Goal: Task Accomplishment & Management: Complete application form

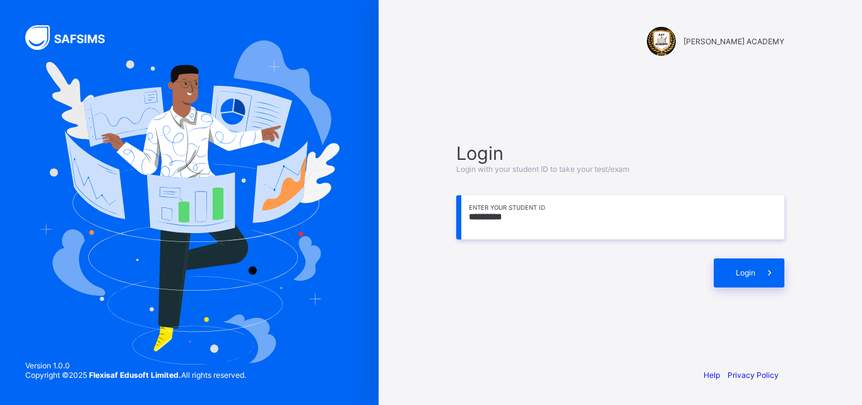
click at [509, 220] on input "*********" at bounding box center [620, 217] width 328 height 44
click at [507, 220] on input "*********" at bounding box center [620, 217] width 328 height 44
type input "**********"
click at [747, 263] on div "Login" at bounding box center [749, 272] width 71 height 29
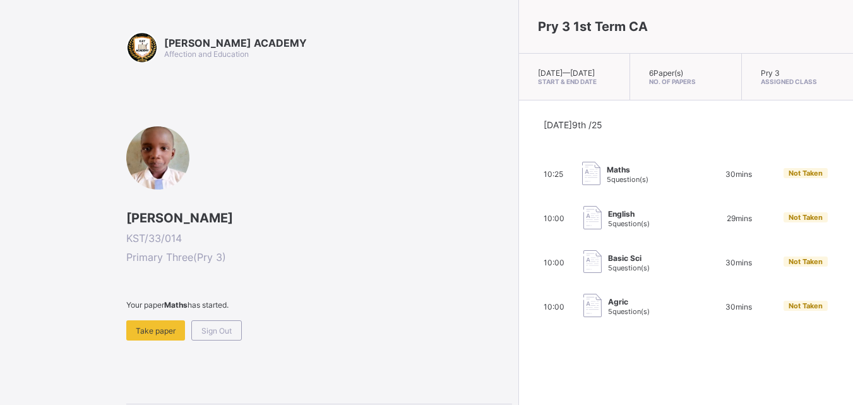
drag, startPoint x: 275, startPoint y: 140, endPoint x: 263, endPoint y: 148, distance: 15.1
click at [263, 148] on div "[PERSON_NAME] KST/33/014 Primary Three ( Pry 3 ) Your paper Maths has started. …" at bounding box center [319, 233] width 386 height 214
click at [170, 326] on span "Take paper" at bounding box center [156, 330] width 40 height 9
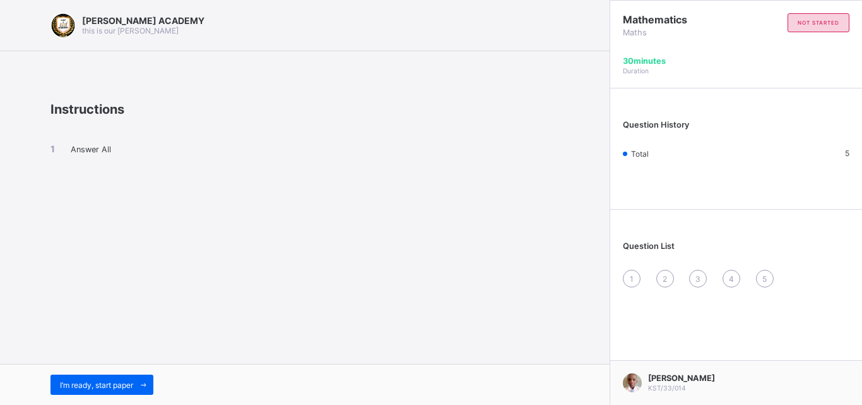
drag, startPoint x: 261, startPoint y: 318, endPoint x: 347, endPoint y: 298, distance: 88.8
click at [347, 298] on div "[PERSON_NAME] ACADEMY this is our [PERSON_NAME] Instructions Answer All I’m rea…" at bounding box center [305, 202] width 610 height 405
click at [633, 272] on div "1" at bounding box center [632, 278] width 18 height 18
drag, startPoint x: 633, startPoint y: 272, endPoint x: 619, endPoint y: 280, distance: 16.1
click at [619, 280] on div "Question List 1 2 3 4 5" at bounding box center [736, 258] width 252 height 84
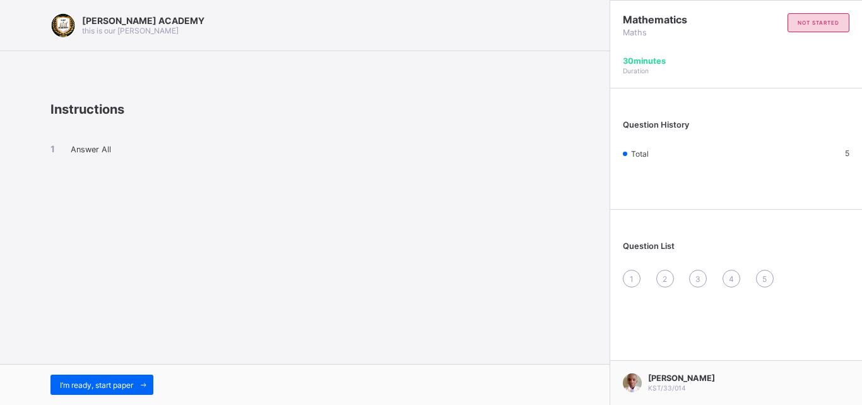
click at [601, 285] on div "[PERSON_NAME] ACADEMY this is our [PERSON_NAME] Instructions Answer All I’m rea…" at bounding box center [305, 202] width 610 height 405
drag, startPoint x: 124, startPoint y: 176, endPoint x: 88, endPoint y: 146, distance: 47.0
click at [88, 146] on div "Answer All" at bounding box center [304, 160] width 509 height 86
drag, startPoint x: 64, startPoint y: 158, endPoint x: 72, endPoint y: 159, distance: 7.6
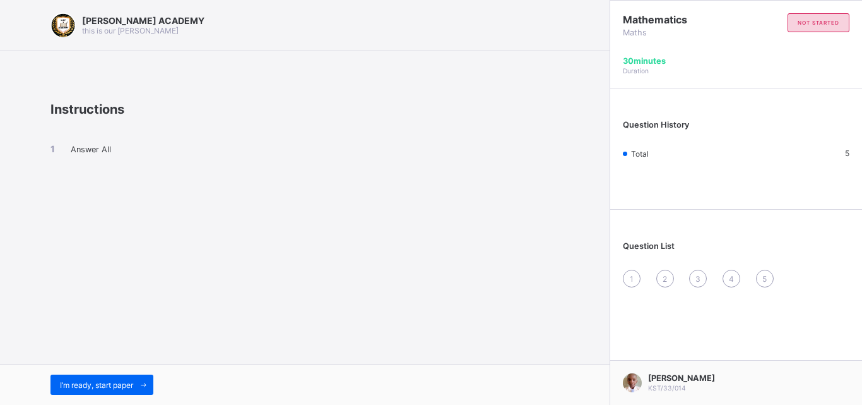
click at [72, 159] on div "Answer All" at bounding box center [304, 160] width 509 height 86
drag, startPoint x: 107, startPoint y: 151, endPoint x: 71, endPoint y: 149, distance: 36.0
click at [71, 149] on span "Answer All" at bounding box center [91, 149] width 40 height 9
click at [151, 159] on div "Answer All" at bounding box center [304, 160] width 509 height 86
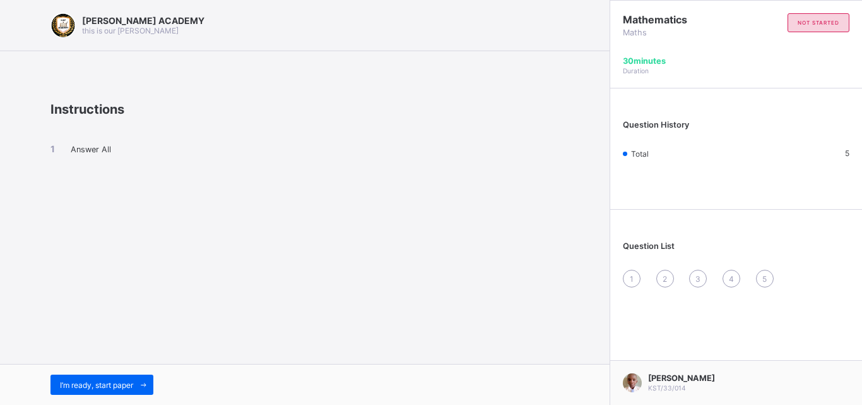
click at [151, 159] on div "Answer All" at bounding box center [304, 160] width 509 height 86
click at [220, 166] on div "Answer All" at bounding box center [304, 160] width 509 height 86
drag, startPoint x: 203, startPoint y: 170, endPoint x: 184, endPoint y: 165, distance: 19.8
click at [184, 165] on div "Answer All" at bounding box center [304, 160] width 509 height 86
click at [107, 375] on div "I’m ready, start paper" at bounding box center [101, 384] width 103 height 20
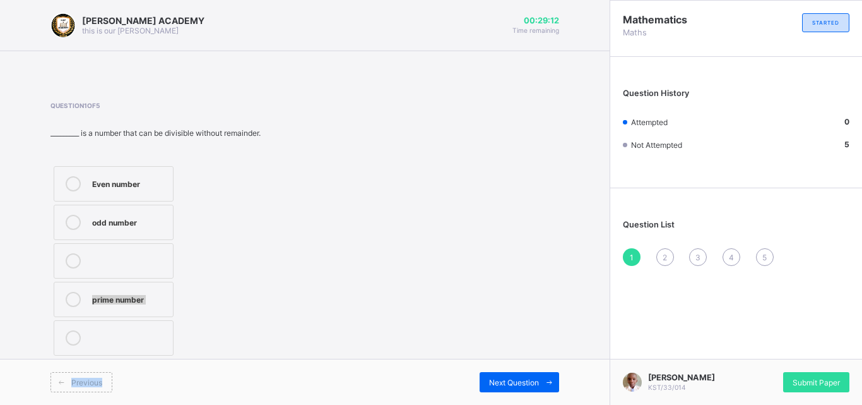
drag, startPoint x: 143, startPoint y: 365, endPoint x: 316, endPoint y: 275, distance: 195.1
click at [316, 275] on div "[PERSON_NAME] ACADEMY this is our [PERSON_NAME] 00:29:12 Time remaining Questio…" at bounding box center [305, 202] width 610 height 405
click at [119, 227] on div "odd number" at bounding box center [129, 222] width 74 height 15
click at [664, 249] on div "2" at bounding box center [665, 257] width 18 height 18
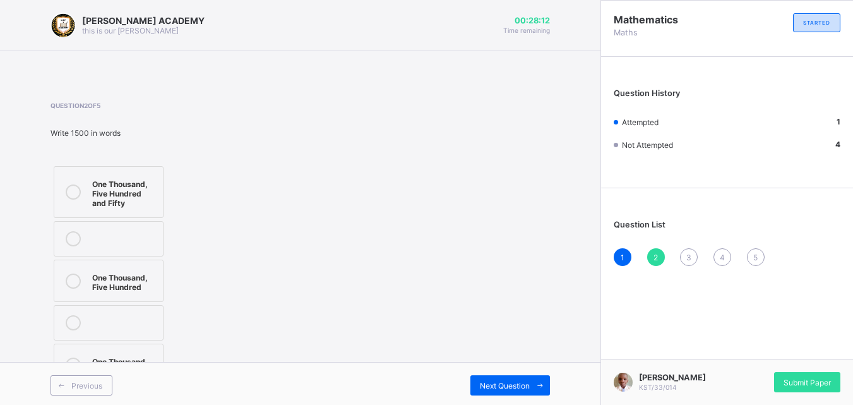
click at [664, 249] on div "2" at bounding box center [656, 257] width 18 height 18
drag, startPoint x: 460, startPoint y: 242, endPoint x: 444, endPoint y: 238, distance: 17.0
click at [444, 238] on div "Question 2 of 5 Write 1500 in words One Thousand, Five Hundred and Fifty One Th…" at bounding box center [299, 245] width 499 height 287
drag, startPoint x: 316, startPoint y: 218, endPoint x: 298, endPoint y: 220, distance: 17.9
click at [298, 220] on div "Question 2 of 5 Write 1500 in words One Thousand, Five Hundred and Fifty One Th…" at bounding box center [299, 245] width 499 height 287
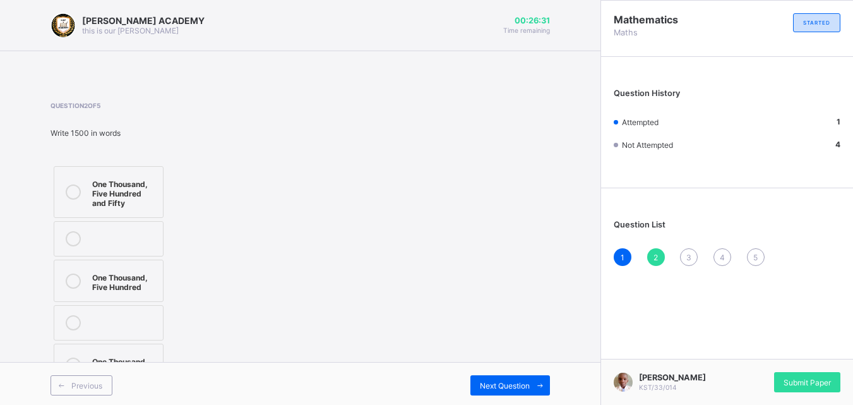
drag, startPoint x: 170, startPoint y: 272, endPoint x: 159, endPoint y: 272, distance: 10.7
click at [159, 272] on div "One Thousand, Five Hundred and Fifty One Thousand, Five Hundred One Thousand, T…" at bounding box center [146, 276] width 193 height 226
drag, startPoint x: 159, startPoint y: 272, endPoint x: 151, endPoint y: 273, distance: 8.2
click at [151, 273] on label "One Thousand, Five Hundred" at bounding box center [109, 280] width 110 height 42
click at [151, 273] on div "One Thousand, Five Hundred" at bounding box center [124, 280] width 64 height 22
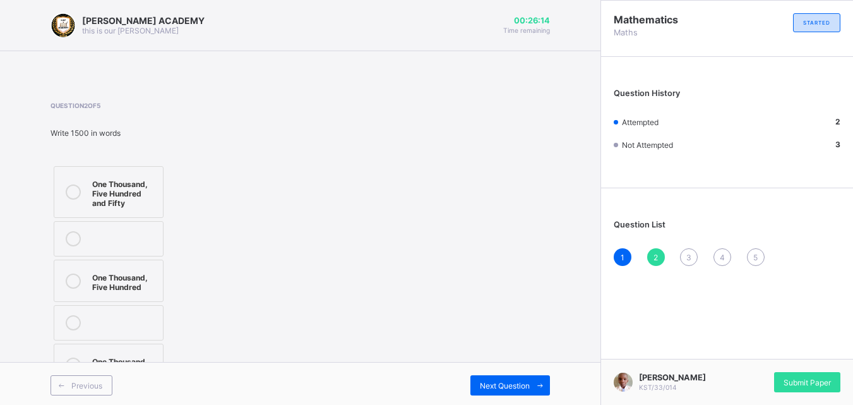
click at [695, 252] on div "3" at bounding box center [689, 257] width 18 height 18
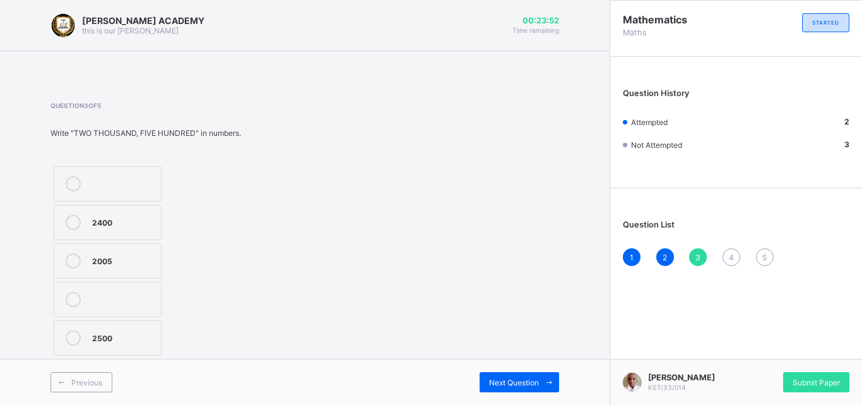
drag, startPoint x: 362, startPoint y: 266, endPoint x: 329, endPoint y: 262, distance: 33.1
click at [329, 262] on div "Question 3 of 5 Write "TWO THOUSAND, FIVE HUNDRED" in numbers. 2400 2005 2500" at bounding box center [304, 230] width 509 height 257
click at [134, 252] on label "2005" at bounding box center [108, 260] width 108 height 35
click at [739, 231] on div "Question List 1 2 3 4 5" at bounding box center [736, 236] width 252 height 84
click at [730, 256] on span "4" at bounding box center [731, 256] width 5 height 9
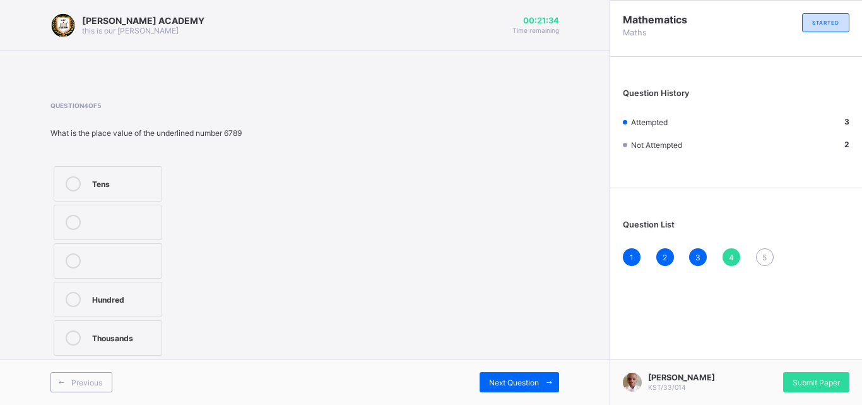
drag, startPoint x: 320, startPoint y: 292, endPoint x: 292, endPoint y: 301, distance: 29.9
click at [292, 301] on div "Question 4 of 5 What is the place value of the underlined number 6789 Tens Hund…" at bounding box center [304, 230] width 509 height 257
click at [126, 336] on div "Thousands" at bounding box center [123, 336] width 63 height 13
click at [769, 258] on div "5" at bounding box center [765, 257] width 18 height 18
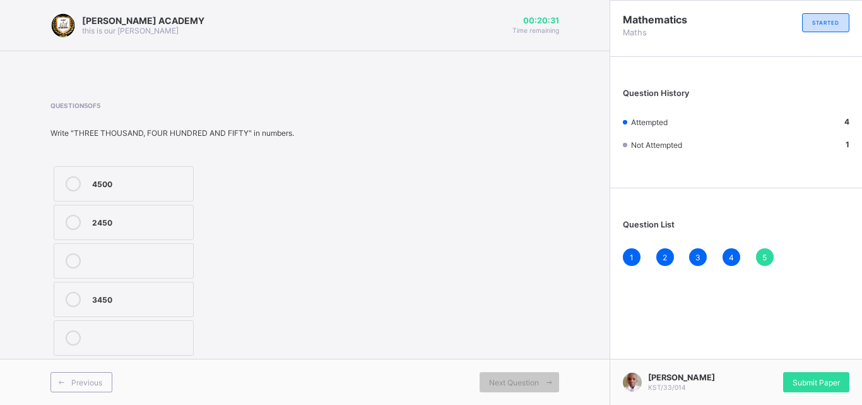
click at [143, 224] on div "2450" at bounding box center [139, 221] width 95 height 13
click at [230, 228] on div "4500 2450 3450" at bounding box center [172, 261] width 244 height 196
click at [384, 273] on div "Question 5 of 5 Write "THREE THOUSAND, FOUR HUNDRED AND FIFTY" in numbers. 4500…" at bounding box center [304, 230] width 509 height 257
click at [524, 379] on span "Next Question" at bounding box center [514, 381] width 50 height 9
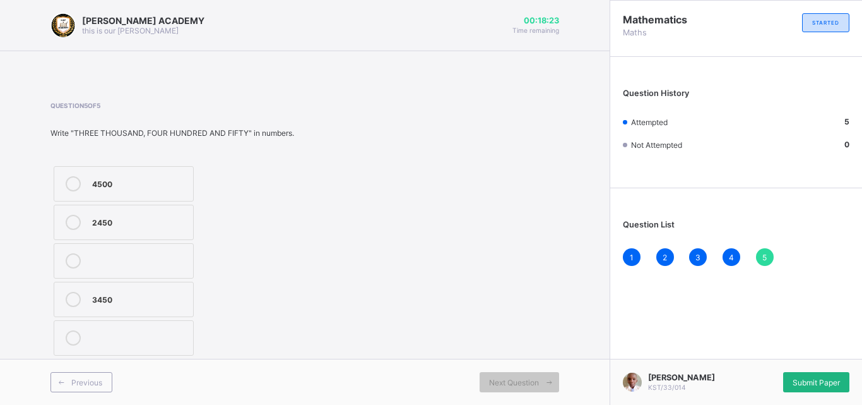
click at [828, 372] on div "Submit Paper" at bounding box center [816, 382] width 66 height 20
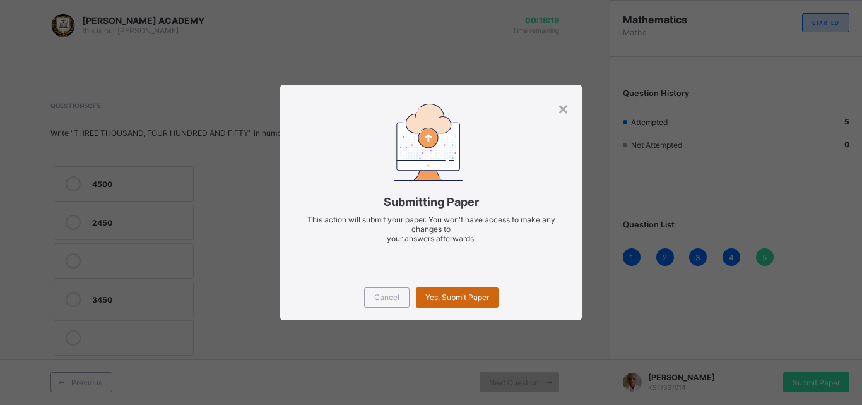
click at [487, 297] on span "Yes, Submit Paper" at bounding box center [457, 296] width 64 height 9
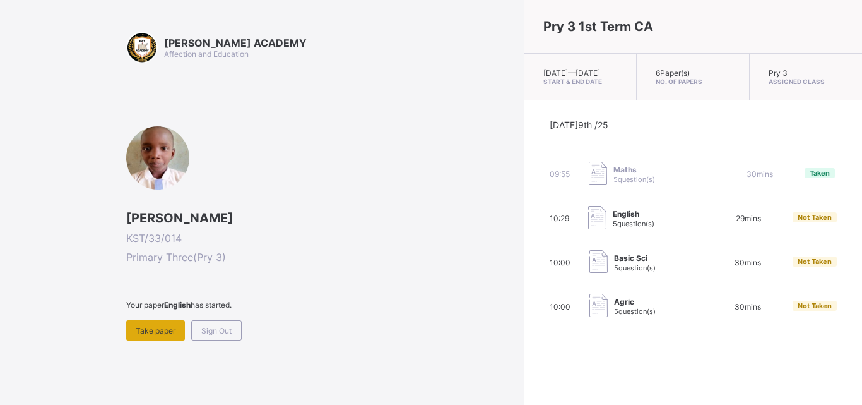
click at [174, 322] on div "Take paper" at bounding box center [155, 330] width 59 height 20
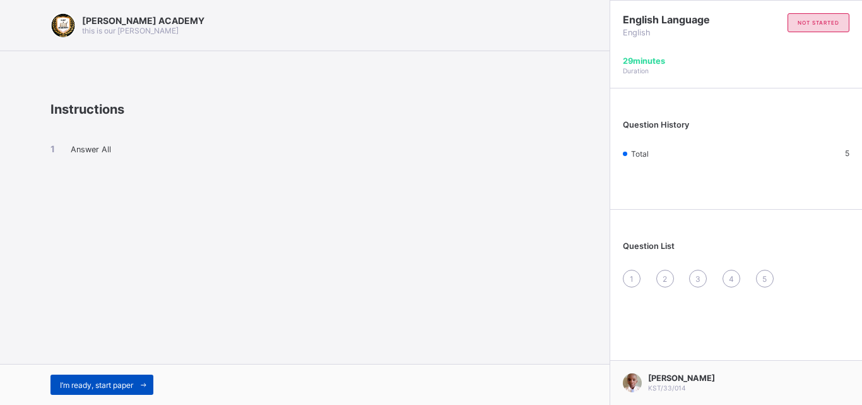
click at [111, 381] on span "I’m ready, start paper" at bounding box center [96, 384] width 73 height 9
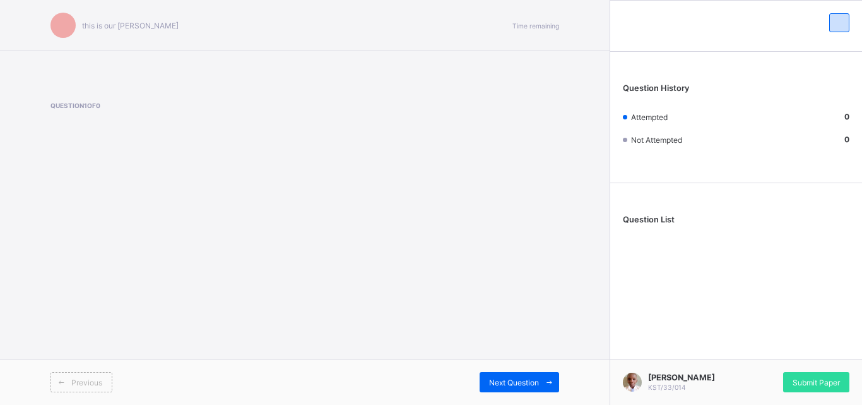
click at [111, 381] on div "Previous" at bounding box center [81, 382] width 62 height 20
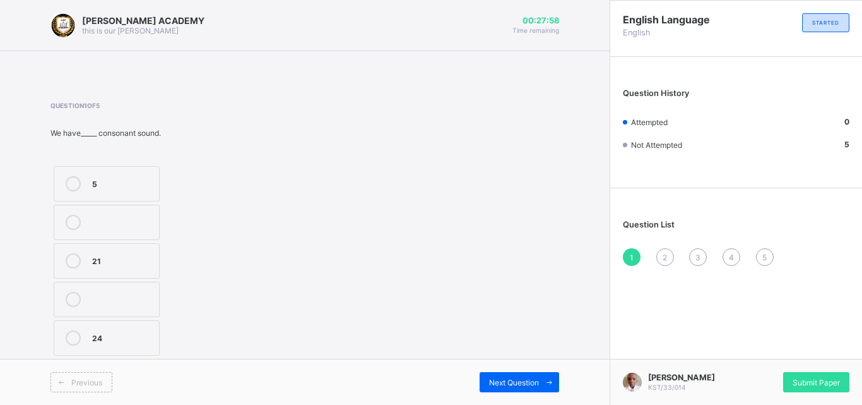
click at [120, 169] on label "5" at bounding box center [107, 183] width 106 height 35
click at [661, 252] on div "2" at bounding box center [665, 257] width 18 height 18
click at [140, 266] on div "Reading" at bounding box center [122, 260] width 61 height 15
drag, startPoint x: 674, startPoint y: 273, endPoint x: 654, endPoint y: 291, distance: 27.3
click at [654, 291] on div "English Language English STARTED Question History Attempted 2 Not Attempted 3 Q…" at bounding box center [736, 202] width 252 height 405
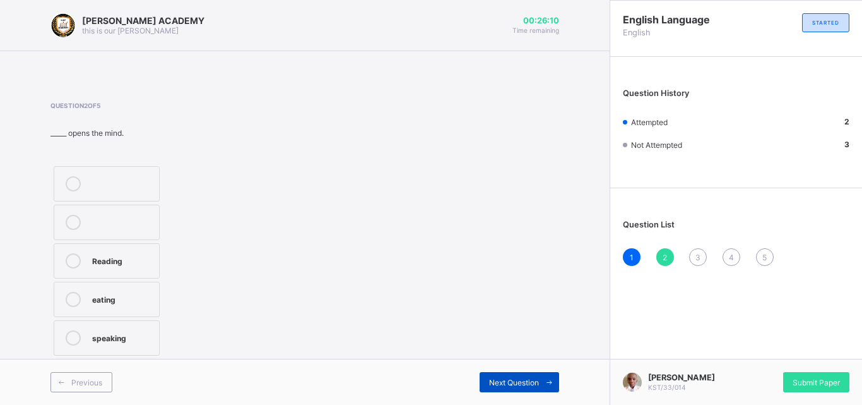
click at [518, 384] on span "Next Question" at bounding box center [514, 381] width 50 height 9
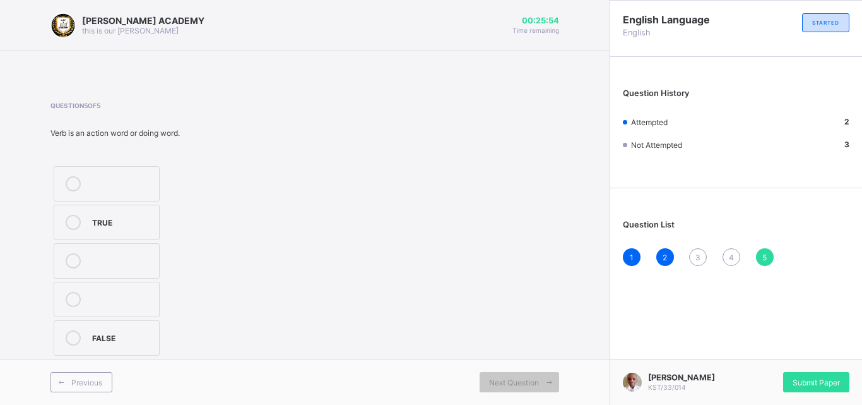
click at [695, 263] on div "3" at bounding box center [698, 257] width 18 height 18
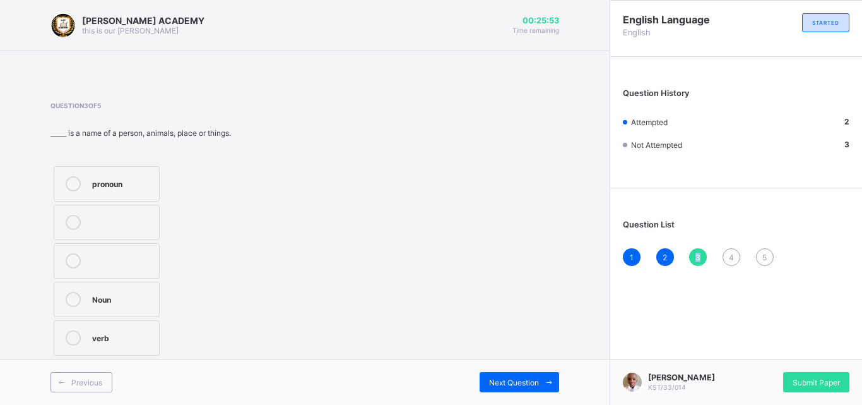
click at [695, 263] on div "3" at bounding box center [698, 257] width 18 height 18
click at [128, 182] on div "pronoun" at bounding box center [122, 182] width 61 height 13
click at [513, 372] on div "Next Question" at bounding box center [520, 382] width 80 height 20
click at [592, 328] on div "[PERSON_NAME] ACADEMY this is our [PERSON_NAME] 00:24:33 Time remaining Questio…" at bounding box center [305, 202] width 610 height 405
click at [766, 247] on div "Question List 1 2 3 4 5" at bounding box center [736, 236] width 252 height 84
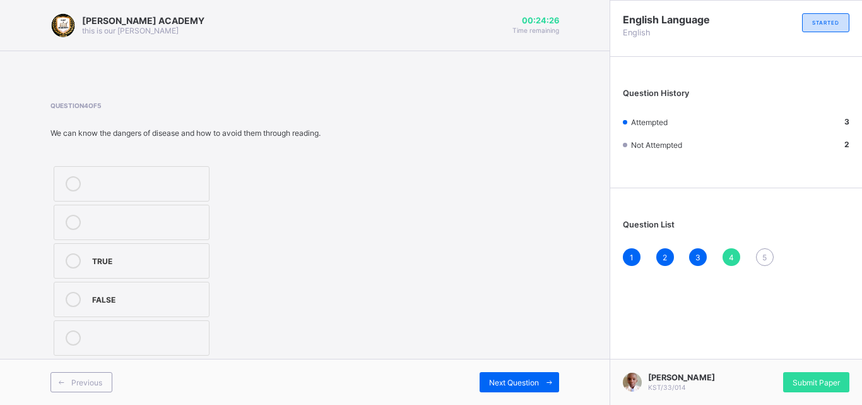
click at [764, 248] on div "5" at bounding box center [765, 257] width 18 height 18
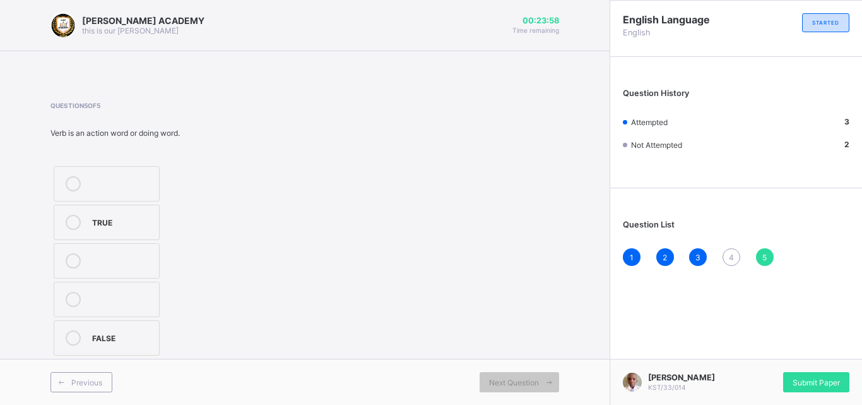
click at [730, 251] on div "4" at bounding box center [732, 257] width 18 height 18
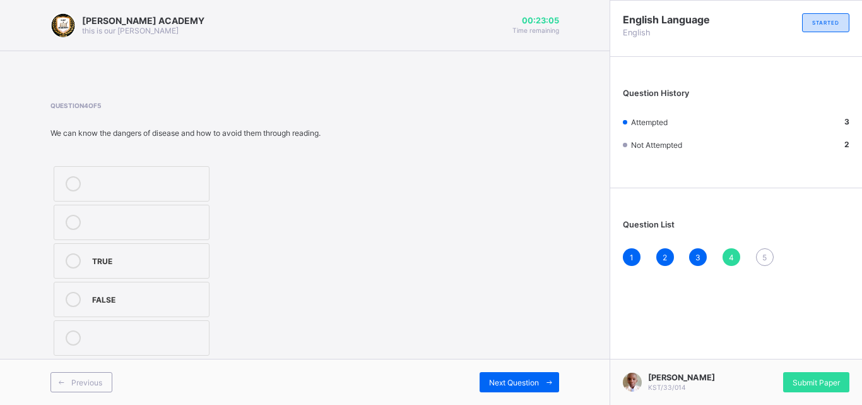
click at [189, 256] on div "TRUE" at bounding box center [147, 259] width 110 height 13
drag, startPoint x: 243, startPoint y: 240, endPoint x: 278, endPoint y: 241, distance: 35.3
click at [278, 241] on div "TRUE FALSE" at bounding box center [185, 261] width 270 height 196
click at [500, 374] on div "Next Question" at bounding box center [520, 382] width 80 height 20
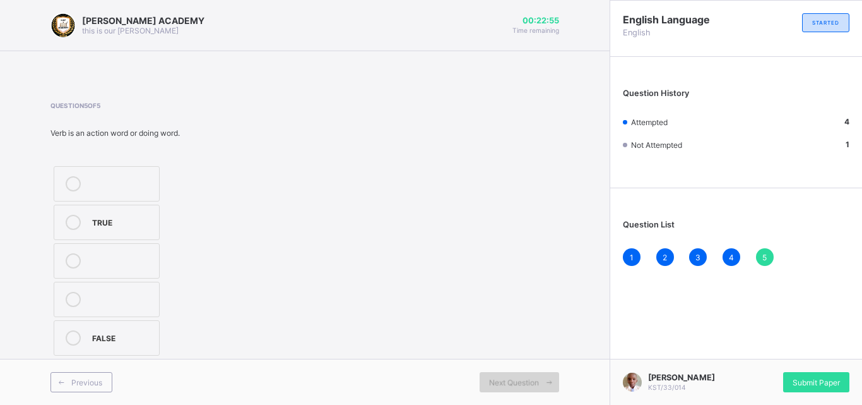
click at [500, 374] on div "Next Question" at bounding box center [520, 382] width 80 height 20
click at [540, 358] on div "Question 5 of 5 Verb is an action word or doing word. TRUE FALSE" at bounding box center [304, 230] width 509 height 257
click at [762, 248] on div "5" at bounding box center [765, 257] width 18 height 18
click at [131, 335] on div "FALSE" at bounding box center [122, 336] width 61 height 13
click at [125, 329] on label "FALSE" at bounding box center [107, 337] width 106 height 35
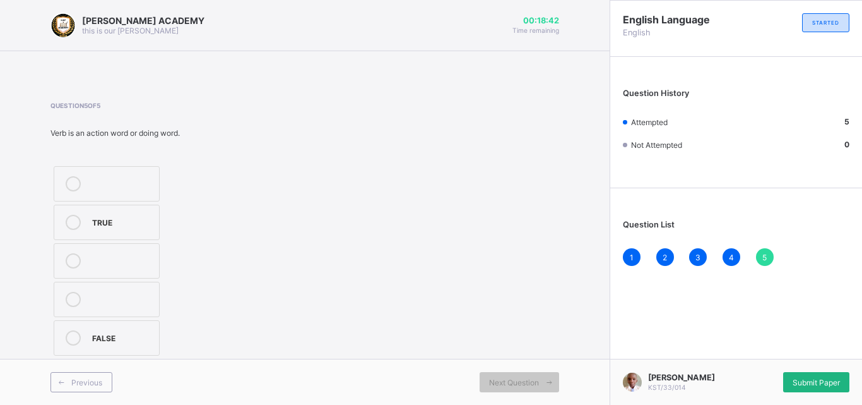
click at [837, 377] on span "Submit Paper" at bounding box center [816, 381] width 47 height 9
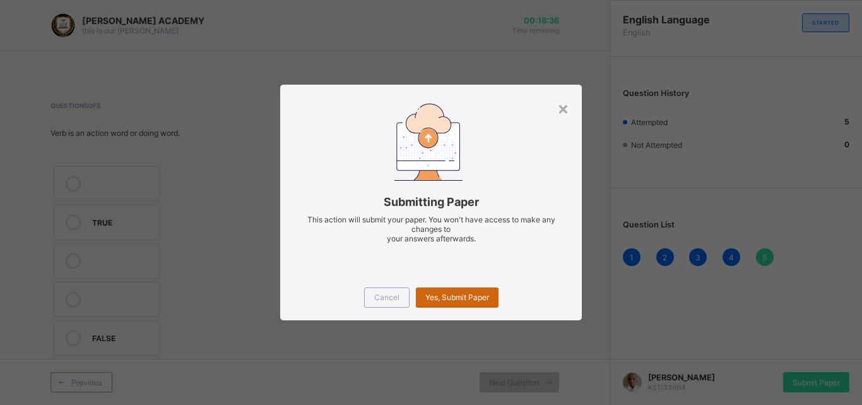
click at [475, 297] on span "Yes, Submit Paper" at bounding box center [457, 296] width 64 height 9
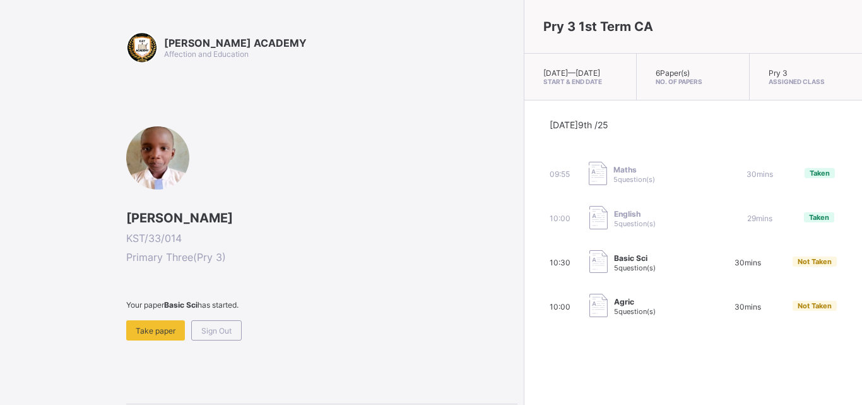
drag, startPoint x: 422, startPoint y: 292, endPoint x: 410, endPoint y: 292, distance: 11.4
click at [413, 292] on div "[PERSON_NAME] ACADEMY Affection and Education [PERSON_NAME] KST/33/014 Primary …" at bounding box center [431, 236] width 862 height 473
click at [148, 322] on div "Take paper" at bounding box center [155, 330] width 59 height 20
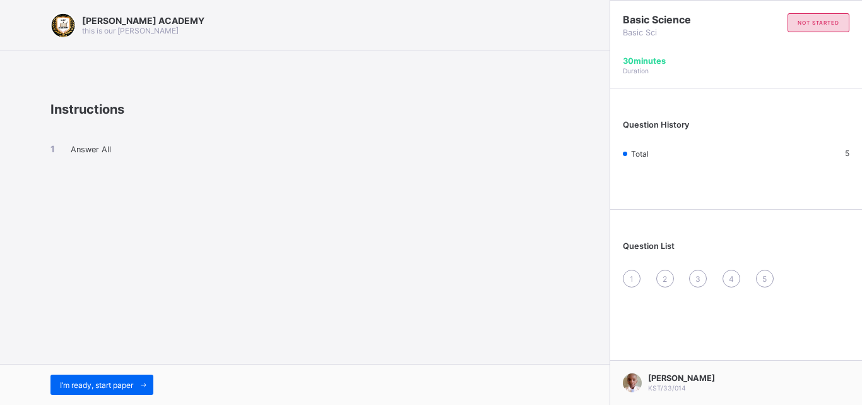
drag, startPoint x: 148, startPoint y: 322, endPoint x: 145, endPoint y: 312, distance: 9.8
click at [145, 312] on div "[PERSON_NAME] ACADEMY this is our [PERSON_NAME] Instructions Answer All I’m rea…" at bounding box center [305, 202] width 610 height 405
drag, startPoint x: 145, startPoint y: 312, endPoint x: 129, endPoint y: 260, distance: 54.7
click at [129, 260] on div "[PERSON_NAME] ACADEMY this is our [PERSON_NAME] Instructions Answer All I’m rea…" at bounding box center [305, 202] width 610 height 405
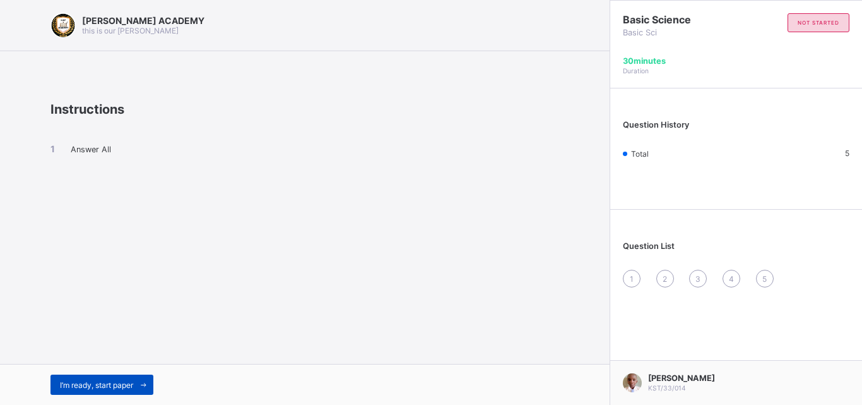
click at [102, 381] on span "I’m ready, start paper" at bounding box center [96, 384] width 73 height 9
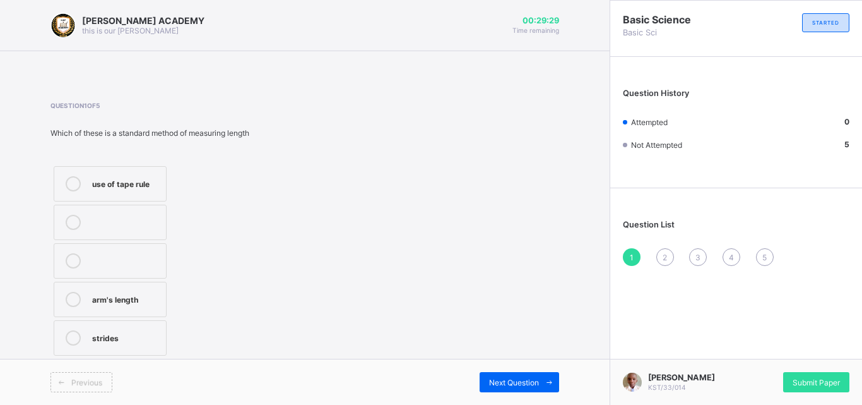
click at [102, 382] on span "Previous" at bounding box center [86, 381] width 31 height 9
click at [87, 381] on span "Previous" at bounding box center [86, 381] width 31 height 9
click at [151, 297] on div "arm's length" at bounding box center [126, 298] width 68 height 13
click at [515, 382] on span "Next Question" at bounding box center [514, 381] width 50 height 9
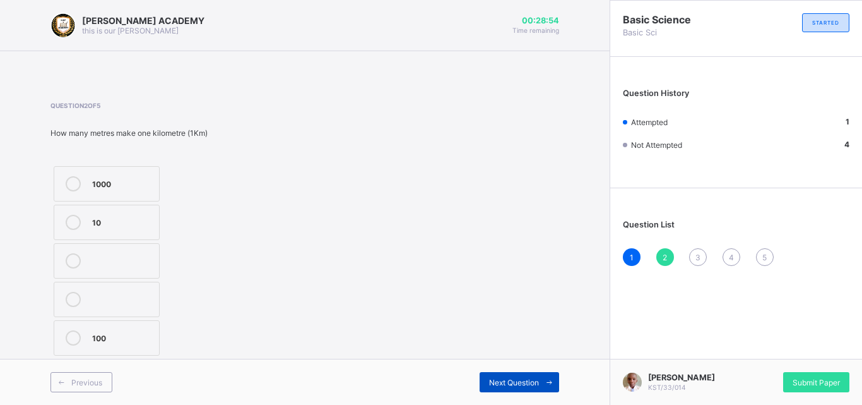
click at [515, 382] on span "Next Question" at bounding box center [514, 381] width 50 height 9
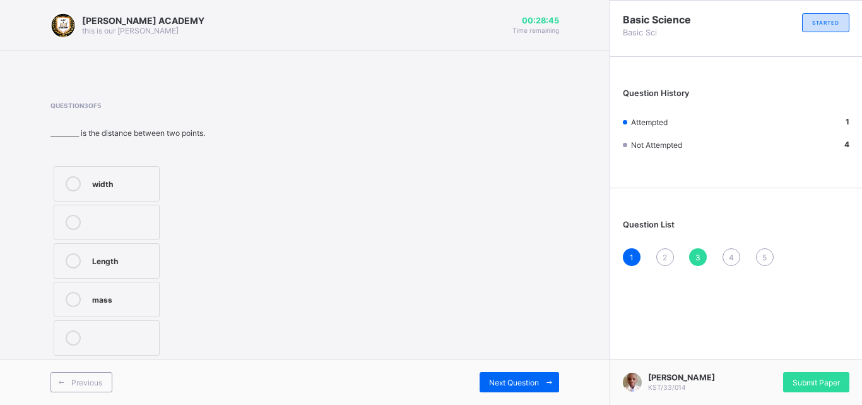
click at [666, 254] on span "2" at bounding box center [665, 256] width 4 height 9
click at [127, 327] on label "100" at bounding box center [107, 337] width 106 height 35
click at [134, 283] on label at bounding box center [107, 298] width 106 height 35
click at [134, 277] on div "1000 10 100" at bounding box center [106, 261] width 112 height 196
click at [115, 209] on label "10" at bounding box center [107, 221] width 106 height 35
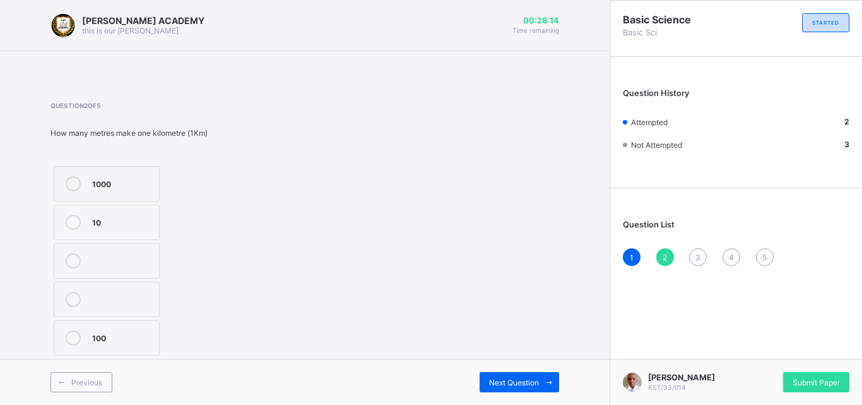
click at [115, 209] on label "10" at bounding box center [107, 221] width 106 height 35
click at [508, 371] on div "Previous Next Question" at bounding box center [305, 381] width 610 height 46
click at [507, 374] on div "Next Question" at bounding box center [520, 382] width 80 height 20
click at [126, 262] on div "Length" at bounding box center [122, 259] width 61 height 13
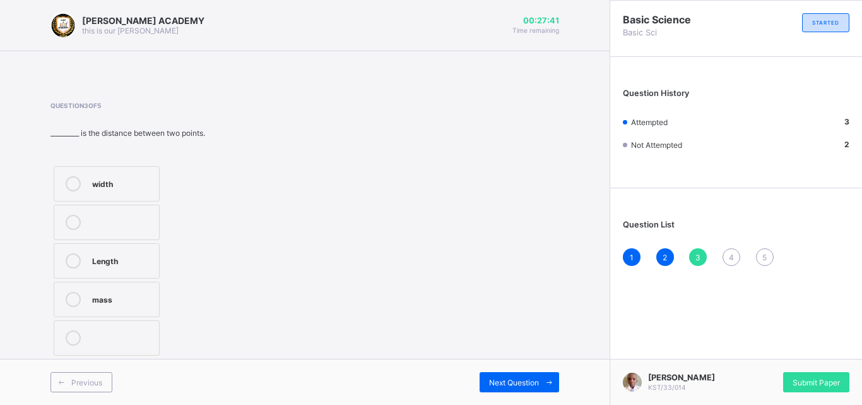
drag, startPoint x: 172, startPoint y: 263, endPoint x: 213, endPoint y: 262, distance: 40.4
click at [213, 262] on div "width Length mass" at bounding box center [143, 261] width 187 height 196
drag, startPoint x: 297, startPoint y: 260, endPoint x: 309, endPoint y: 260, distance: 12.0
click at [309, 260] on div "Question 3 of 5 _________ is the distance between two points. width Length mass" at bounding box center [304, 230] width 509 height 257
click at [728, 250] on div "4" at bounding box center [732, 257] width 18 height 18
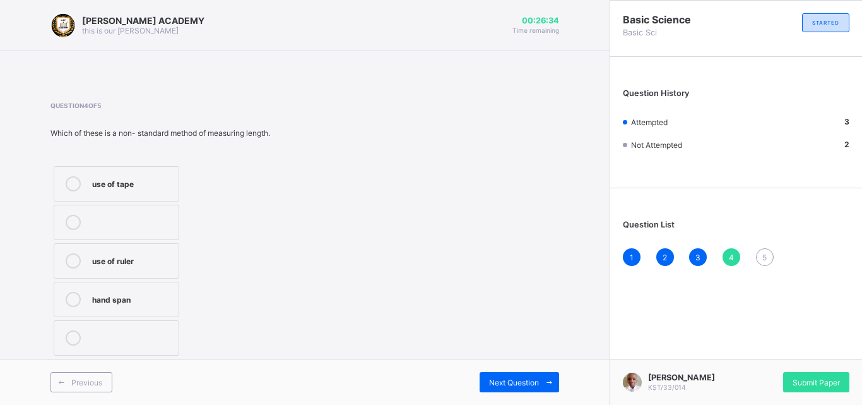
click at [155, 251] on label "use of ruler" at bounding box center [117, 260] width 126 height 35
click at [528, 372] on div "Previous Next Question" at bounding box center [305, 381] width 610 height 46
click at [528, 372] on div "Next Question" at bounding box center [520, 382] width 80 height 20
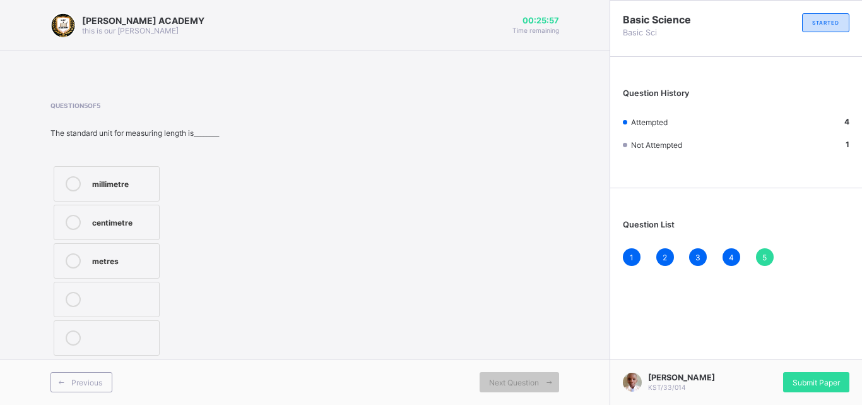
click at [131, 182] on div "millimetre" at bounding box center [122, 182] width 61 height 13
click at [259, 237] on div "Question 5 of 5 The standard unit for measuring length is________ millimetre ce…" at bounding box center [304, 230] width 509 height 257
drag, startPoint x: 338, startPoint y: 263, endPoint x: 386, endPoint y: 281, distance: 51.1
click at [386, 281] on div "Question 5 of 5 The standard unit for measuring length is________ millimetre ce…" at bounding box center [304, 230] width 509 height 257
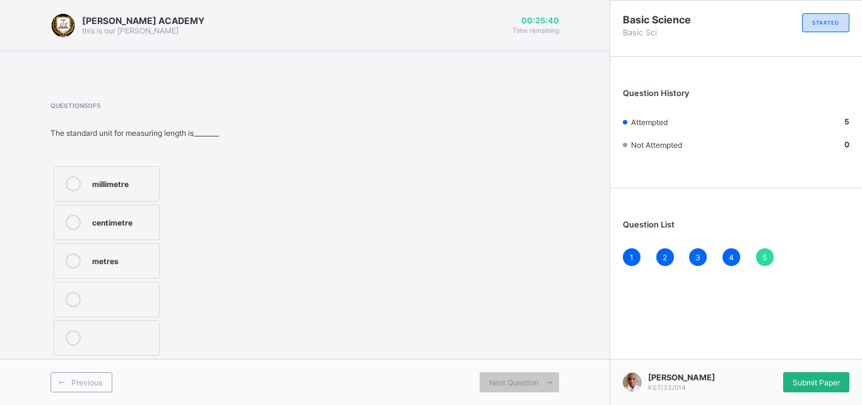
click at [795, 377] on span "Submit Paper" at bounding box center [816, 381] width 47 height 9
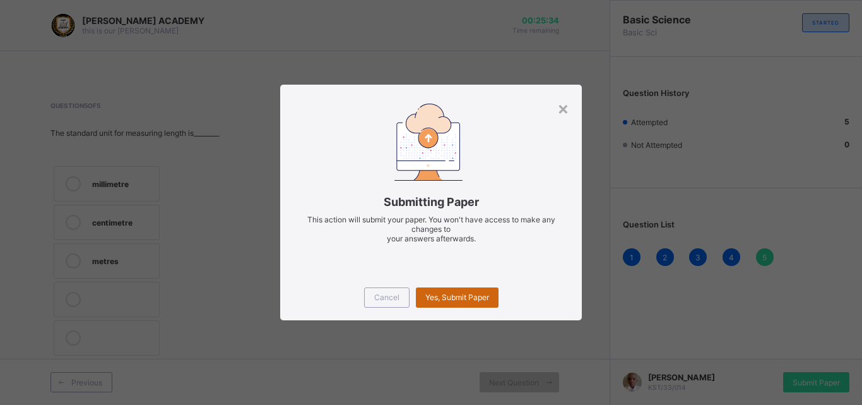
click at [473, 295] on span "Yes, Submit Paper" at bounding box center [457, 296] width 64 height 9
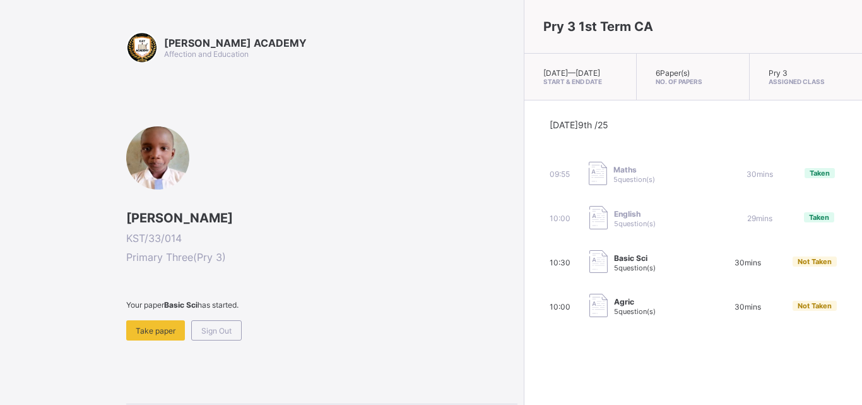
click at [550, 295] on div "[DATE] 9th /25 09:55 Maths 5 question(s) 30 mins Taken 10:00 English 5 question…" at bounding box center [693, 218] width 287 height 199
click at [162, 334] on span "Take paper" at bounding box center [156, 330] width 40 height 9
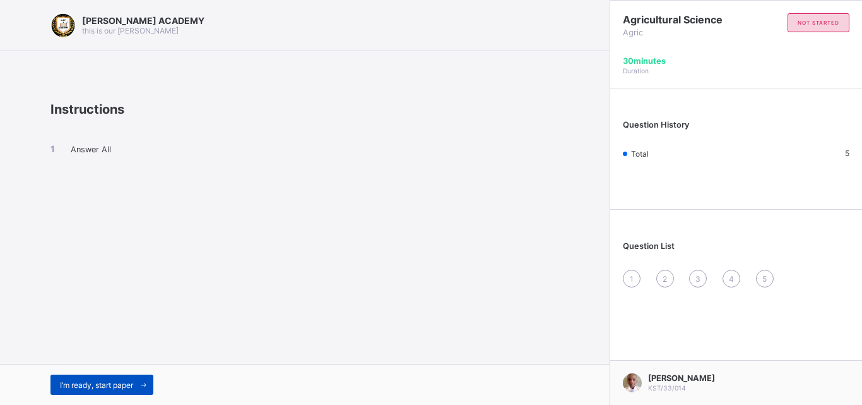
click at [117, 382] on span "I’m ready, start paper" at bounding box center [96, 384] width 73 height 9
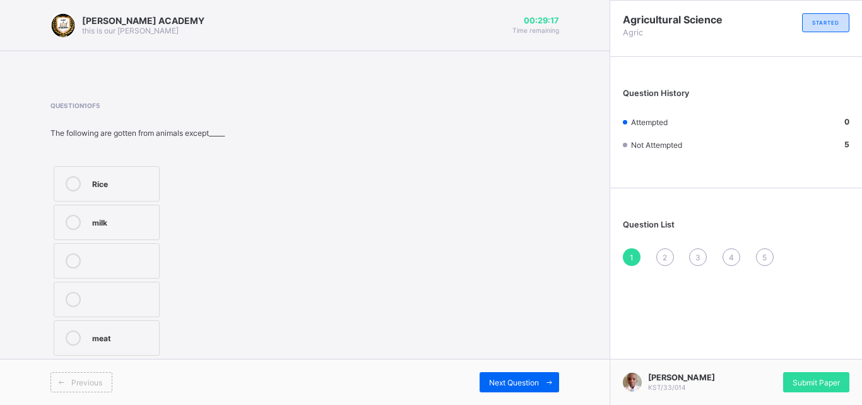
click at [141, 173] on label "Rice" at bounding box center [107, 183] width 106 height 35
click at [488, 373] on div "Next Question" at bounding box center [520, 382] width 80 height 20
click at [110, 331] on div "Energy" at bounding box center [122, 336] width 61 height 13
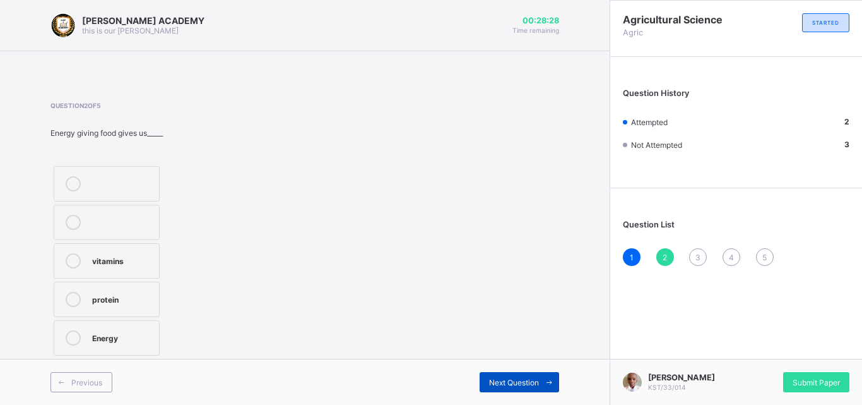
click at [497, 374] on div "Next Question" at bounding box center [520, 382] width 80 height 20
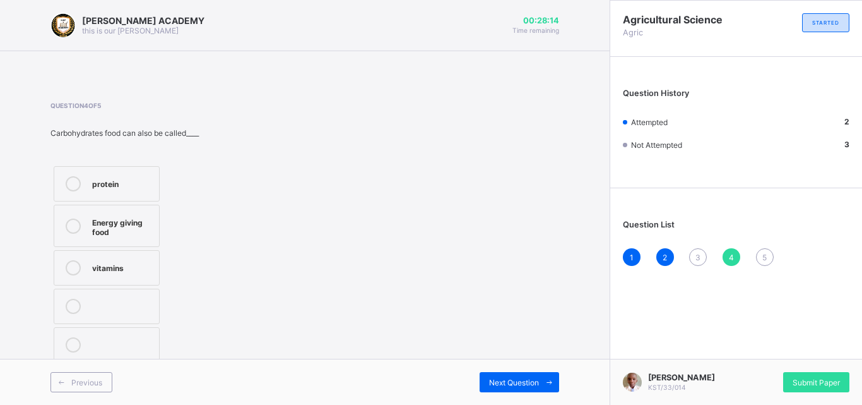
click at [482, 365] on div "Previous Next Question" at bounding box center [305, 381] width 610 height 46
click at [697, 249] on div "3" at bounding box center [698, 257] width 18 height 18
click at [125, 340] on div "Meat" at bounding box center [122, 336] width 61 height 13
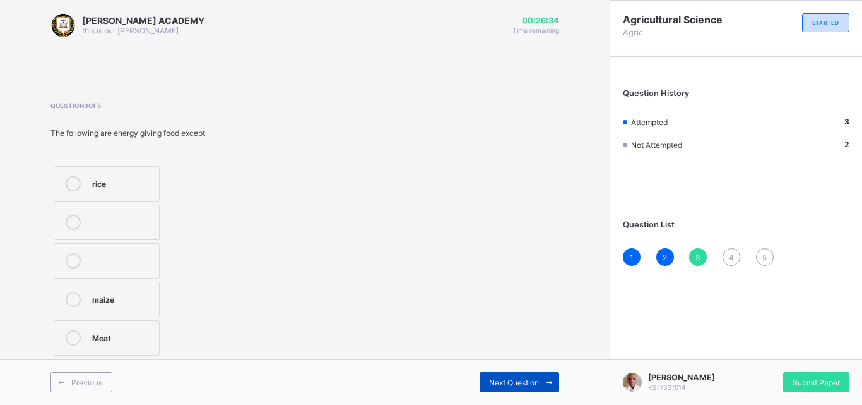
click at [503, 386] on span "Next Question" at bounding box center [514, 381] width 50 height 9
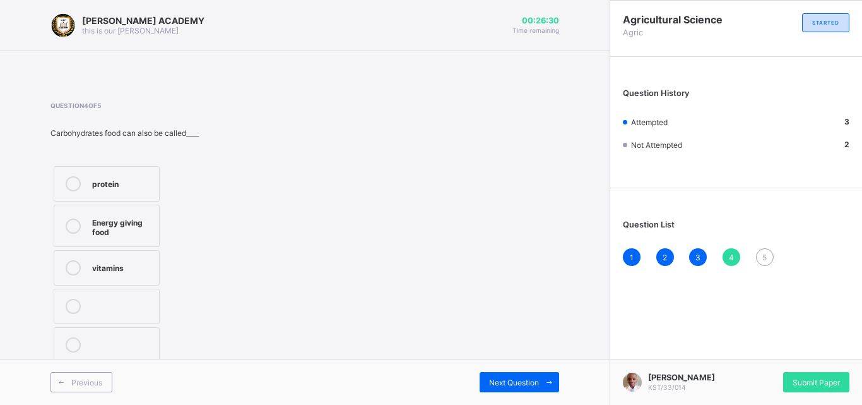
click at [110, 230] on div "Energy giving food" at bounding box center [122, 226] width 61 height 22
click at [513, 378] on span "Next Question" at bounding box center [514, 381] width 50 height 9
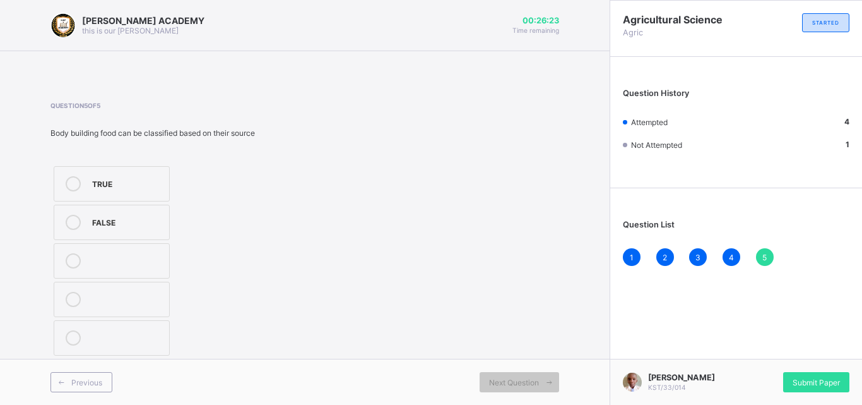
click at [102, 189] on div "TRUE" at bounding box center [127, 183] width 71 height 15
click at [810, 372] on div "Submit Paper" at bounding box center [816, 382] width 66 height 20
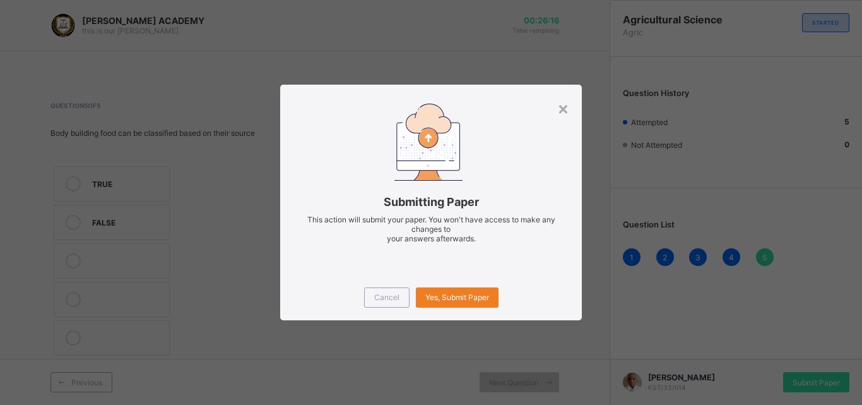
drag, startPoint x: 723, startPoint y: 340, endPoint x: 661, endPoint y: 334, distance: 61.5
click at [661, 334] on div "× Submitting Paper This action will submit your paper. You won't have access to…" at bounding box center [431, 202] width 862 height 405
click at [468, 295] on span "Yes, Submit Paper" at bounding box center [457, 296] width 64 height 9
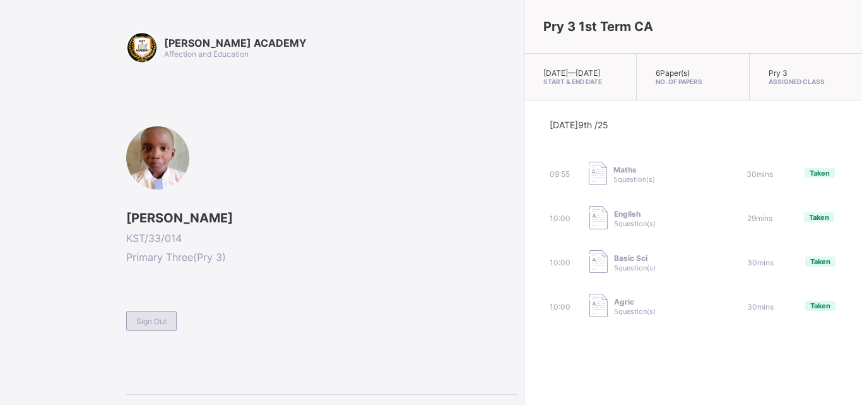
click at [155, 323] on span "Sign Out" at bounding box center [151, 320] width 30 height 9
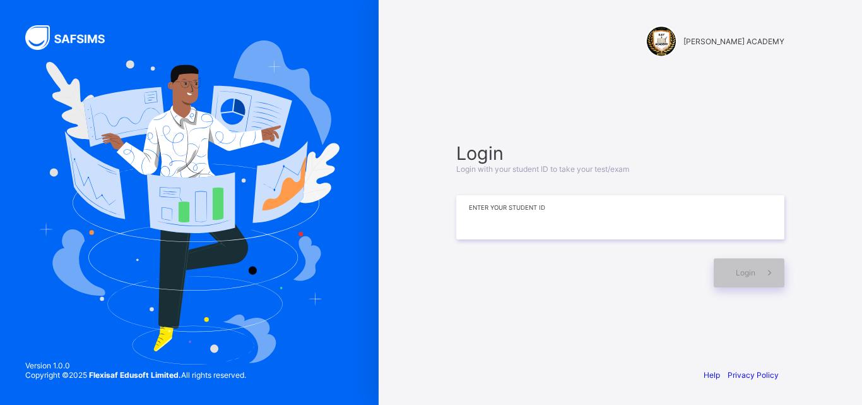
click at [473, 208] on input at bounding box center [620, 217] width 328 height 44
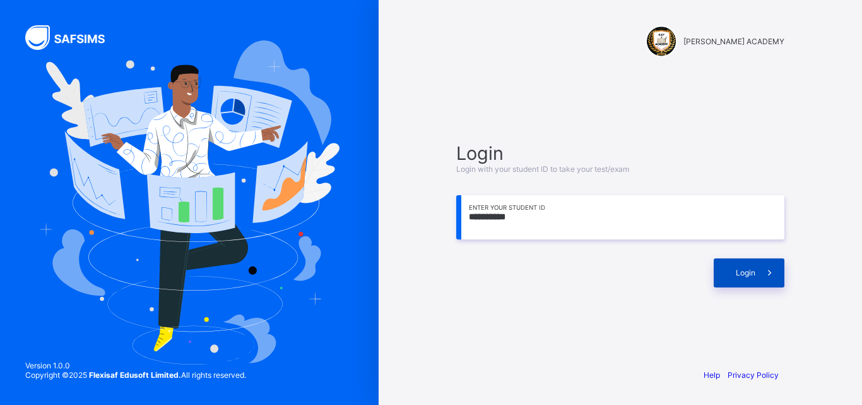
type input "**********"
click at [736, 273] on span "Login" at bounding box center [746, 272] width 20 height 9
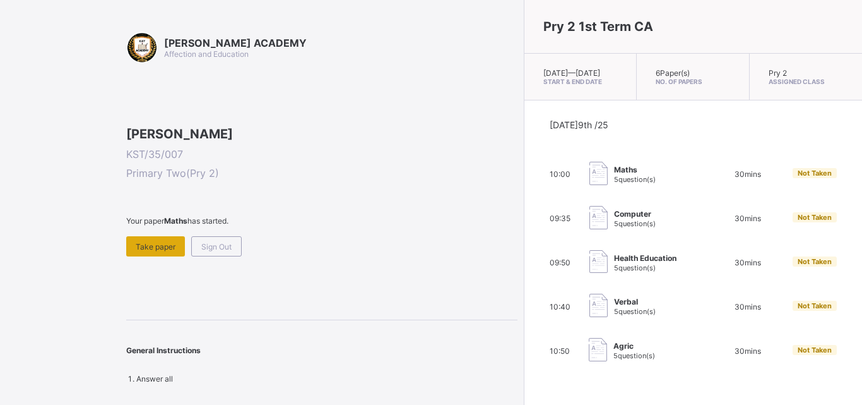
click at [167, 256] on div "Take paper" at bounding box center [155, 246] width 59 height 20
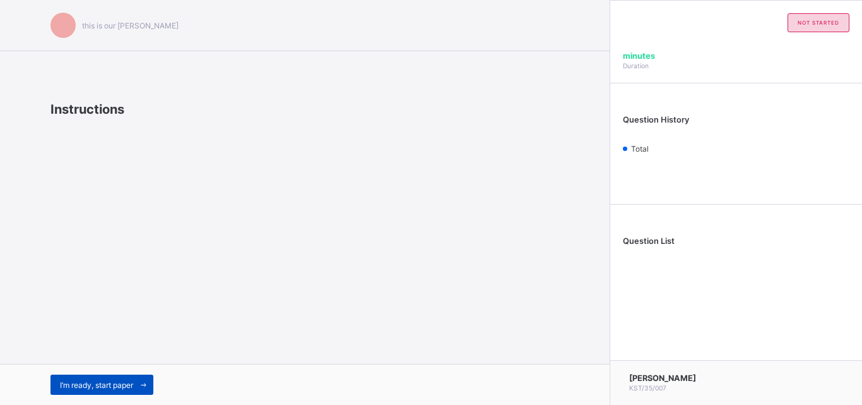
click at [102, 376] on div "I’m ready, start paper" at bounding box center [101, 384] width 103 height 20
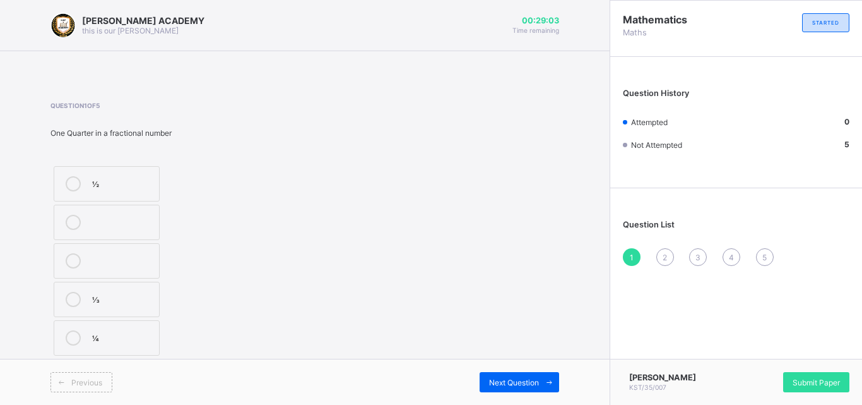
click at [69, 303] on icon at bounding box center [73, 299] width 15 height 15
click at [500, 376] on div "Next Question" at bounding box center [520, 382] width 80 height 20
click at [71, 261] on icon at bounding box center [73, 260] width 15 height 15
drag, startPoint x: 71, startPoint y: 261, endPoint x: 167, endPoint y: 322, distance: 113.8
click at [167, 322] on div "HUNDRED THOUSANDS TENS" at bounding box center [143, 261] width 187 height 196
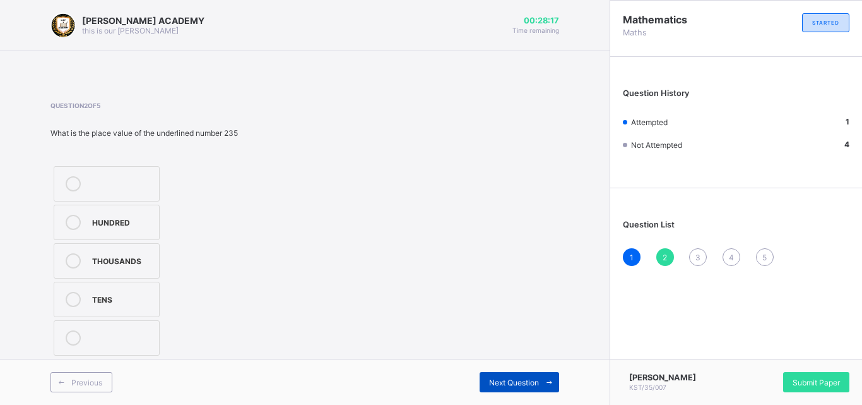
click at [526, 379] on span "Next Question" at bounding box center [514, 381] width 50 height 9
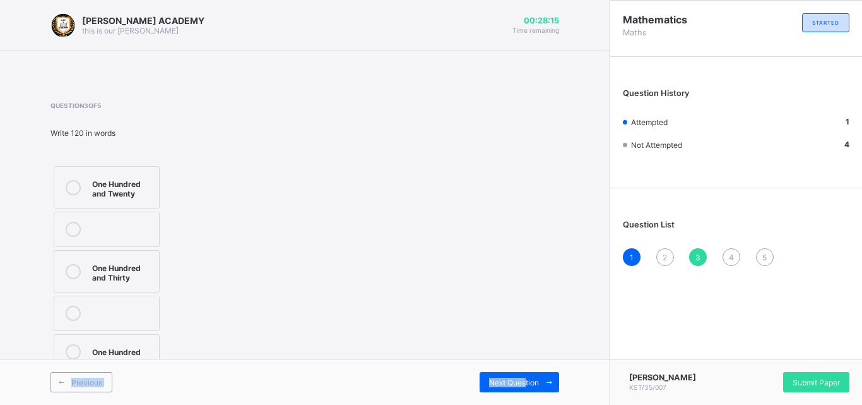
drag, startPoint x: 526, startPoint y: 379, endPoint x: 385, endPoint y: 425, distance: 147.9
click at [385, 404] on html "[PERSON_NAME] ACADEMY this is our [PERSON_NAME] 00:28:15 Time remaining Questio…" at bounding box center [431, 202] width 862 height 405
click at [75, 175] on label "One Hundred and Twenty" at bounding box center [107, 187] width 106 height 42
click at [513, 382] on span "Next Question" at bounding box center [514, 381] width 50 height 9
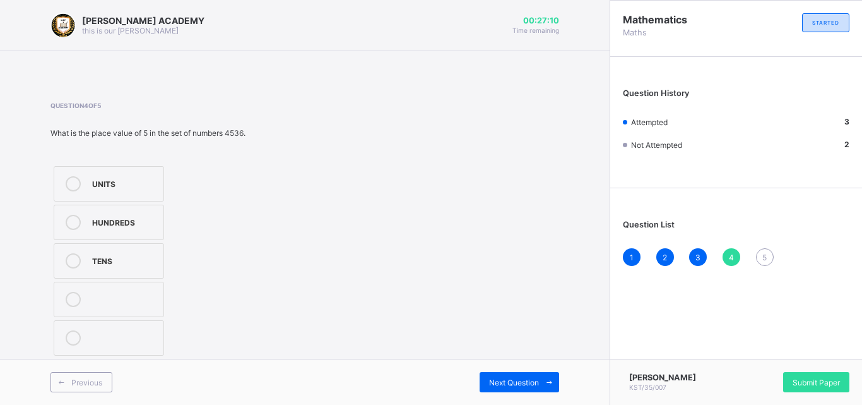
click at [83, 254] on div at bounding box center [73, 260] width 25 height 15
click at [531, 377] on span "Next Question" at bounding box center [514, 381] width 50 height 9
click at [93, 245] on label "205" at bounding box center [108, 260] width 109 height 35
click at [504, 378] on span "Next Question" at bounding box center [514, 381] width 50 height 9
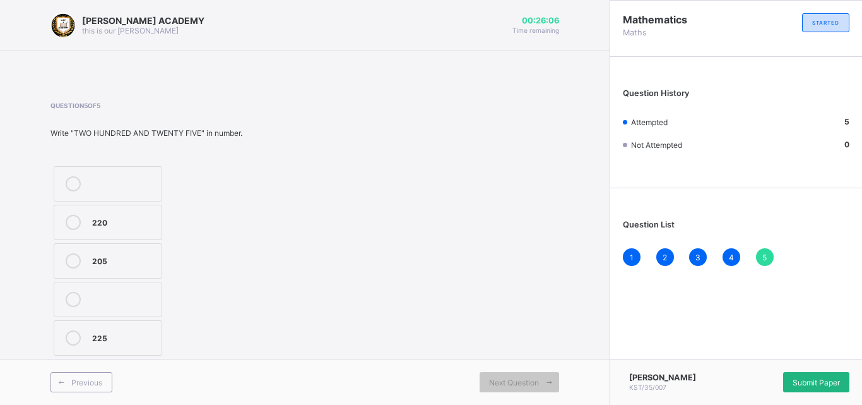
click at [798, 376] on div "Submit Paper" at bounding box center [816, 382] width 66 height 20
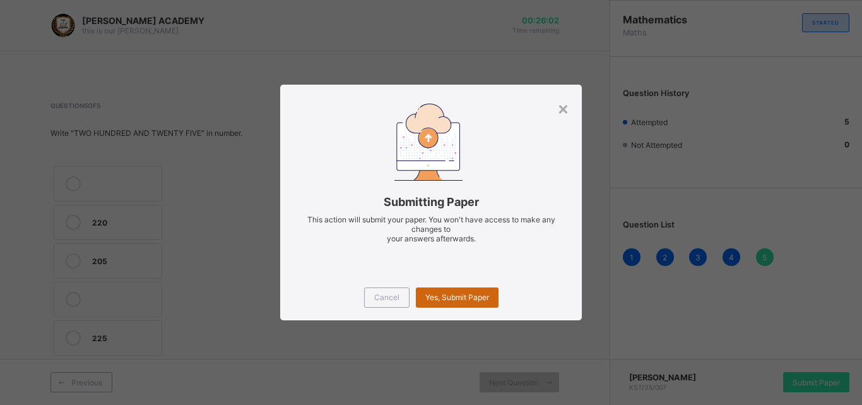
click at [477, 298] on span "Yes, Submit Paper" at bounding box center [457, 296] width 64 height 9
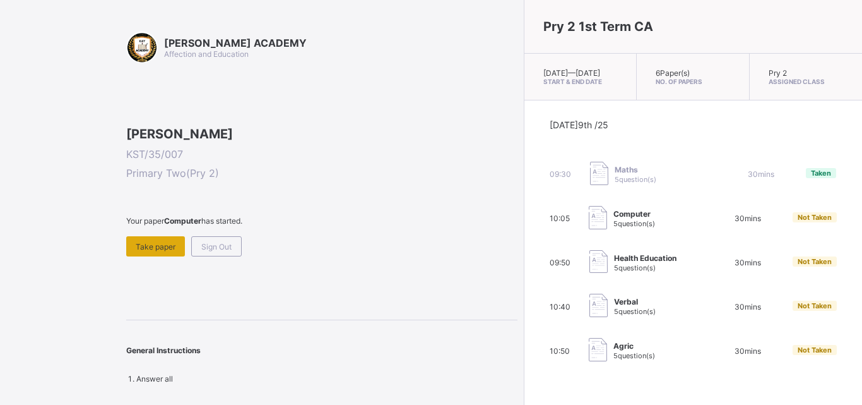
click at [145, 251] on span "Take paper" at bounding box center [156, 246] width 40 height 9
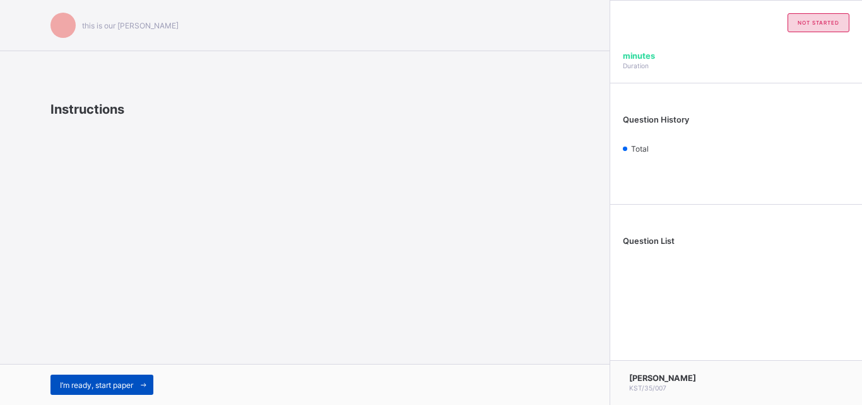
click at [95, 376] on div "I’m ready, start paper" at bounding box center [101, 384] width 103 height 20
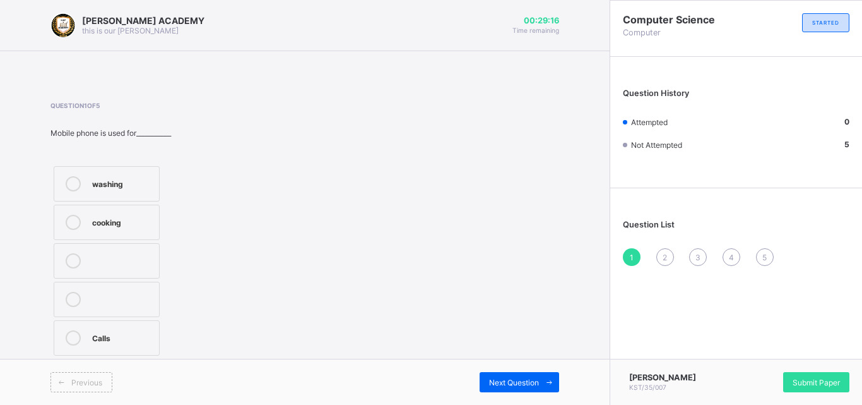
drag, startPoint x: 247, startPoint y: 290, endPoint x: 103, endPoint y: 198, distance: 170.5
click at [103, 198] on div "Question 1 of 5 Mobile phone is used for___________ washing cooking Calls" at bounding box center [304, 230] width 509 height 257
click at [73, 333] on icon at bounding box center [73, 337] width 15 height 15
click at [509, 370] on div "Previous Next Question" at bounding box center [305, 381] width 610 height 46
click at [509, 377] on span "Next Question" at bounding box center [514, 381] width 50 height 9
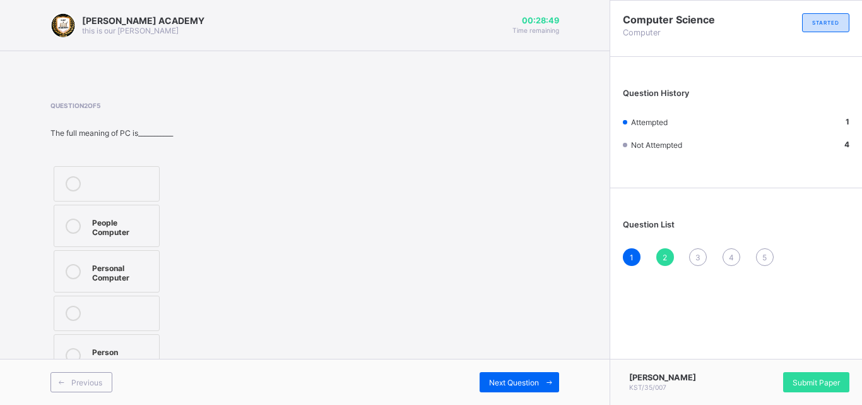
click at [111, 266] on div "Personal Computer" at bounding box center [122, 271] width 61 height 22
click at [514, 372] on div "Next Question" at bounding box center [520, 382] width 80 height 20
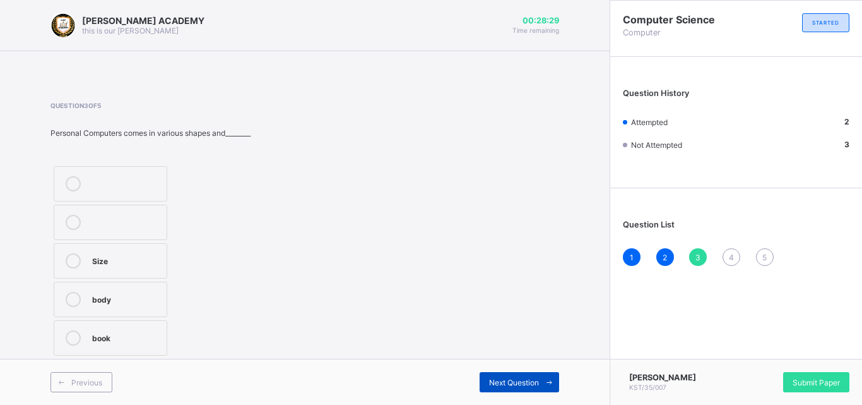
click at [514, 372] on div "Next Question" at bounding box center [520, 382] width 80 height 20
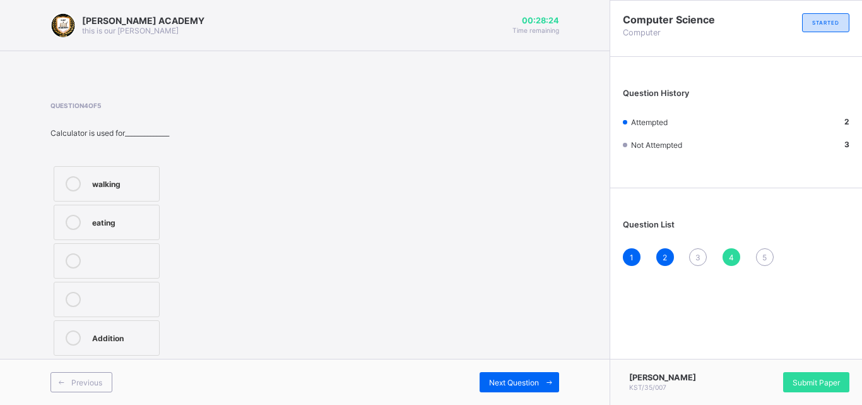
click at [155, 293] on label at bounding box center [107, 298] width 106 height 35
click at [533, 374] on div "Next Question" at bounding box center [520, 382] width 80 height 20
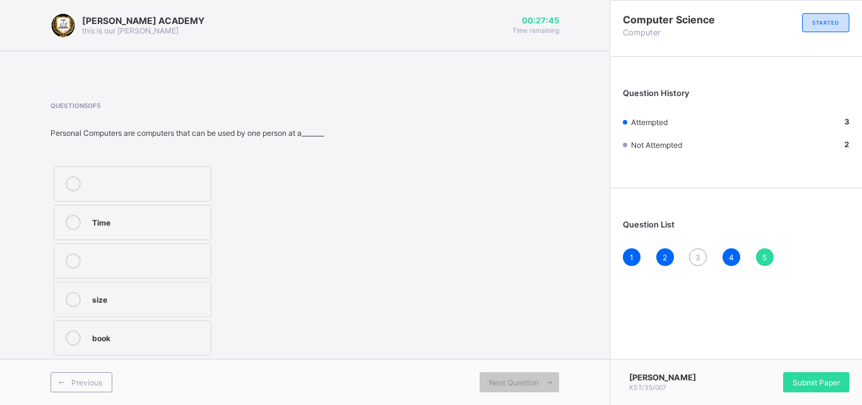
click at [698, 256] on span "3" at bounding box center [697, 256] width 5 height 9
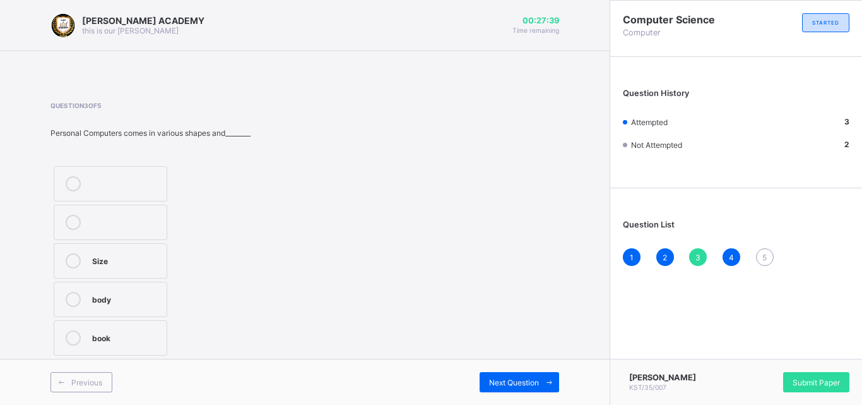
click at [84, 262] on div at bounding box center [73, 260] width 25 height 15
click at [500, 383] on span "Next Question" at bounding box center [514, 381] width 50 height 9
click at [82, 336] on div at bounding box center [73, 337] width 25 height 15
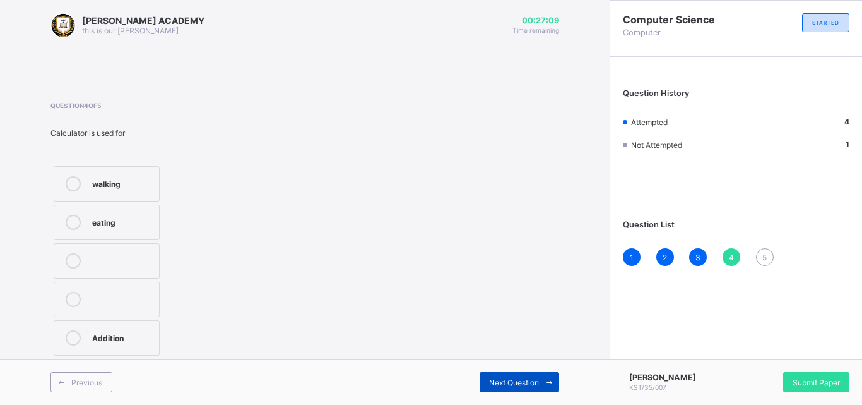
click at [489, 379] on span "Next Question" at bounding box center [514, 381] width 50 height 9
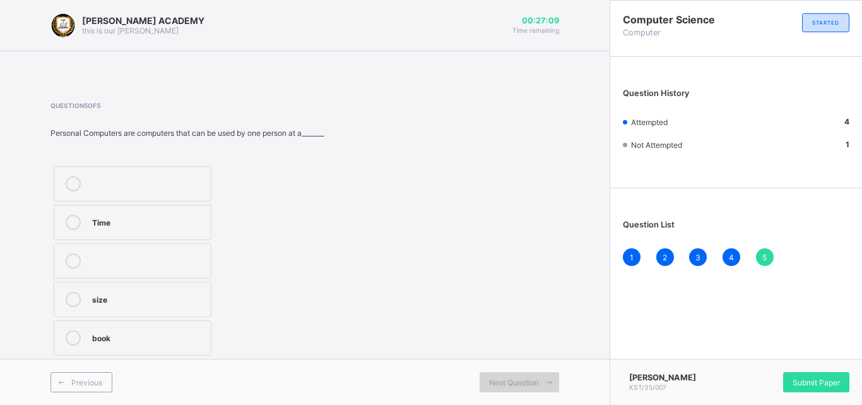
click at [489, 379] on span "Next Question" at bounding box center [514, 381] width 50 height 9
click at [84, 208] on label "Time" at bounding box center [133, 221] width 158 height 35
click at [530, 386] on span "Next Question" at bounding box center [514, 381] width 50 height 9
click at [808, 383] on span "Submit Paper" at bounding box center [816, 381] width 47 height 9
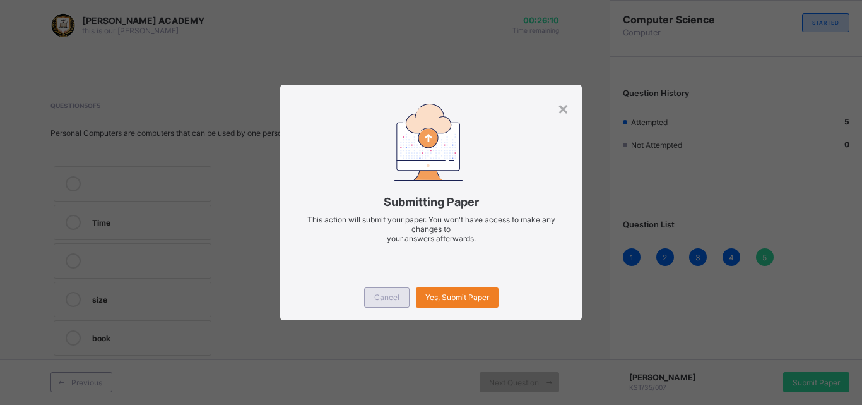
click at [367, 317] on div "Cancel Yes, Submit Paper" at bounding box center [431, 297] width 302 height 45
click at [461, 289] on div "Yes, Submit Paper" at bounding box center [457, 297] width 83 height 20
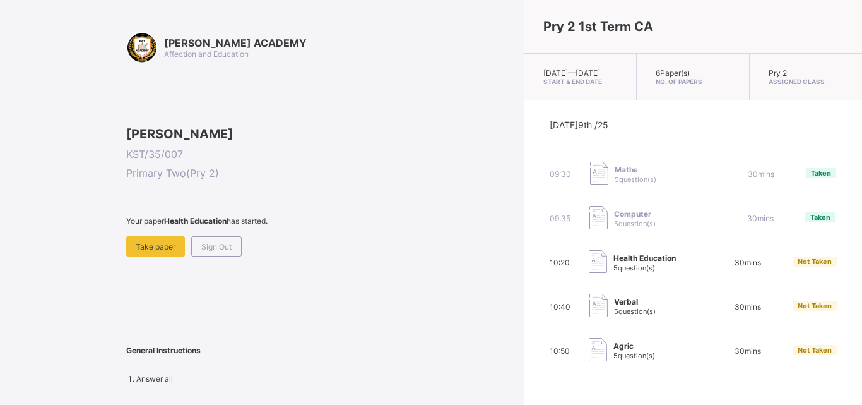
click at [191, 256] on div "[PERSON_NAME] KST/35/007 Primary Two ( Pry 2 ) Your paper Health Education has …" at bounding box center [321, 191] width 391 height 130
click at [167, 256] on div "Take paper" at bounding box center [155, 246] width 59 height 20
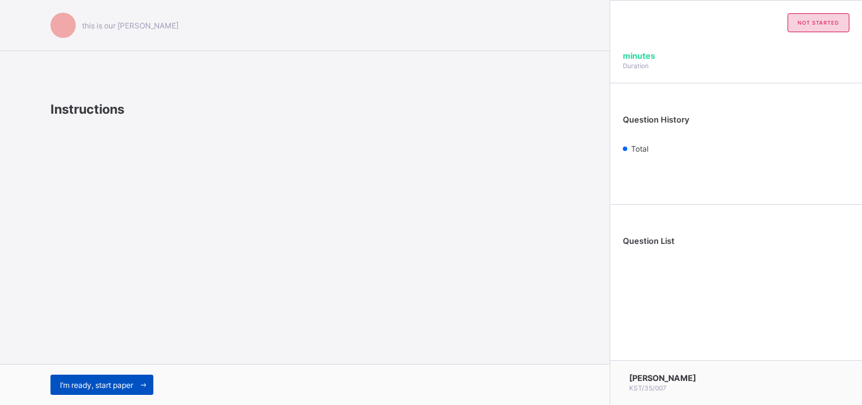
click at [98, 376] on div "I’m ready, start paper" at bounding box center [101, 384] width 103 height 20
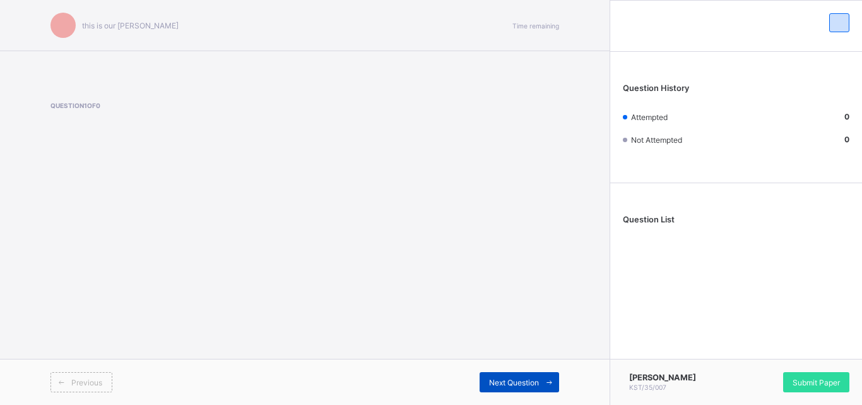
click at [500, 376] on div "Next Question" at bounding box center [520, 382] width 80 height 20
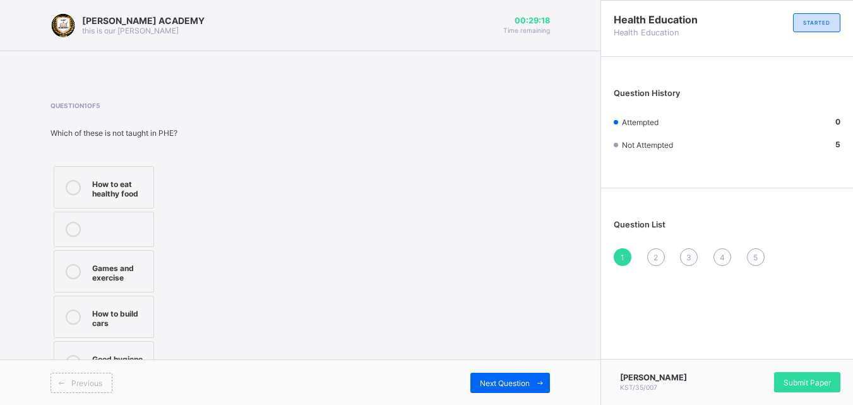
click at [131, 349] on label "Good hygiene habits" at bounding box center [104, 362] width 100 height 42
click at [494, 369] on div "Previous Next Question" at bounding box center [300, 382] width 600 height 46
click at [499, 380] on span "Next Question" at bounding box center [505, 382] width 50 height 9
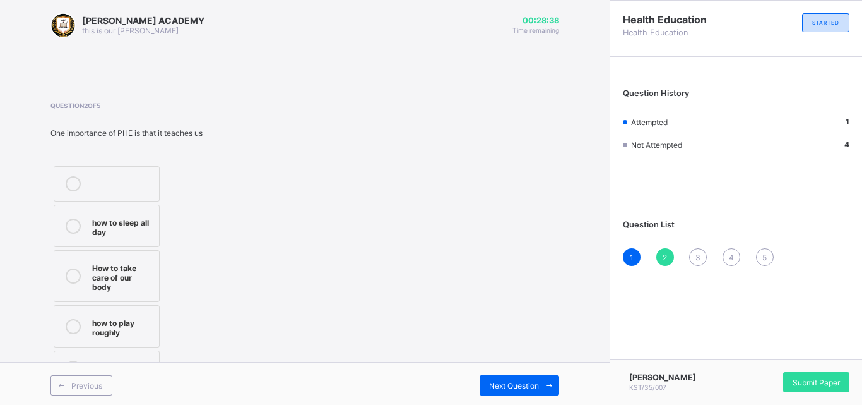
click at [118, 256] on label "How to take care of our body" at bounding box center [107, 276] width 106 height 52
click at [497, 381] on span "Next Question" at bounding box center [514, 385] width 50 height 9
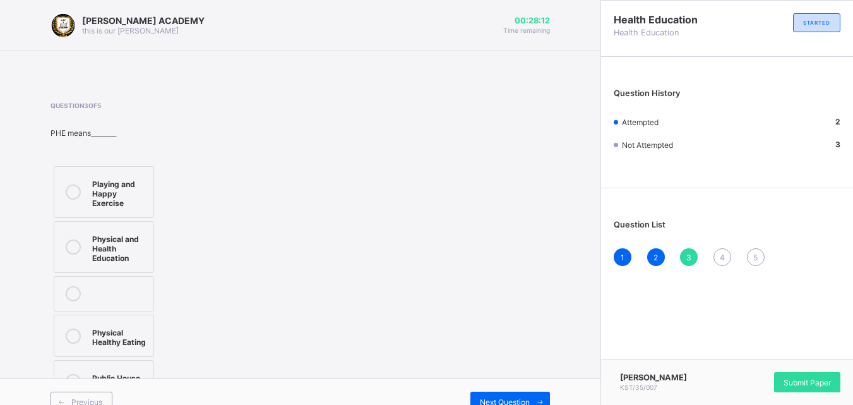
click at [127, 242] on div "Physical and Health Education" at bounding box center [119, 247] width 55 height 32
click at [507, 397] on span "Next Question" at bounding box center [505, 401] width 50 height 9
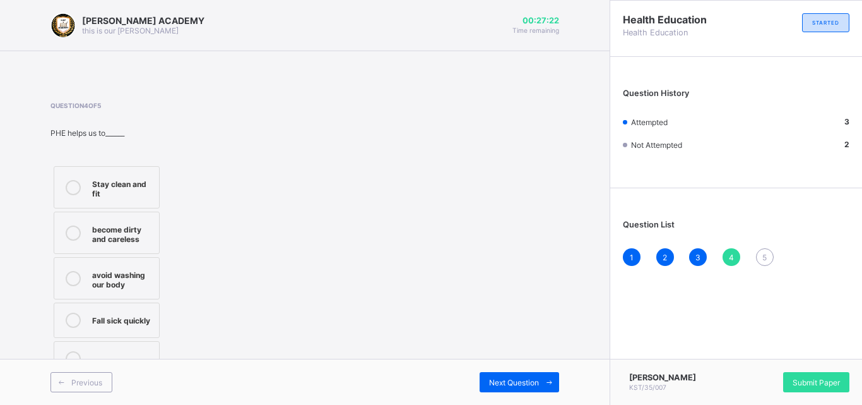
click at [141, 184] on div "Stay clean and fit" at bounding box center [122, 187] width 61 height 22
click at [529, 385] on span "Next Question" at bounding box center [514, 381] width 50 height 9
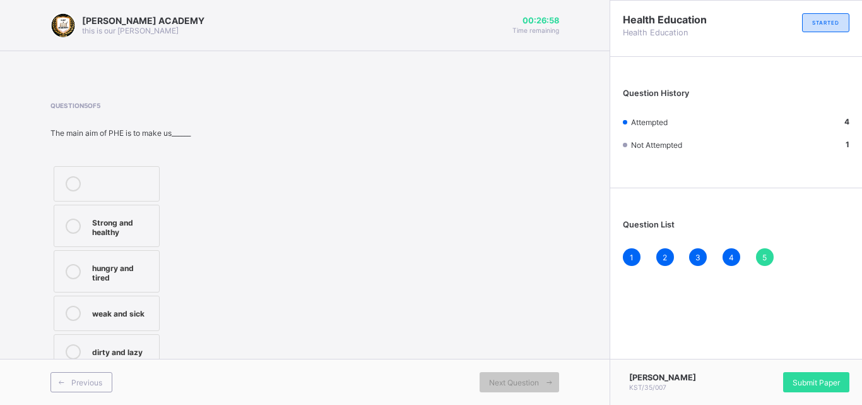
click at [98, 216] on div "Strong and healthy" at bounding box center [122, 226] width 61 height 22
click at [839, 381] on span "Submit Paper" at bounding box center [816, 381] width 47 height 9
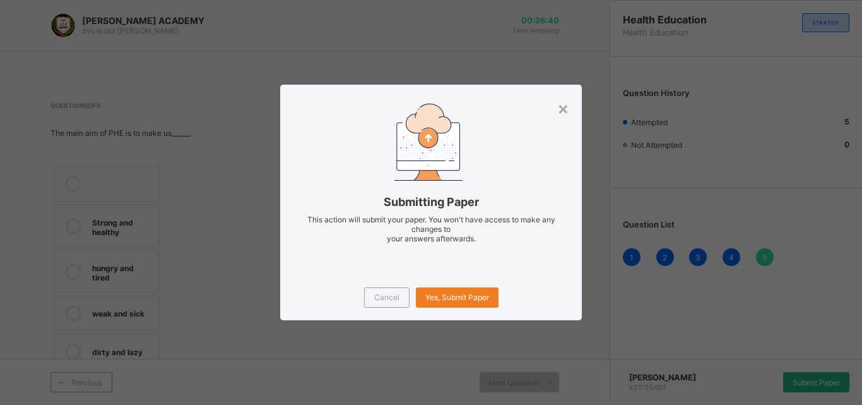
click at [839, 381] on div "× Submitting Paper This action will submit your paper. You won't have access to…" at bounding box center [431, 202] width 862 height 405
click at [380, 322] on div "× Submitting Paper This action will submit your paper. You won't have access to…" at bounding box center [431, 202] width 862 height 405
drag, startPoint x: 380, startPoint y: 322, endPoint x: 240, endPoint y: 326, distance: 140.2
click at [240, 326] on div "× Submitting Paper This action will submit your paper. You won't have access to…" at bounding box center [431, 202] width 862 height 405
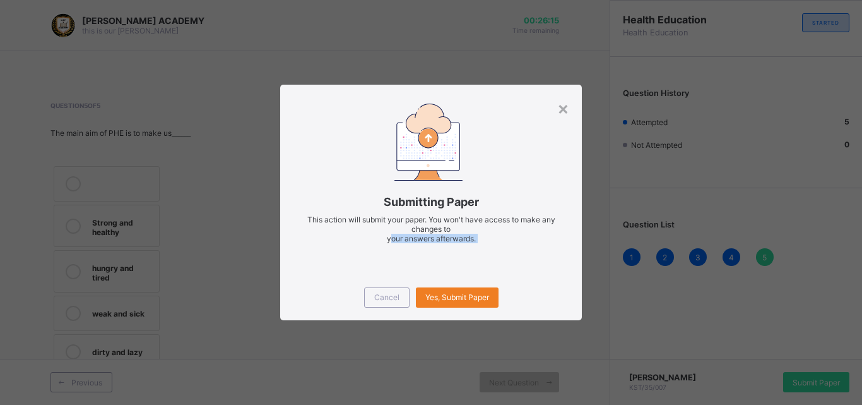
drag, startPoint x: 298, startPoint y: 285, endPoint x: 324, endPoint y: 247, distance: 45.7
click at [324, 247] on div "× Submitting Paper This action will submit your paper. You won't have access to…" at bounding box center [431, 202] width 302 height 235
click at [468, 303] on div "Yes, Submit Paper" at bounding box center [457, 297] width 83 height 20
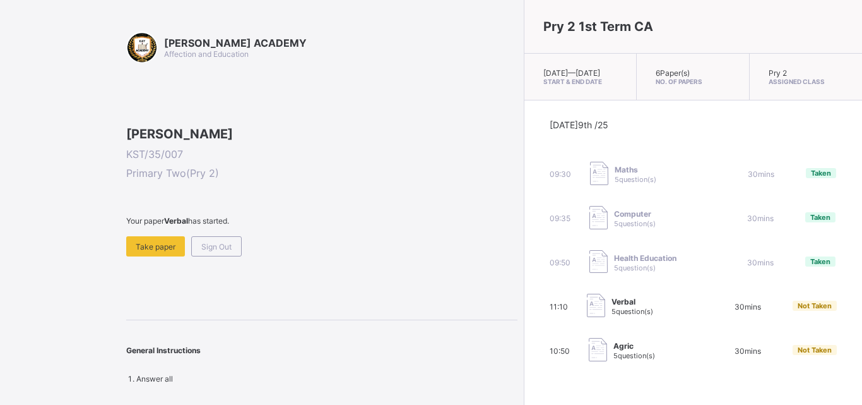
click at [612, 306] on span "Verbal" at bounding box center [633, 301] width 42 height 9
click at [161, 251] on span "Take paper" at bounding box center [156, 246] width 40 height 9
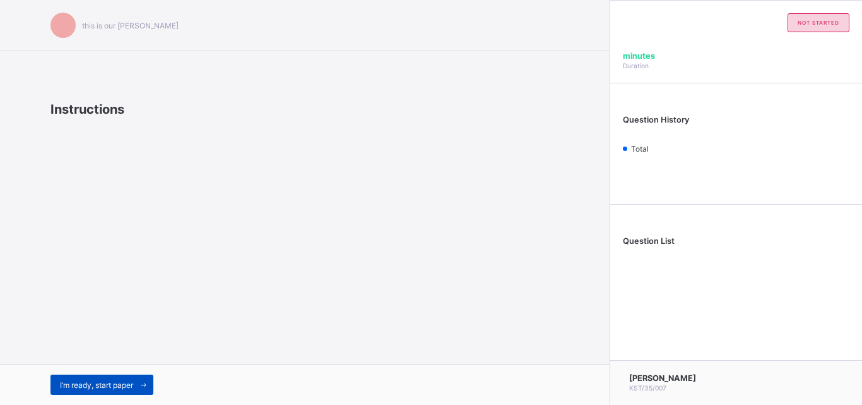
click at [119, 389] on div "I’m ready, start paper" at bounding box center [101, 384] width 103 height 20
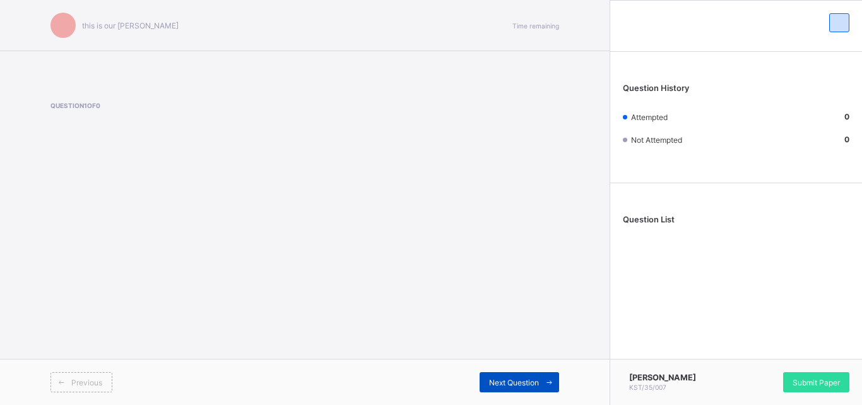
click at [492, 374] on div "Next Question" at bounding box center [520, 382] width 80 height 20
click at [492, 375] on div "Next Question" at bounding box center [520, 382] width 80 height 20
click at [502, 382] on span "Next Question" at bounding box center [514, 381] width 50 height 9
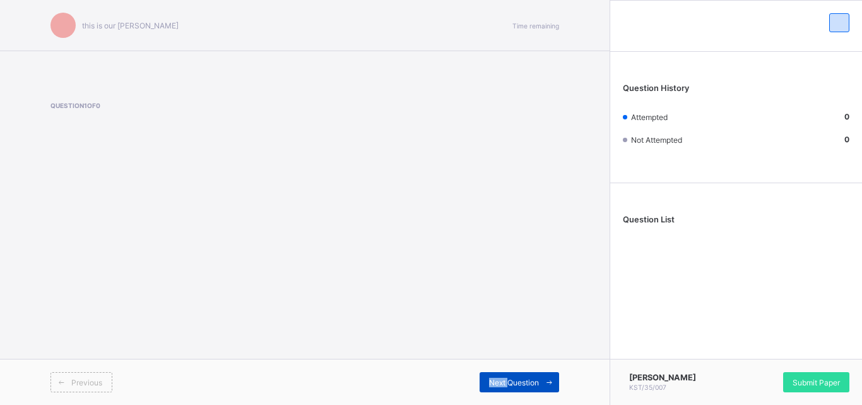
click at [502, 382] on span "Next Question" at bounding box center [514, 381] width 50 height 9
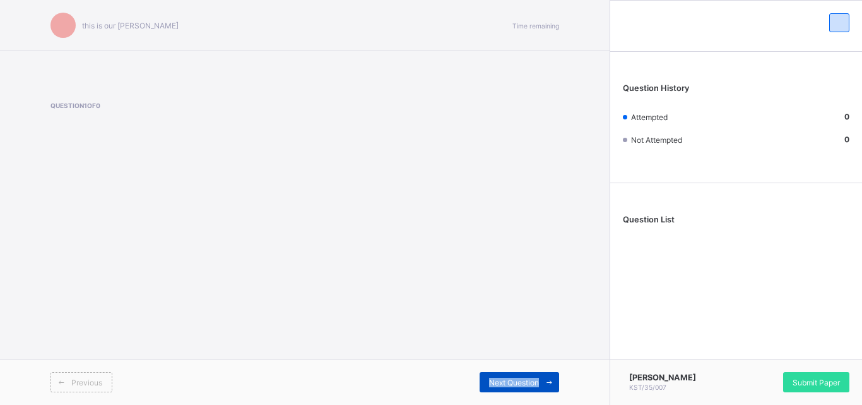
click at [502, 382] on span "Next Question" at bounding box center [514, 381] width 50 height 9
click at [526, 378] on span "Next Question" at bounding box center [514, 381] width 50 height 9
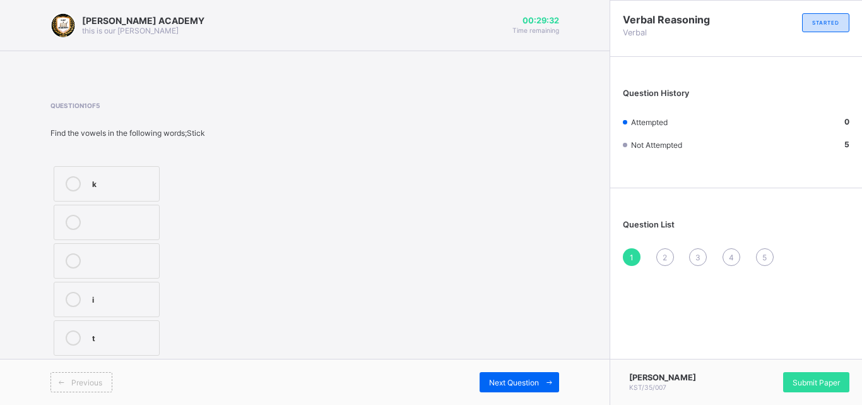
click at [110, 181] on div "k" at bounding box center [122, 182] width 61 height 13
click at [528, 390] on div "Next Question" at bounding box center [520, 382] width 80 height 20
click at [531, 382] on span "Next Question" at bounding box center [514, 381] width 50 height 9
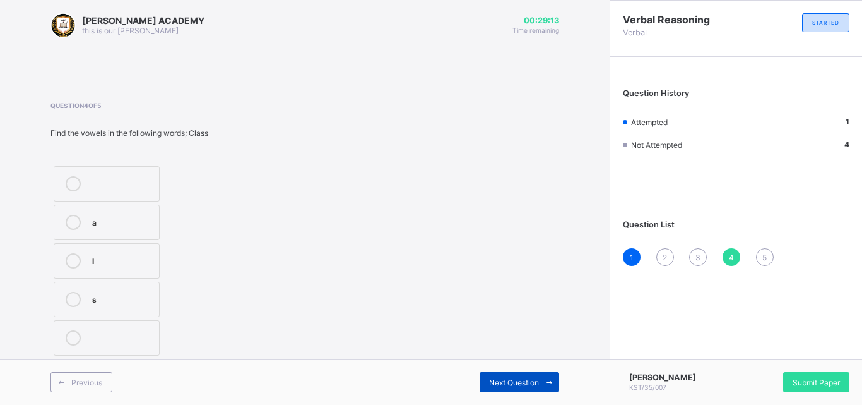
click at [535, 374] on div "Next Question" at bounding box center [520, 382] width 80 height 20
click at [129, 340] on div "h" at bounding box center [122, 336] width 61 height 13
click at [668, 257] on div "2" at bounding box center [665, 257] width 18 height 18
click at [112, 253] on div "m" at bounding box center [122, 259] width 61 height 13
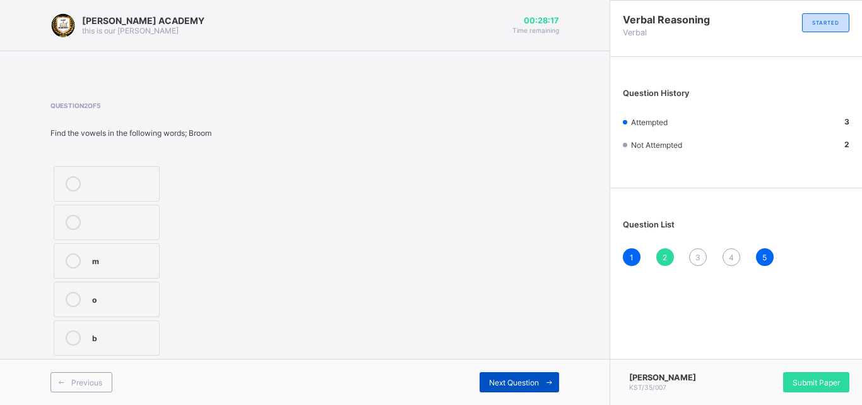
click at [518, 372] on div "Next Question" at bounding box center [520, 382] width 80 height 20
click at [699, 252] on span "3" at bounding box center [697, 256] width 5 height 9
click at [240, 331] on div "Question 3 of 5 Find the vowels in the following words; Pin n i p" at bounding box center [304, 230] width 509 height 257
click at [112, 337] on div "p" at bounding box center [122, 336] width 61 height 13
click at [514, 375] on div "Next Question" at bounding box center [520, 382] width 80 height 20
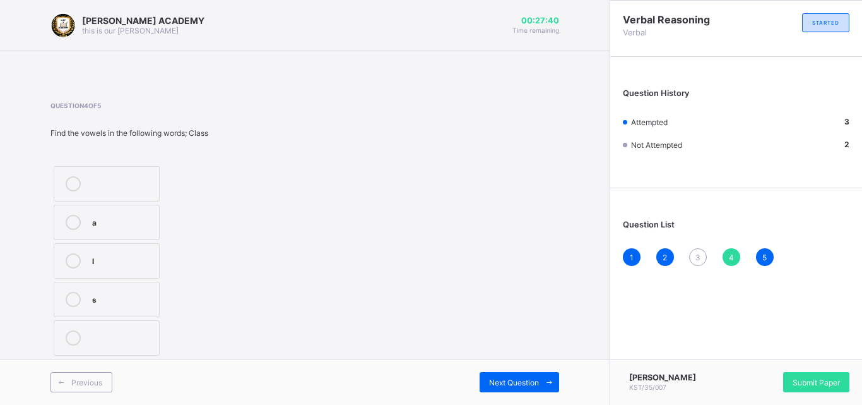
click at [694, 254] on div "3" at bounding box center [698, 257] width 18 height 18
click at [123, 336] on div "p" at bounding box center [122, 336] width 61 height 13
drag, startPoint x: 479, startPoint y: 372, endPoint x: 485, endPoint y: 374, distance: 6.6
click at [485, 374] on div "Next Question" at bounding box center [432, 382] width 254 height 20
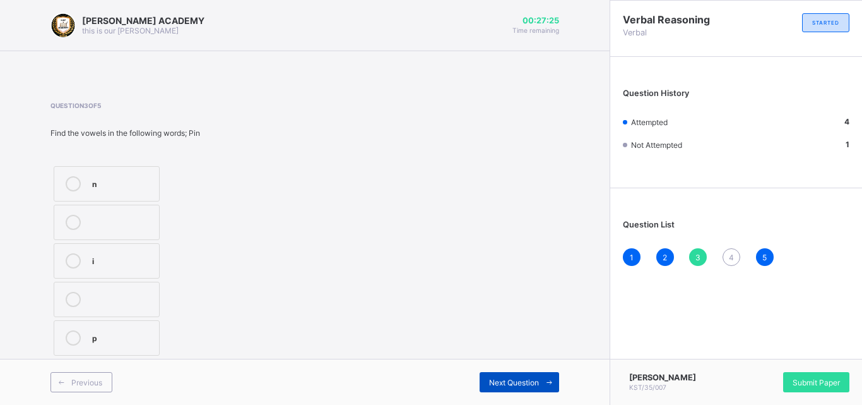
click at [485, 374] on div "Next Question" at bounding box center [520, 382] width 80 height 20
click at [486, 375] on div "Next Question" at bounding box center [520, 382] width 80 height 20
click at [733, 249] on div "4" at bounding box center [732, 257] width 18 height 18
click at [143, 216] on div "a" at bounding box center [122, 221] width 61 height 13
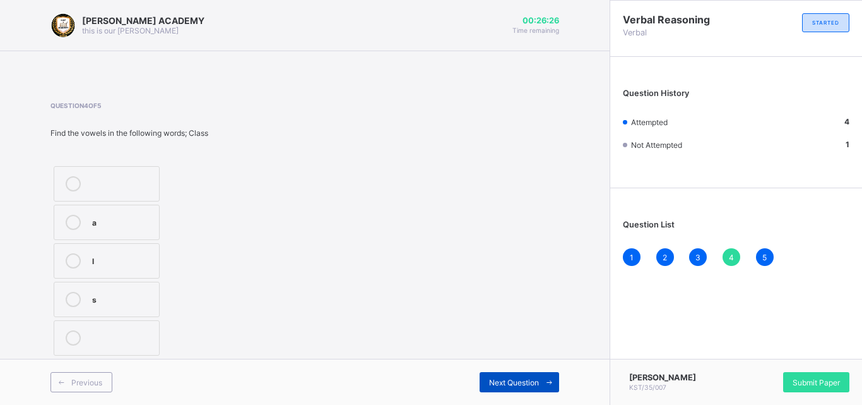
click at [510, 381] on span "Next Question" at bounding box center [514, 381] width 50 height 9
click at [510, 382] on span "Next Question" at bounding box center [514, 381] width 50 height 9
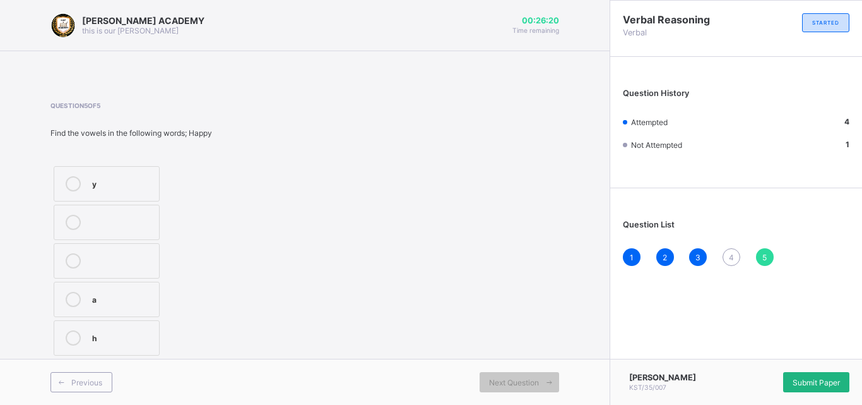
click at [819, 377] on span "Submit Paper" at bounding box center [816, 381] width 47 height 9
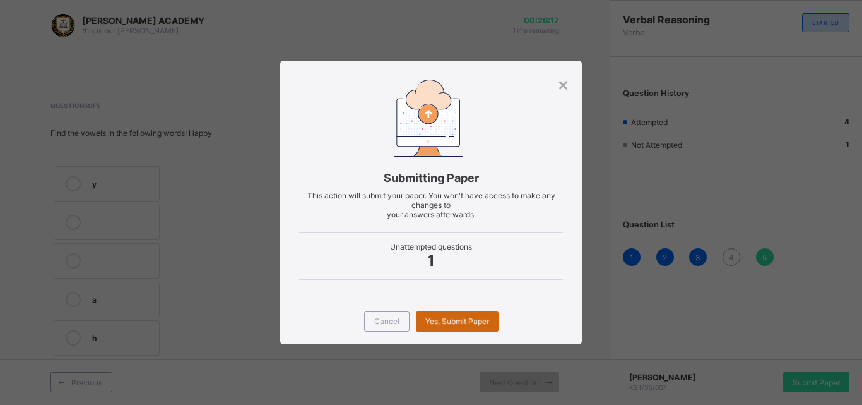
click at [432, 315] on div "Yes, Submit Paper" at bounding box center [457, 321] width 83 height 20
click at [561, 78] on div "×" at bounding box center [563, 83] width 12 height 21
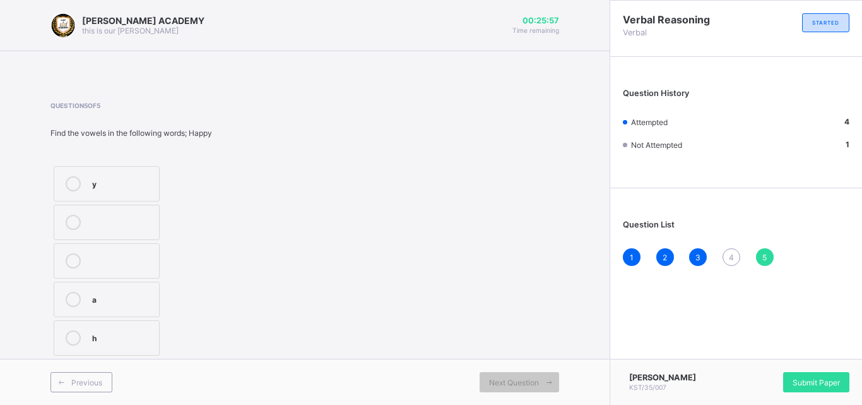
click at [731, 251] on div "4" at bounding box center [732, 257] width 18 height 18
click at [87, 218] on label "a" at bounding box center [107, 221] width 106 height 35
click at [529, 381] on span "Next Question" at bounding box center [514, 381] width 50 height 9
drag, startPoint x: 540, startPoint y: 357, endPoint x: 581, endPoint y: 339, distance: 44.1
click at [581, 339] on div "[PERSON_NAME] ACADEMY this is our [PERSON_NAME] 00:25:45 Time remaining Questio…" at bounding box center [305, 202] width 610 height 405
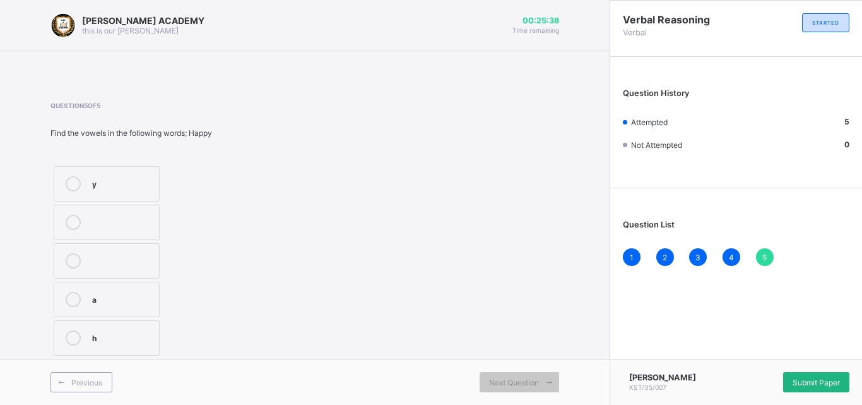
click at [802, 384] on span "Submit Paper" at bounding box center [816, 381] width 47 height 9
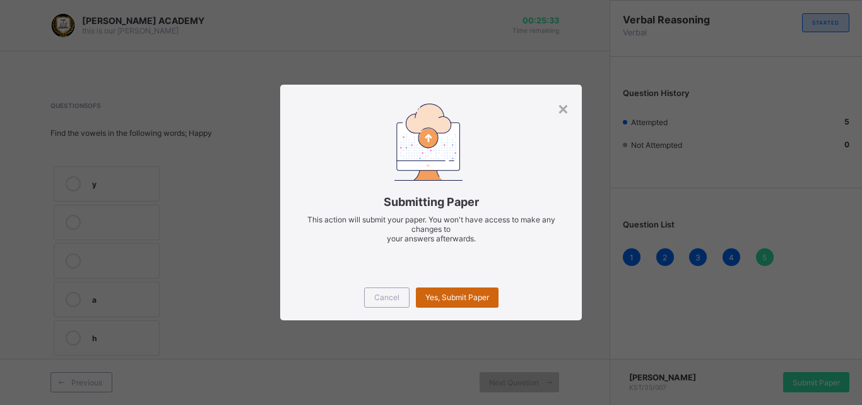
click at [463, 291] on div "Yes, Submit Paper" at bounding box center [457, 297] width 83 height 20
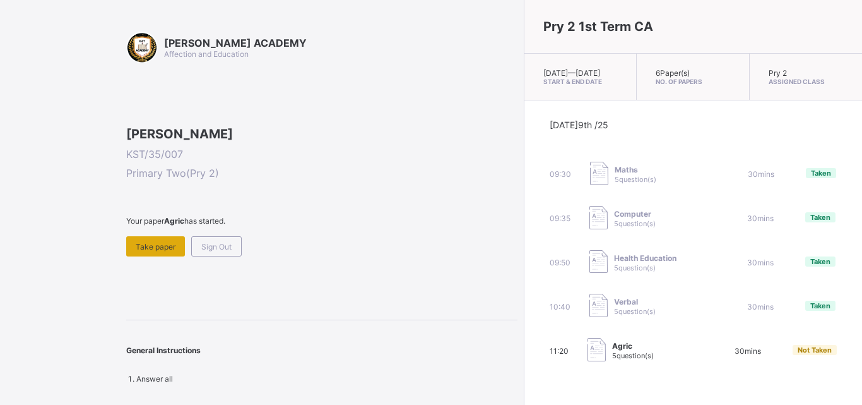
click at [163, 256] on div "Take paper" at bounding box center [155, 246] width 59 height 20
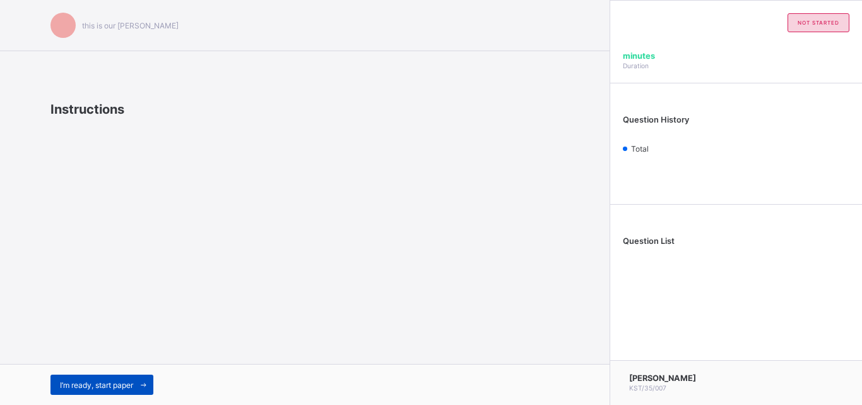
click at [148, 383] on icon at bounding box center [143, 385] width 9 height 8
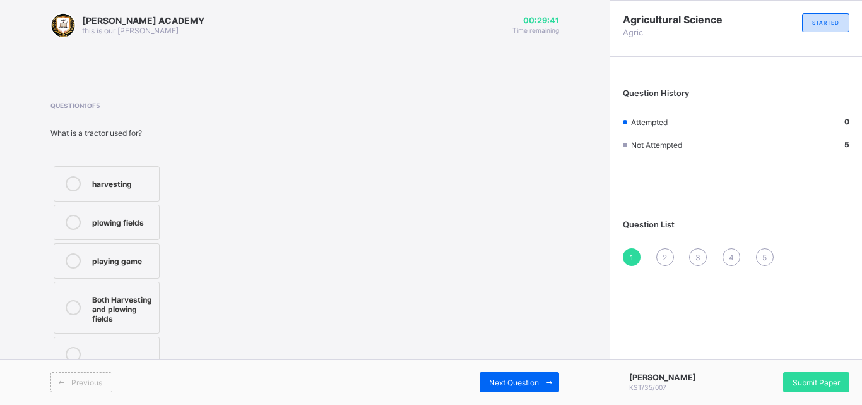
click at [352, 278] on div "Question 1 of 5 What is a tractor used for? harvesting plowing fields playing g…" at bounding box center [304, 238] width 509 height 273
click at [128, 217] on div "plowing fields" at bounding box center [122, 221] width 61 height 13
click at [495, 372] on div "Next Question" at bounding box center [520, 382] width 80 height 20
click at [215, 314] on div "hoe rake Watering can shovel" at bounding box center [143, 261] width 187 height 196
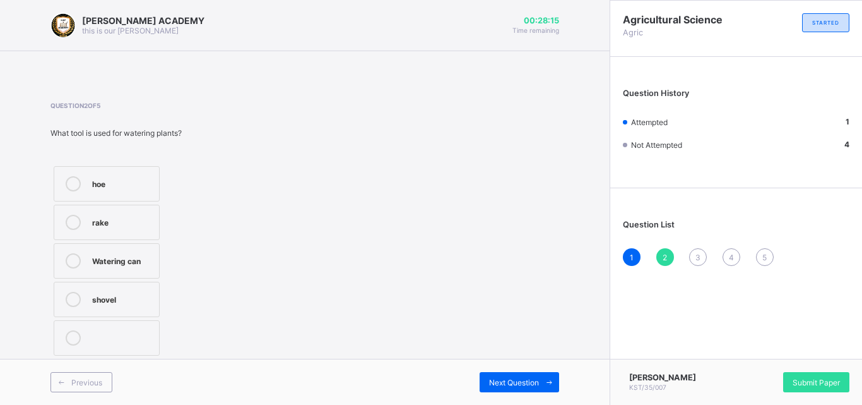
click at [215, 314] on div "hoe rake Watering can shovel" at bounding box center [143, 261] width 187 height 196
click at [98, 247] on label "Watering can" at bounding box center [107, 260] width 106 height 35
click at [511, 374] on div "Next Question" at bounding box center [520, 382] width 80 height 20
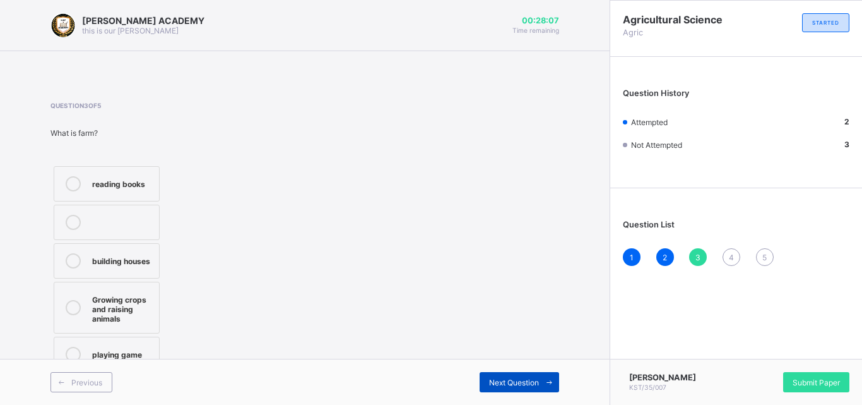
click at [511, 374] on div "Next Question" at bounding box center [520, 382] width 80 height 20
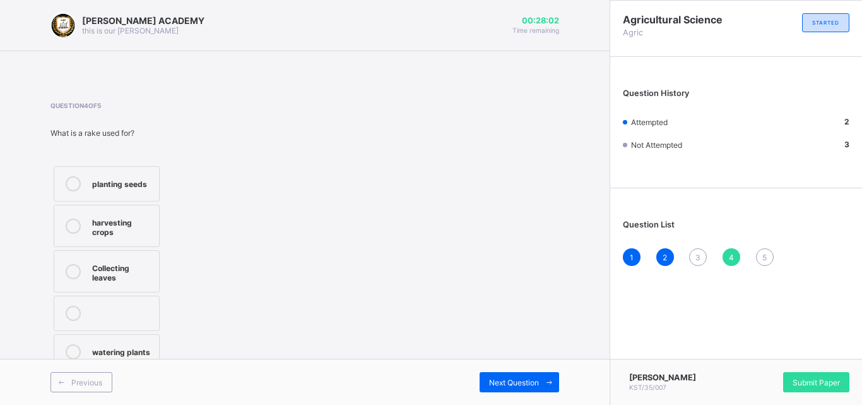
click at [699, 256] on span "3" at bounding box center [697, 256] width 5 height 9
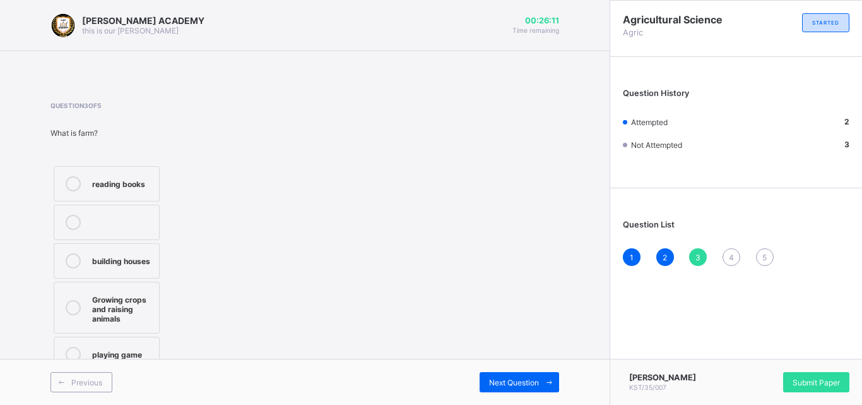
click at [138, 294] on div "Growing crops and raising animals" at bounding box center [122, 308] width 61 height 32
click at [487, 385] on div "Next Question" at bounding box center [520, 382] width 80 height 20
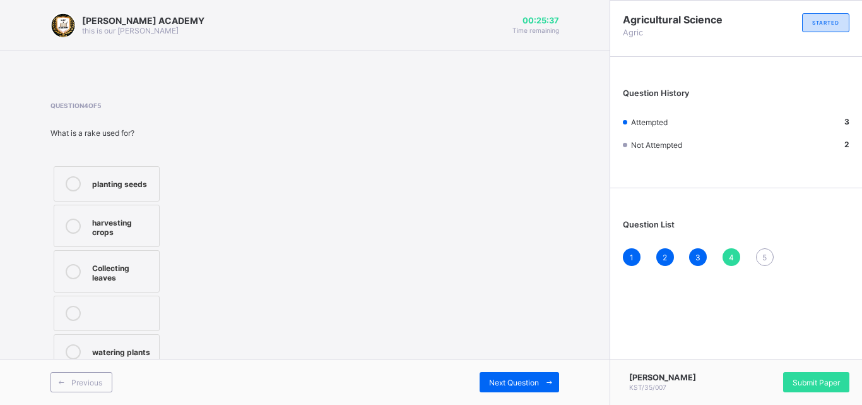
click at [144, 243] on label "harvesting crops" at bounding box center [107, 225] width 106 height 42
click at [487, 377] on div "Next Question" at bounding box center [520, 382] width 80 height 20
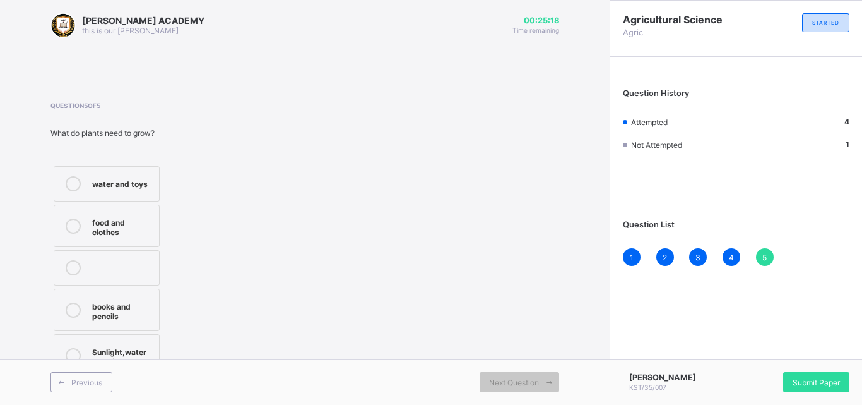
click at [133, 350] on div "Sunlight,water and air" at bounding box center [122, 355] width 61 height 22
click at [804, 380] on span "Submit Paper" at bounding box center [816, 381] width 47 height 9
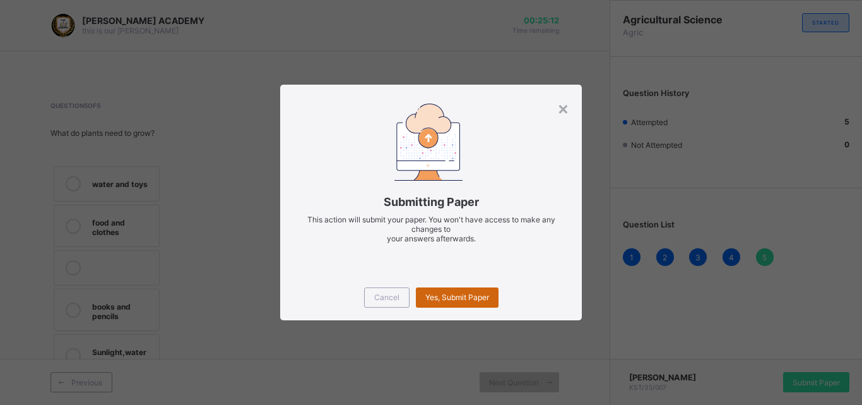
click at [479, 301] on span "Yes, Submit Paper" at bounding box center [457, 296] width 64 height 9
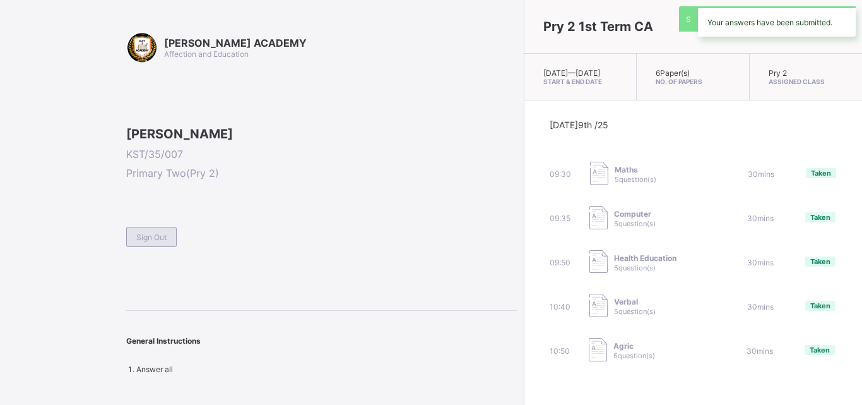
click at [168, 247] on div "Sign Out" at bounding box center [151, 237] width 50 height 20
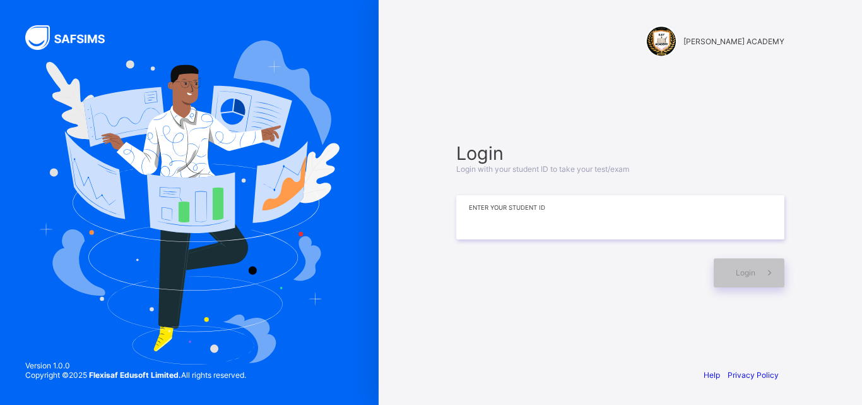
click at [483, 203] on input at bounding box center [620, 217] width 328 height 44
type input "*"
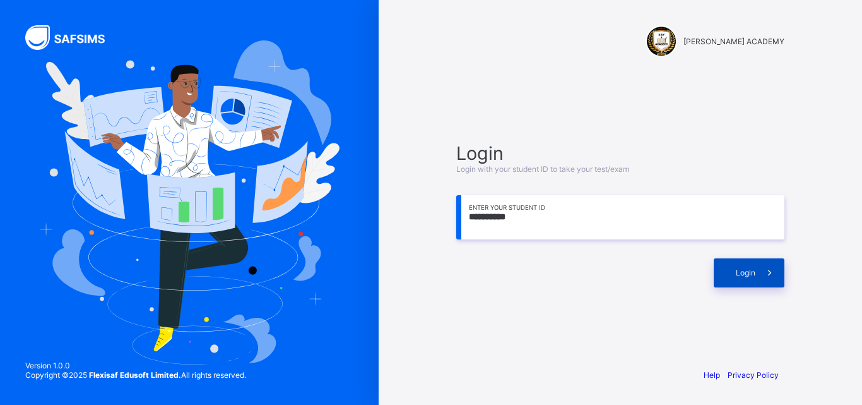
type input "**********"
click at [734, 267] on div "Login" at bounding box center [749, 272] width 71 height 29
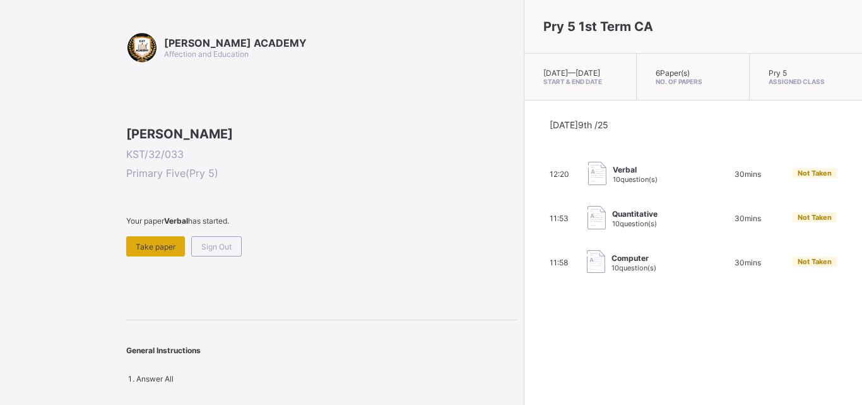
click at [156, 251] on span "Take paper" at bounding box center [156, 246] width 40 height 9
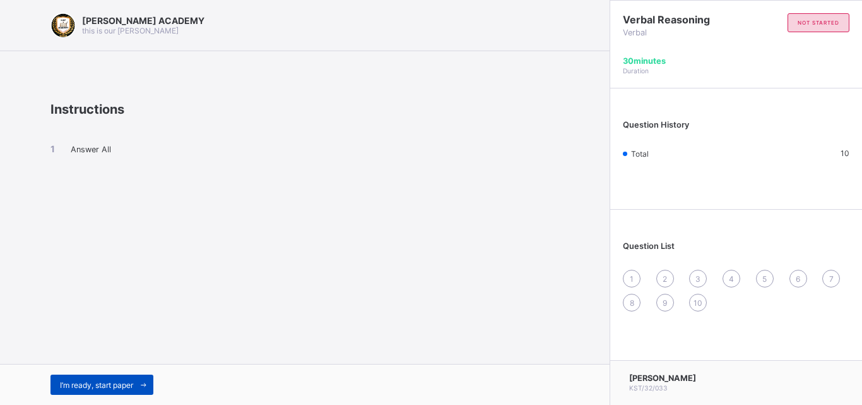
click at [102, 385] on span "I’m ready, start paper" at bounding box center [96, 384] width 73 height 9
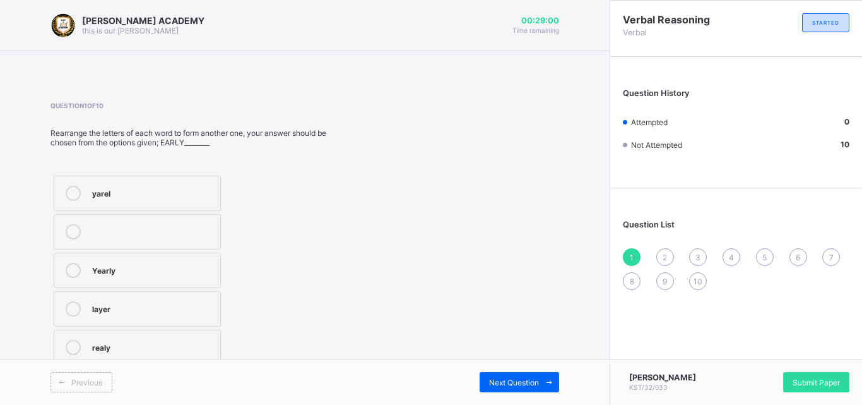
click at [95, 341] on div "realy" at bounding box center [153, 346] width 122 height 13
click at [103, 311] on div "layer" at bounding box center [153, 307] width 122 height 13
click at [514, 381] on span "Next Question" at bounding box center [514, 381] width 50 height 9
click at [101, 311] on div "raged" at bounding box center [153, 307] width 122 height 13
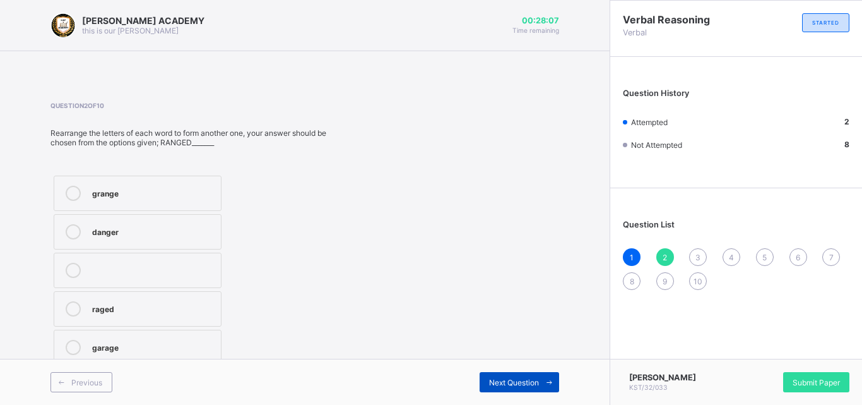
click at [521, 384] on span "Next Question" at bounding box center [514, 381] width 50 height 9
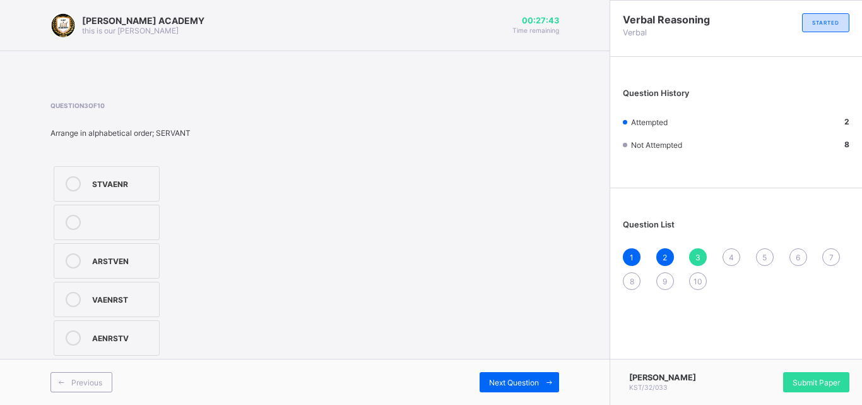
click at [118, 296] on div "VAENRST" at bounding box center [122, 298] width 61 height 13
click at [517, 386] on span "Next Question" at bounding box center [514, 381] width 50 height 9
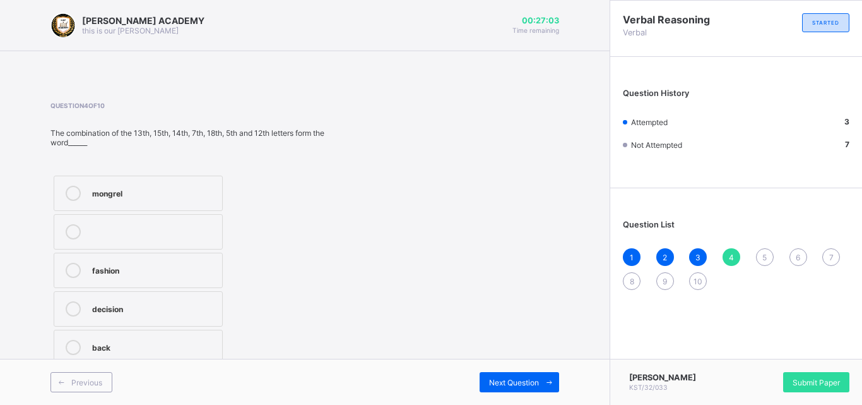
click at [95, 272] on div "fashion" at bounding box center [154, 269] width 124 height 13
click at [549, 382] on icon at bounding box center [549, 382] width 9 height 8
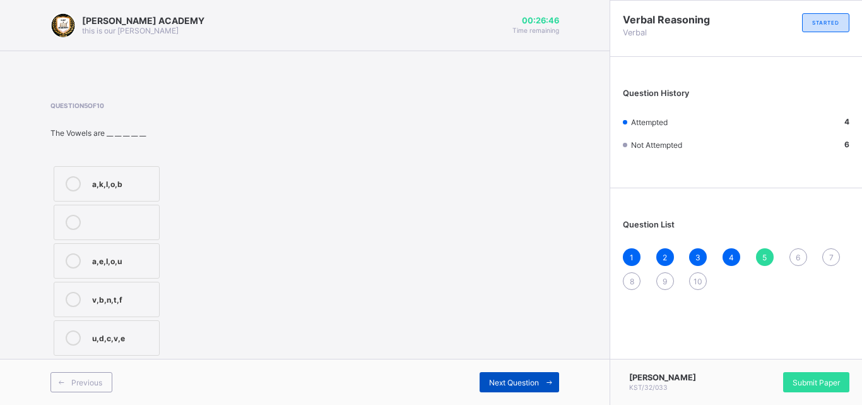
click at [504, 385] on span "Next Question" at bounding box center [514, 381] width 50 height 9
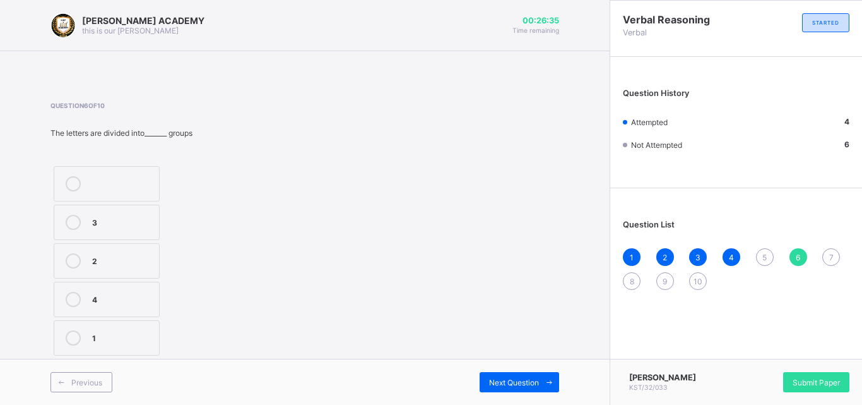
click at [760, 256] on div "5" at bounding box center [765, 257] width 18 height 18
click at [119, 259] on div "a,e,I,o,u" at bounding box center [122, 259] width 61 height 13
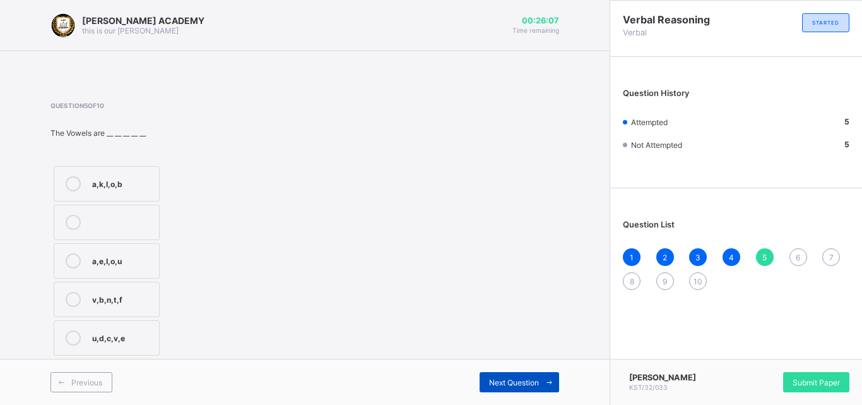
click at [543, 382] on span at bounding box center [549, 382] width 20 height 20
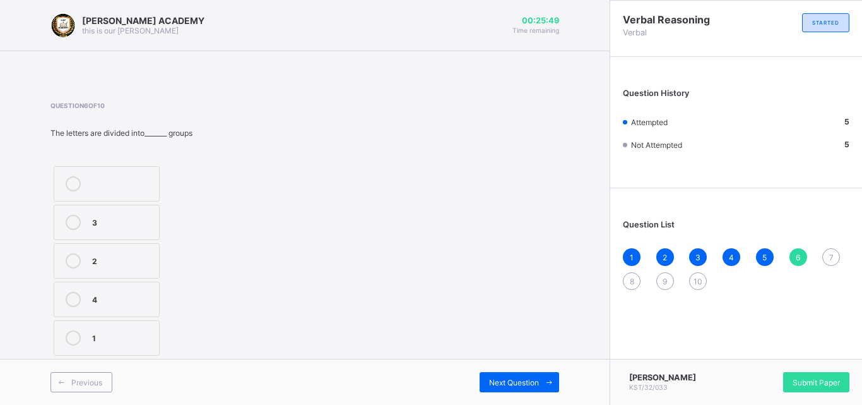
click at [118, 269] on label "2" at bounding box center [107, 260] width 106 height 35
click at [522, 387] on div "Next Question" at bounding box center [520, 382] width 80 height 20
click at [95, 299] on div "4" at bounding box center [122, 298] width 61 height 13
click at [504, 382] on span "Next Question" at bounding box center [514, 381] width 50 height 9
click at [95, 290] on label "UMN" at bounding box center [107, 298] width 106 height 35
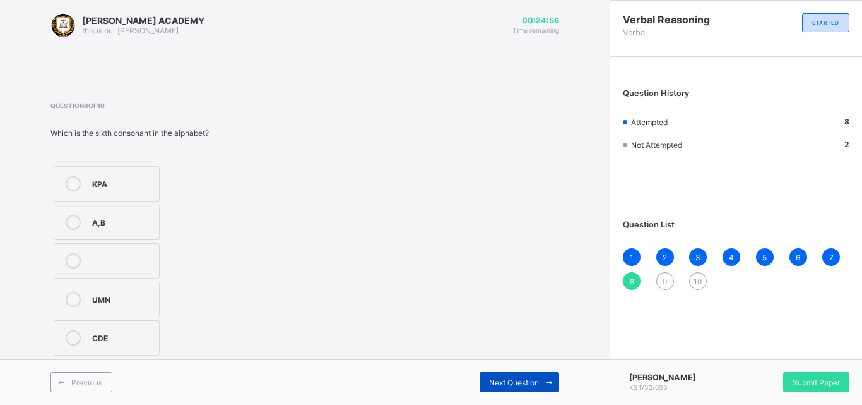
click at [499, 386] on span "Next Question" at bounding box center [514, 381] width 50 height 9
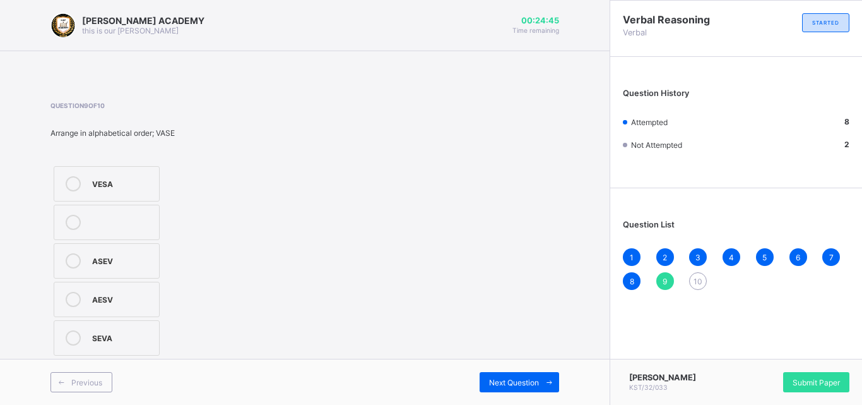
click at [106, 187] on div "VESA" at bounding box center [122, 182] width 61 height 13
click at [519, 381] on span "Next Question" at bounding box center [514, 381] width 50 height 9
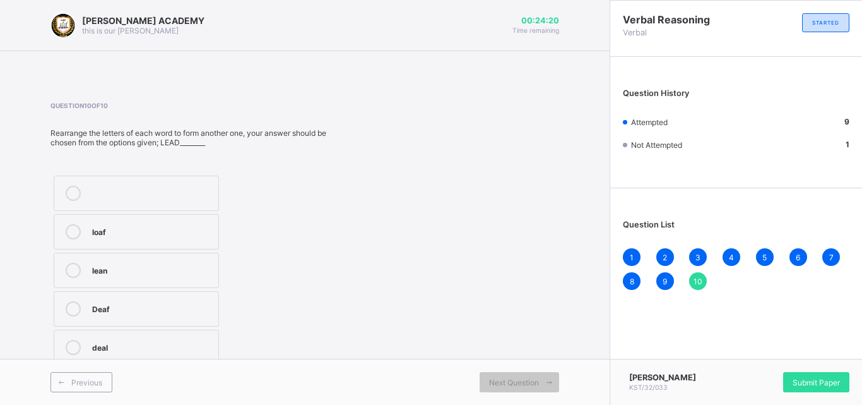
click at [97, 239] on div "loaf" at bounding box center [152, 231] width 120 height 15
click at [699, 281] on span "10" at bounding box center [698, 280] width 9 height 9
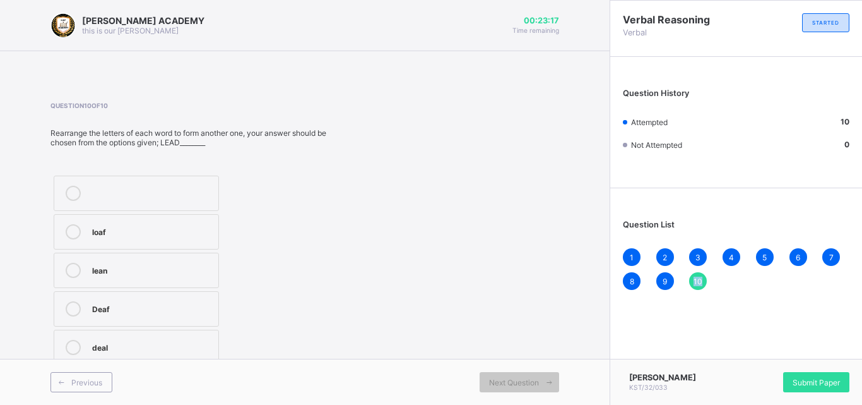
click at [699, 281] on span "10" at bounding box center [698, 280] width 9 height 9
click at [795, 381] on span "Submit Paper" at bounding box center [816, 381] width 47 height 9
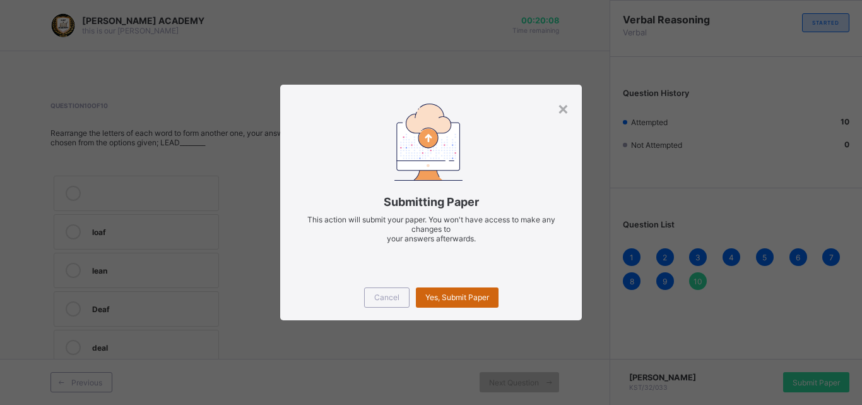
click at [470, 302] on div "Yes, Submit Paper" at bounding box center [457, 297] width 83 height 20
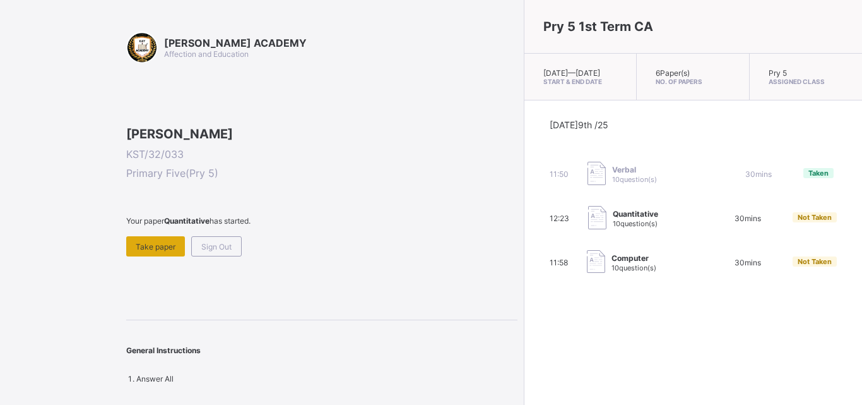
click at [136, 251] on span "Take paper" at bounding box center [156, 246] width 40 height 9
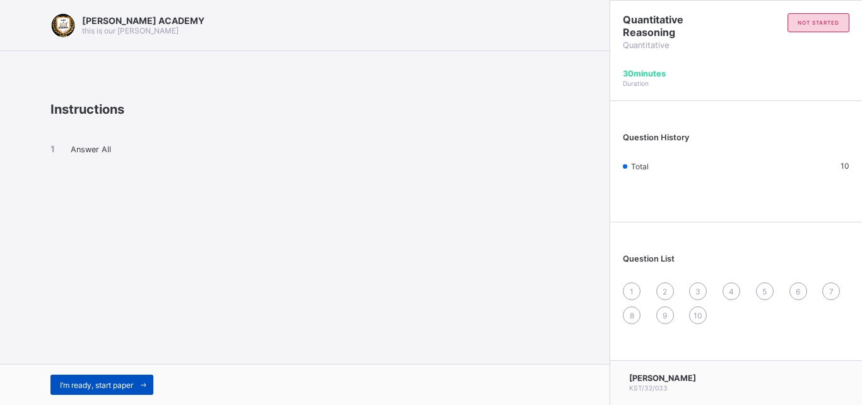
click at [78, 381] on span "I’m ready, start paper" at bounding box center [96, 384] width 73 height 9
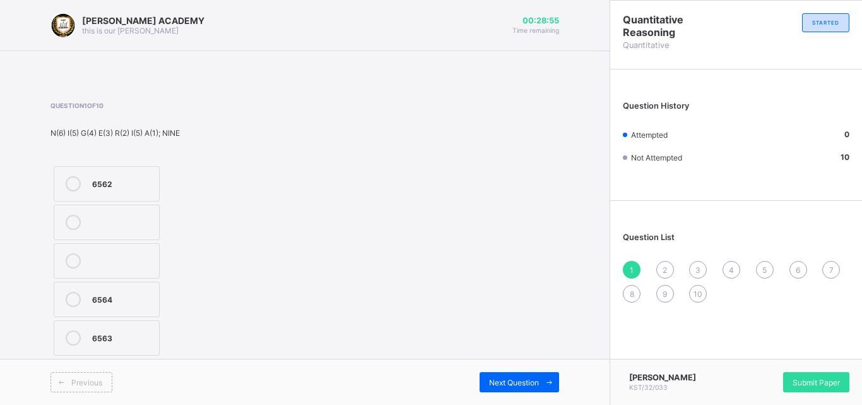
click at [102, 187] on div "6562" at bounding box center [122, 182] width 61 height 13
click at [530, 383] on span "Next Question" at bounding box center [514, 381] width 50 height 9
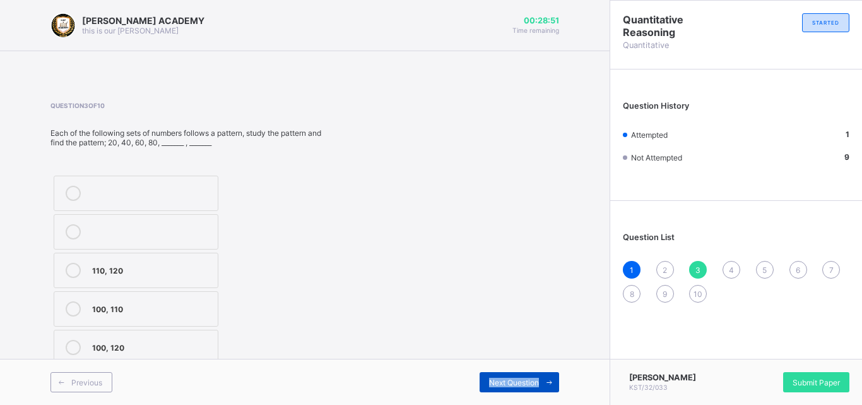
click at [530, 383] on span "Next Question" at bounding box center [514, 381] width 50 height 9
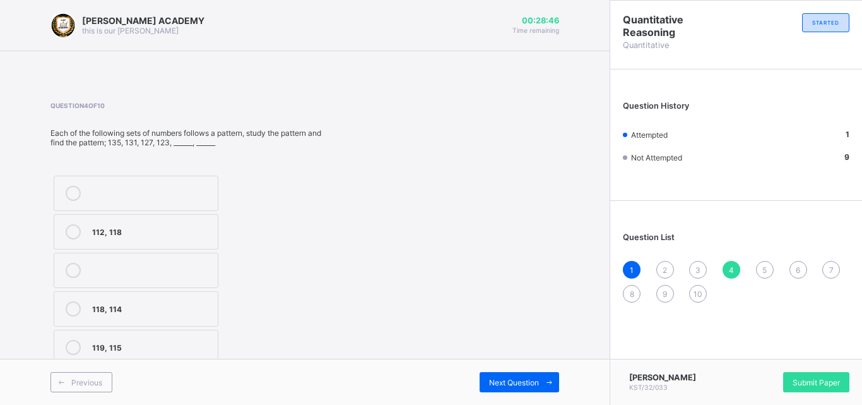
click at [658, 268] on div "2" at bounding box center [665, 270] width 18 height 18
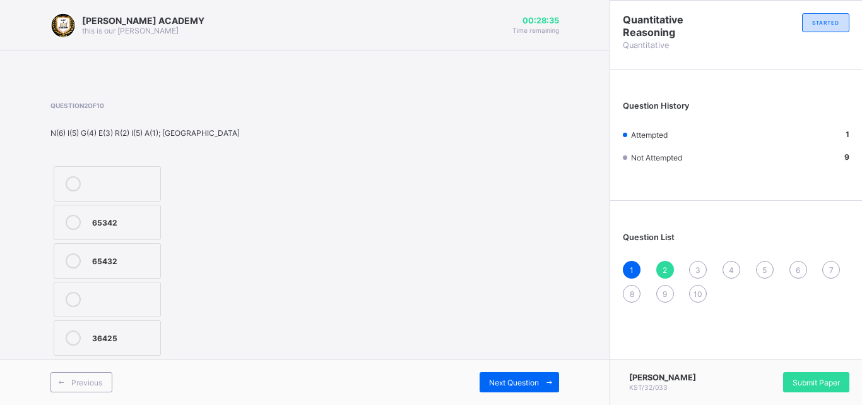
click at [93, 261] on div "65432" at bounding box center [123, 259] width 62 height 13
click at [508, 384] on span "Next Question" at bounding box center [514, 381] width 50 height 9
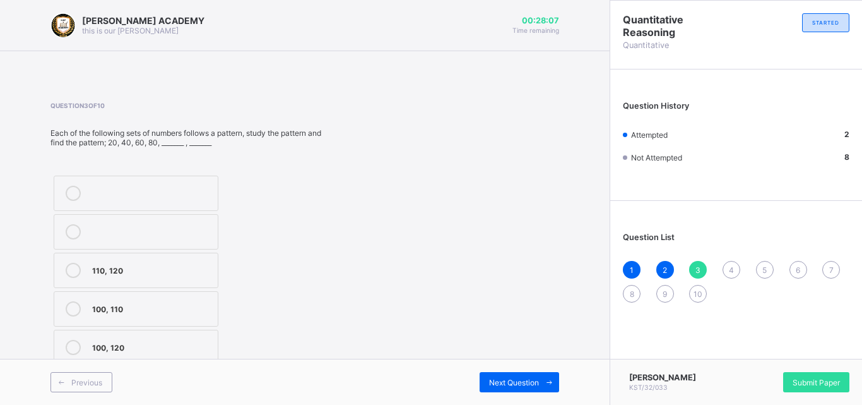
click at [93, 345] on div "100, 120" at bounding box center [151, 346] width 119 height 13
click at [492, 380] on span "Next Question" at bounding box center [514, 381] width 50 height 9
click at [117, 307] on div "118, 114" at bounding box center [151, 307] width 119 height 13
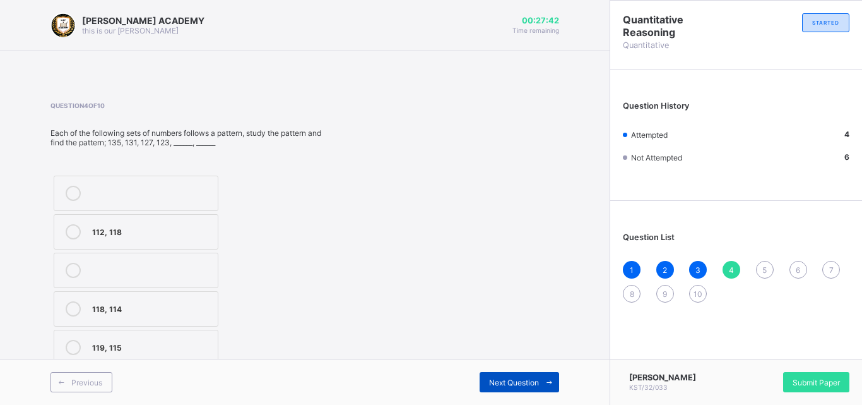
click at [501, 379] on span "Next Question" at bounding box center [514, 381] width 50 height 9
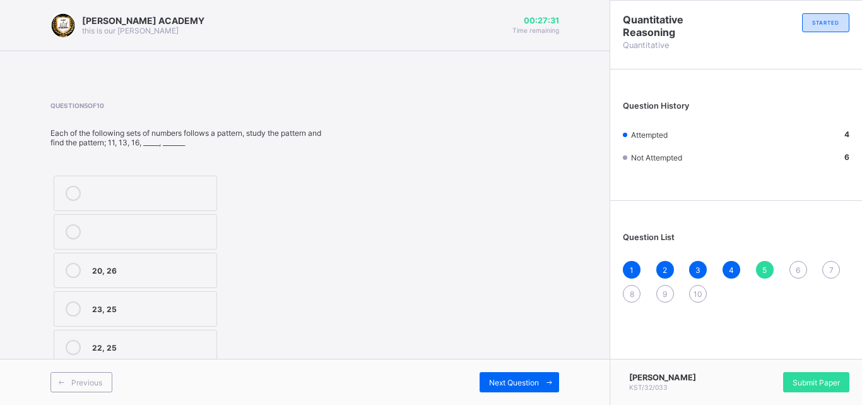
click at [114, 270] on div "20, 26" at bounding box center [151, 269] width 118 height 13
click at [509, 376] on div "Next Question" at bounding box center [520, 382] width 80 height 20
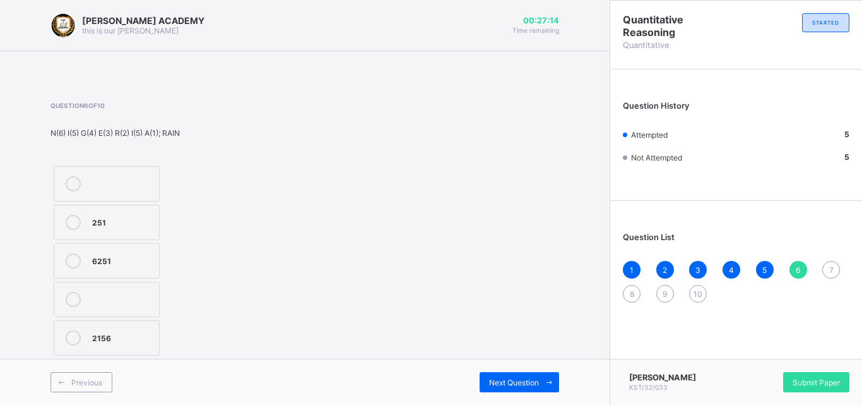
click at [97, 265] on div "6251" at bounding box center [122, 259] width 61 height 13
click at [471, 376] on div "Next Question" at bounding box center [432, 382] width 254 height 20
click at [497, 381] on span "Next Question" at bounding box center [514, 381] width 50 height 9
click at [161, 362] on div "Previous Next Question" at bounding box center [305, 381] width 610 height 46
click at [115, 345] on div "124" at bounding box center [122, 337] width 61 height 15
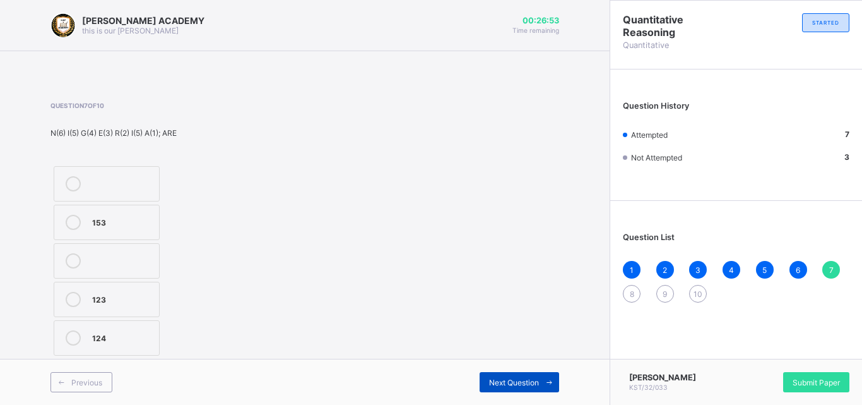
click at [495, 383] on span "Next Question" at bounding box center [514, 381] width 50 height 9
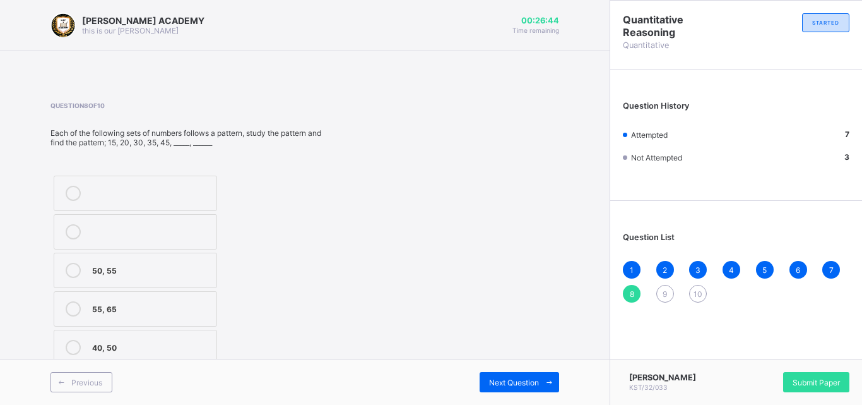
click at [111, 309] on div "55, 65" at bounding box center [151, 307] width 118 height 13
click at [491, 377] on span "Next Question" at bounding box center [514, 381] width 50 height 9
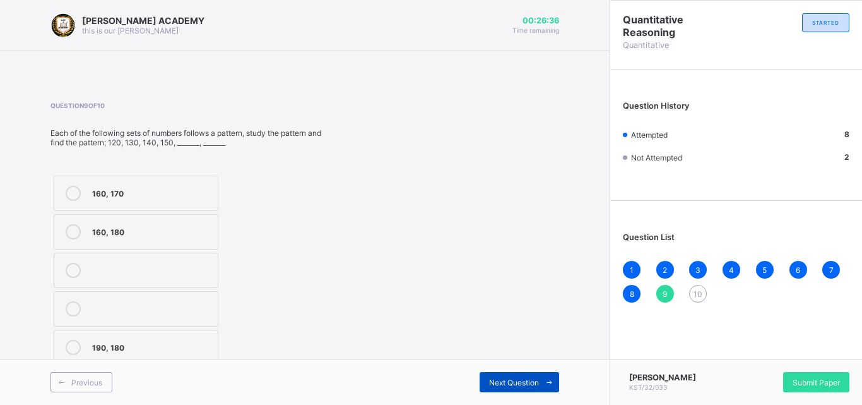
click at [489, 384] on span "Next Question" at bounding box center [514, 381] width 50 height 9
click at [138, 283] on label "120, 122" at bounding box center [136, 269] width 165 height 35
click at [663, 286] on div "9" at bounding box center [665, 294] width 18 height 18
click at [98, 222] on label "160, 180" at bounding box center [136, 231] width 165 height 35
click at [663, 292] on span "9" at bounding box center [665, 293] width 4 height 9
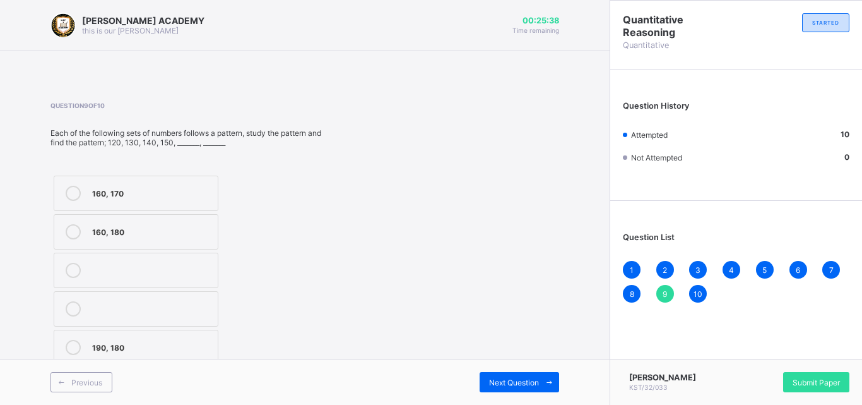
click at [663, 292] on span "9" at bounding box center [665, 293] width 4 height 9
click at [699, 291] on span "10" at bounding box center [698, 293] width 9 height 9
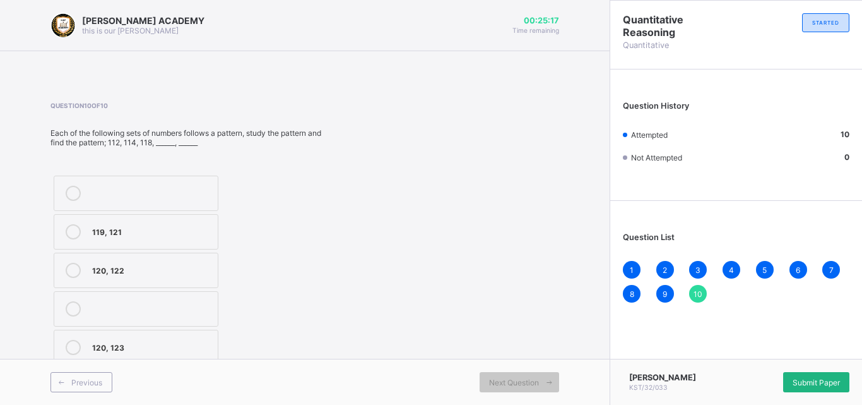
click at [812, 386] on span "Submit Paper" at bounding box center [816, 381] width 47 height 9
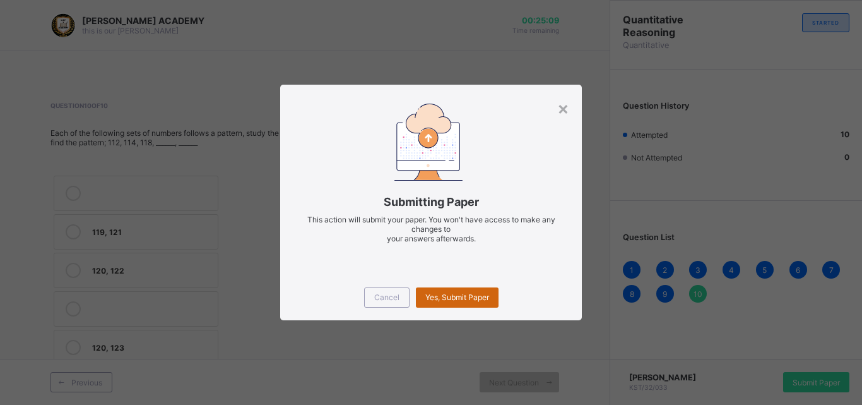
click at [441, 293] on span "Yes, Submit Paper" at bounding box center [457, 296] width 64 height 9
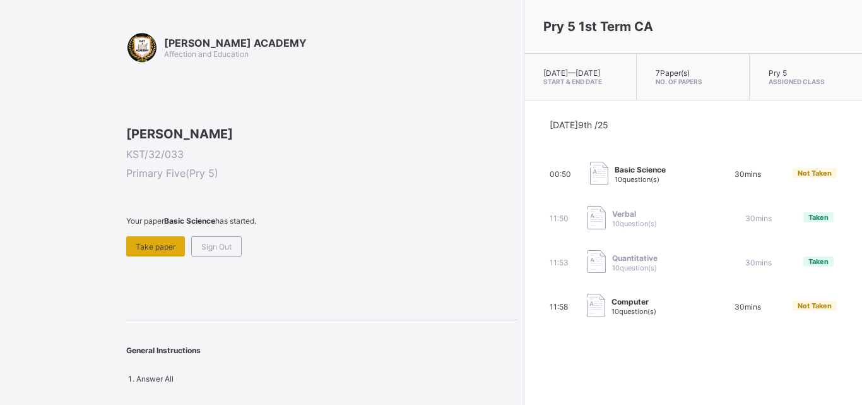
click at [167, 251] on span "Take paper" at bounding box center [156, 246] width 40 height 9
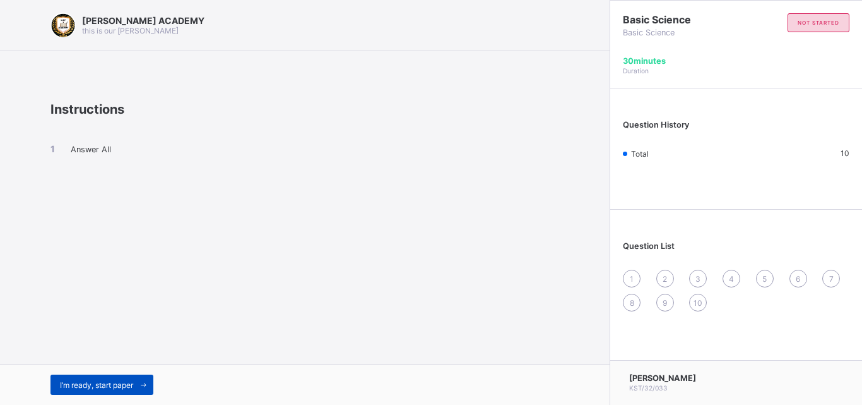
click at [123, 382] on span "I’m ready, start paper" at bounding box center [96, 384] width 73 height 9
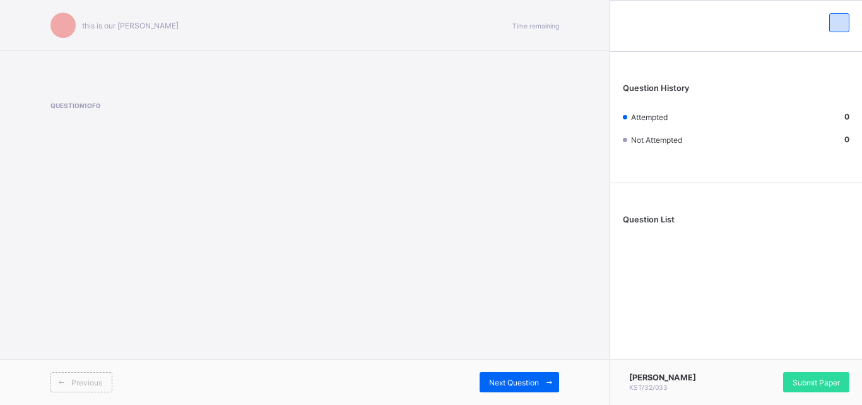
click at [123, 382] on div "Previous" at bounding box center [177, 382] width 254 height 20
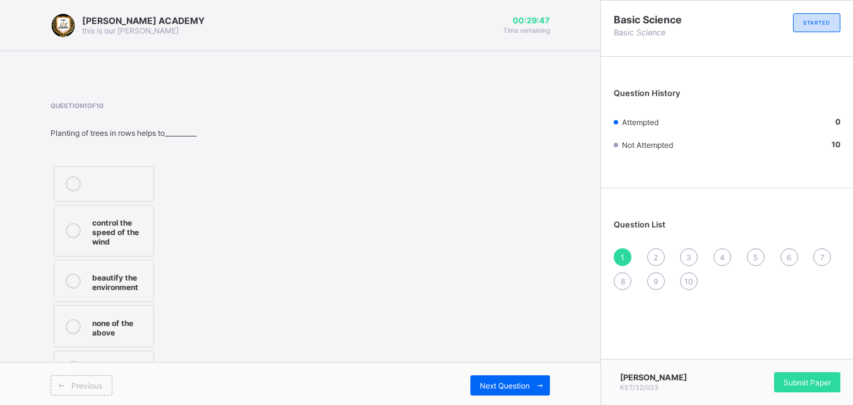
click at [132, 288] on div "beautify the environment" at bounding box center [119, 280] width 55 height 22
click at [512, 379] on div "Next Question" at bounding box center [510, 385] width 80 height 20
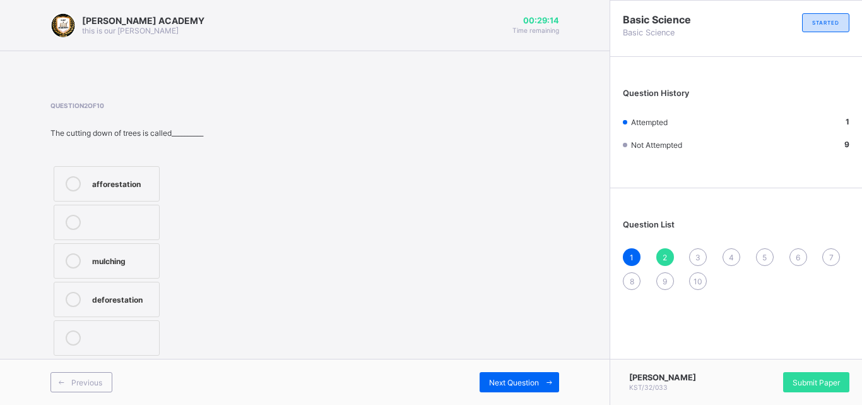
click at [129, 306] on div "deforestation" at bounding box center [122, 299] width 61 height 15
click at [489, 384] on span "Next Question" at bounding box center [514, 381] width 50 height 9
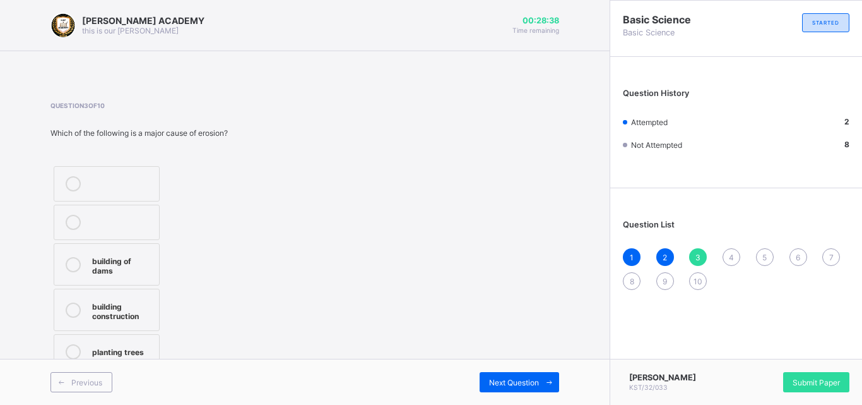
click at [128, 311] on div "building construction" at bounding box center [122, 310] width 61 height 22
click at [533, 379] on span "Next Question" at bounding box center [514, 381] width 50 height 9
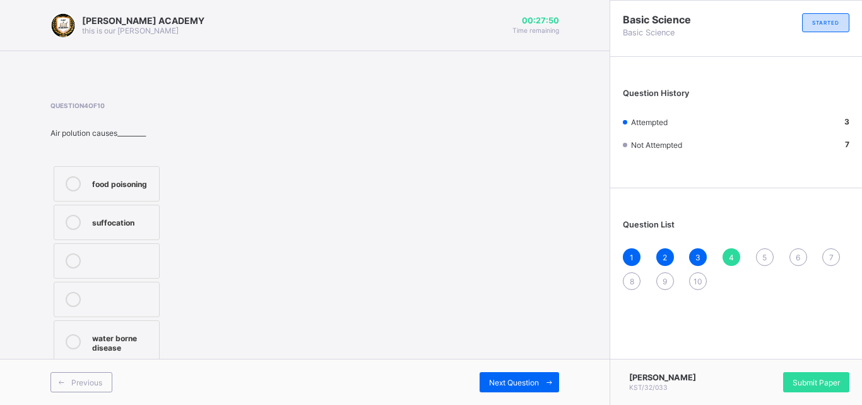
click at [127, 350] on div "water borne disease" at bounding box center [122, 341] width 61 height 22
click at [539, 381] on span at bounding box center [549, 382] width 20 height 20
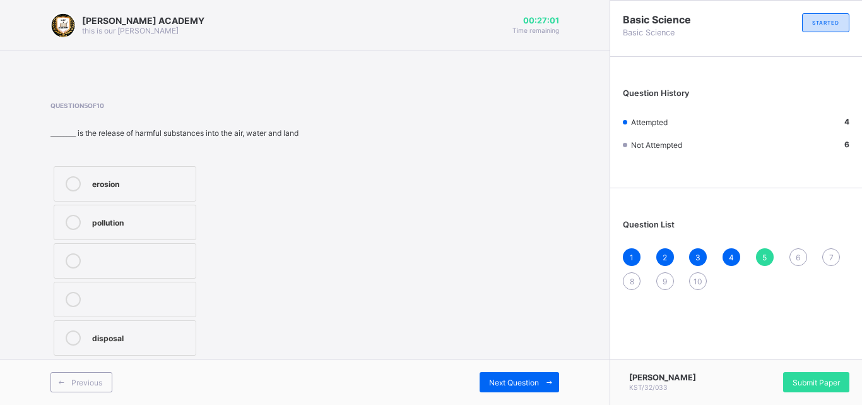
click at [159, 231] on label "pollution" at bounding box center [125, 221] width 143 height 35
click at [577, 344] on div "[PERSON_NAME] ACADEMY this is our [PERSON_NAME] 00:26:56 Time remaining Questio…" at bounding box center [305, 202] width 610 height 405
click at [500, 385] on span "Next Question" at bounding box center [514, 381] width 50 height 9
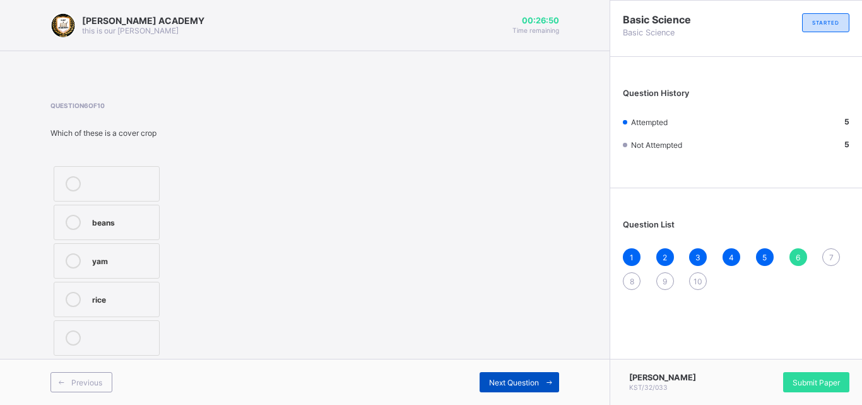
click at [500, 385] on span "Next Question" at bounding box center [514, 381] width 50 height 9
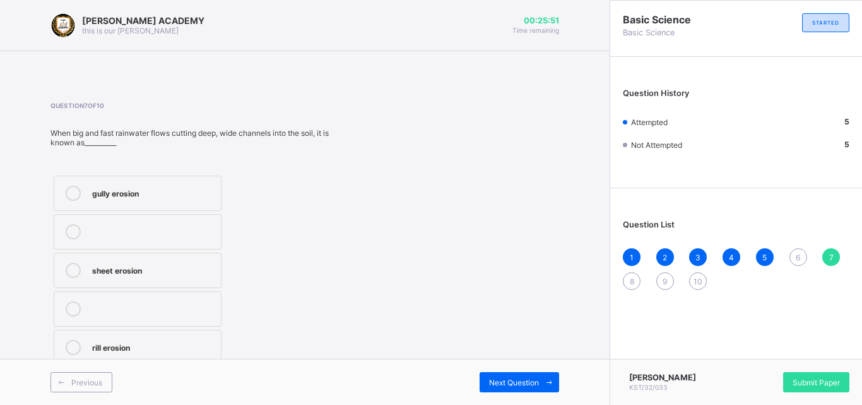
click at [133, 340] on div "rill erosion" at bounding box center [153, 346] width 122 height 13
click at [498, 386] on span "Next Question" at bounding box center [514, 381] width 50 height 9
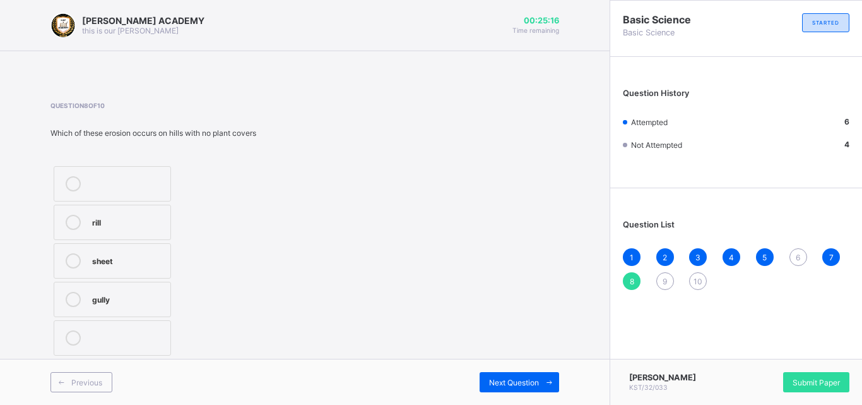
click at [103, 263] on div "sheet" at bounding box center [128, 259] width 72 height 13
click at [515, 391] on div "Next Question" at bounding box center [520, 382] width 80 height 20
click at [145, 261] on div "waste" at bounding box center [137, 259] width 91 height 13
click at [524, 388] on div "Next Question" at bounding box center [520, 382] width 80 height 20
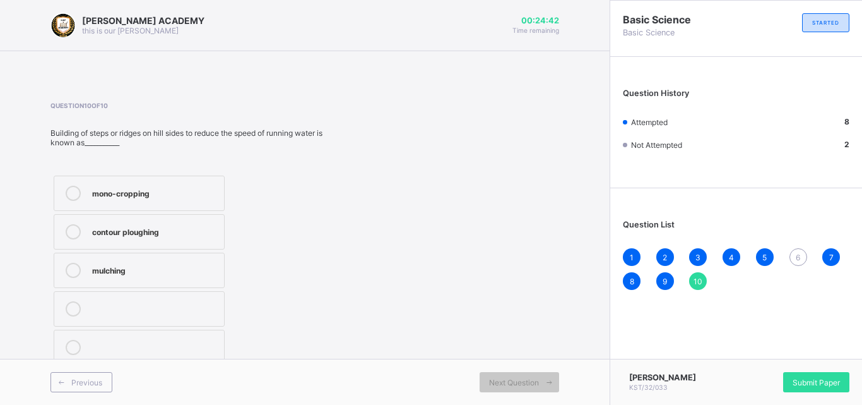
click at [803, 259] on div "6" at bounding box center [799, 257] width 18 height 18
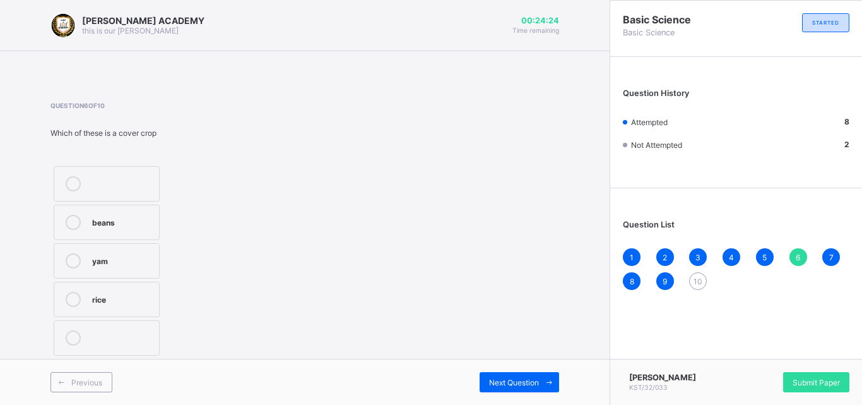
click at [95, 223] on div "beans" at bounding box center [122, 221] width 61 height 13
click at [526, 392] on div "Previous Next Question" at bounding box center [305, 381] width 610 height 46
click at [526, 384] on span "Next Question" at bounding box center [514, 381] width 50 height 9
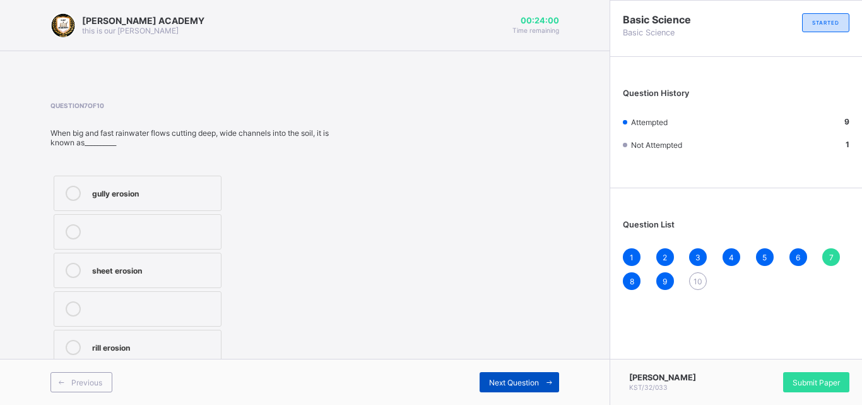
click at [526, 384] on span "Next Question" at bounding box center [514, 381] width 50 height 9
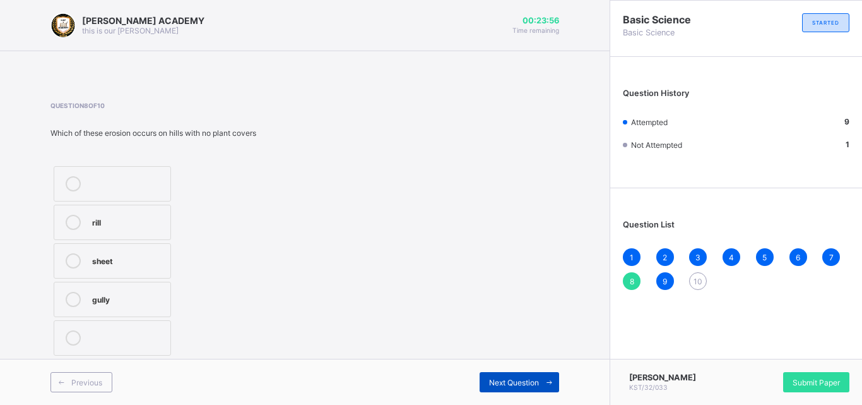
click at [526, 384] on span "Next Question" at bounding box center [514, 381] width 50 height 9
click at [528, 372] on div "Next Question" at bounding box center [520, 382] width 80 height 20
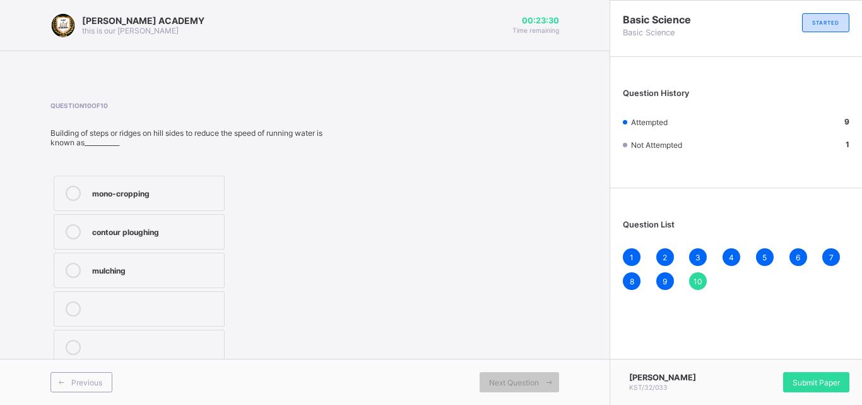
click at [157, 190] on div "mono-cropping" at bounding box center [155, 192] width 126 height 13
click at [789, 384] on div "Submit Paper" at bounding box center [816, 382] width 66 height 20
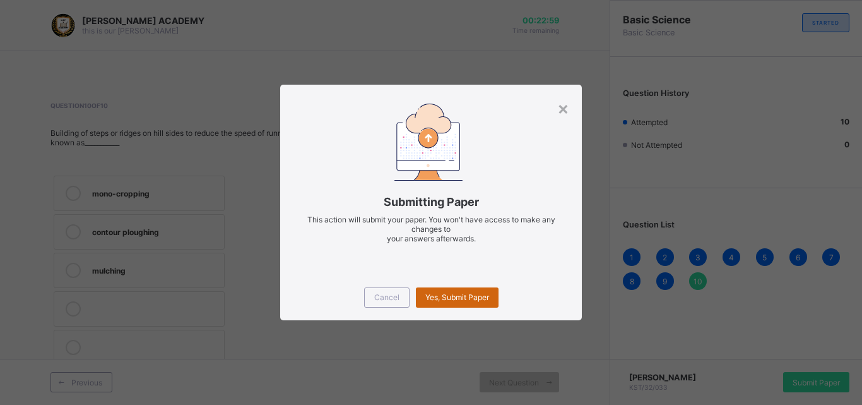
click at [487, 301] on span "Yes, Submit Paper" at bounding box center [457, 296] width 64 height 9
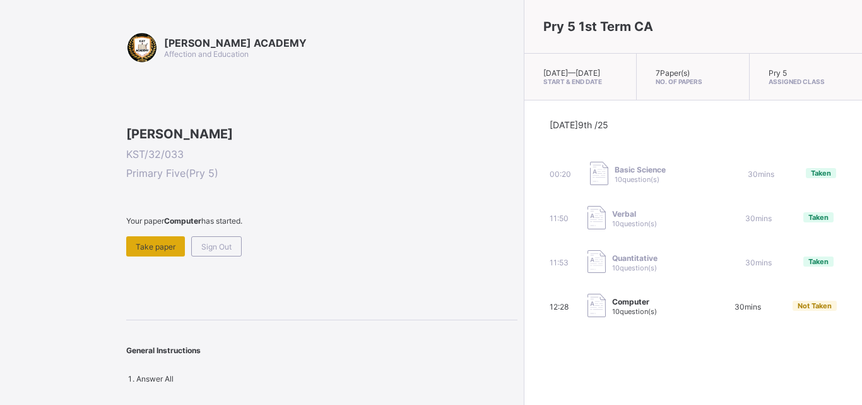
click at [170, 251] on span "Take paper" at bounding box center [156, 246] width 40 height 9
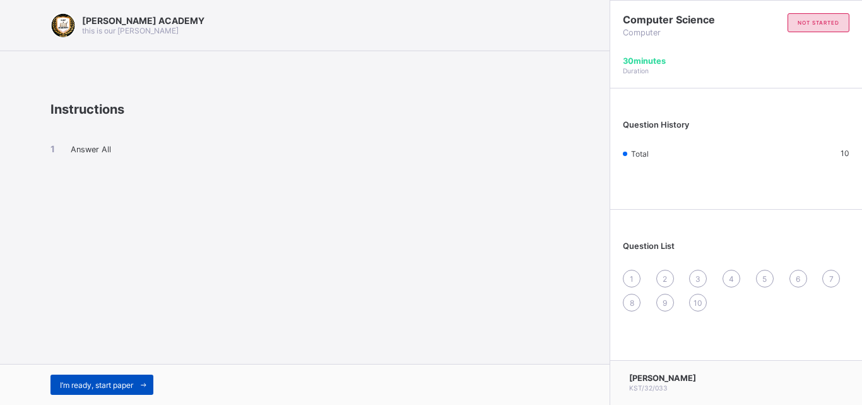
click at [120, 384] on span "I’m ready, start paper" at bounding box center [96, 384] width 73 height 9
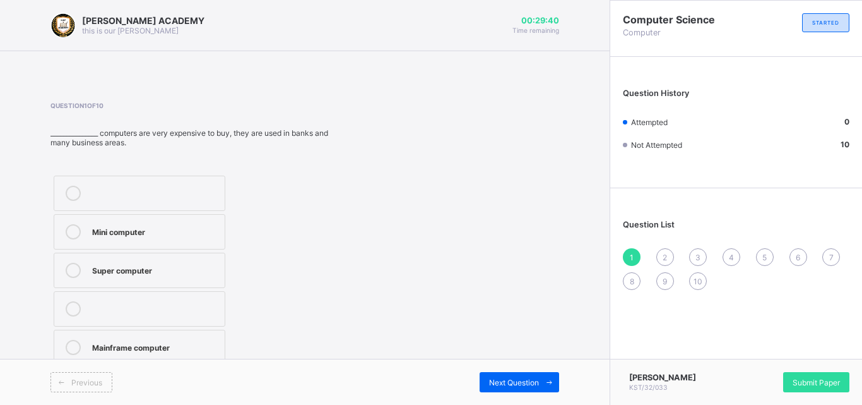
click at [129, 239] on label "Mini computer" at bounding box center [140, 231] width 172 height 35
click at [130, 239] on label "Mini computer" at bounding box center [140, 231] width 172 height 35
click at [492, 381] on span "Next Question" at bounding box center [514, 381] width 50 height 9
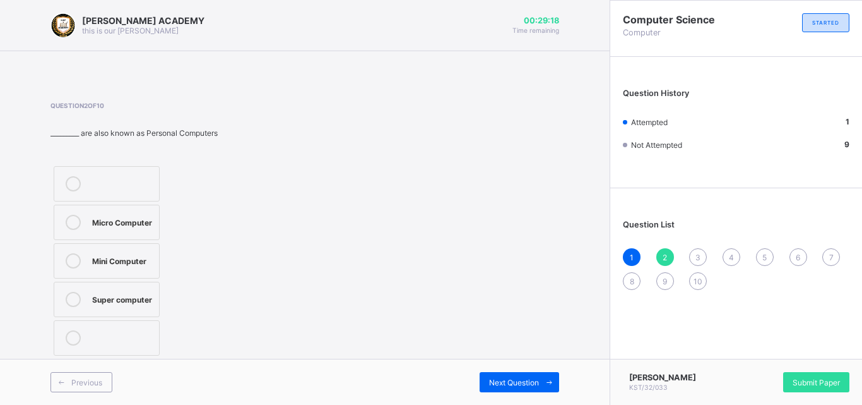
click at [129, 309] on label "Super computer" at bounding box center [107, 298] width 106 height 35
click at [508, 389] on div "Next Question" at bounding box center [520, 382] width 80 height 20
click at [93, 263] on div "note book" at bounding box center [122, 259] width 61 height 13
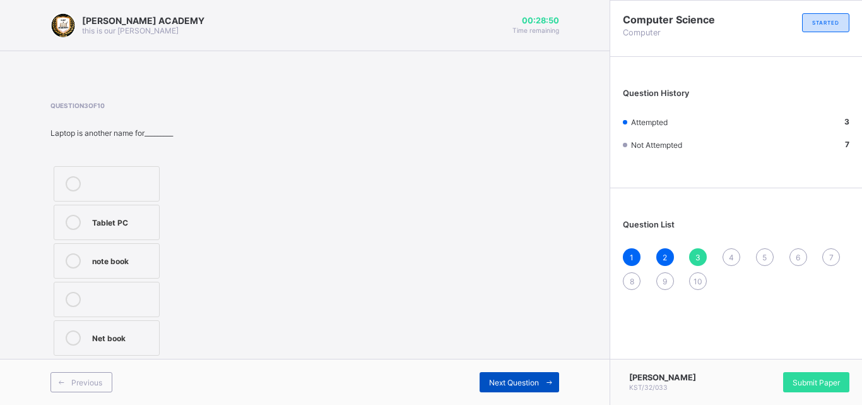
click at [492, 384] on span "Next Question" at bounding box center [514, 381] width 50 height 9
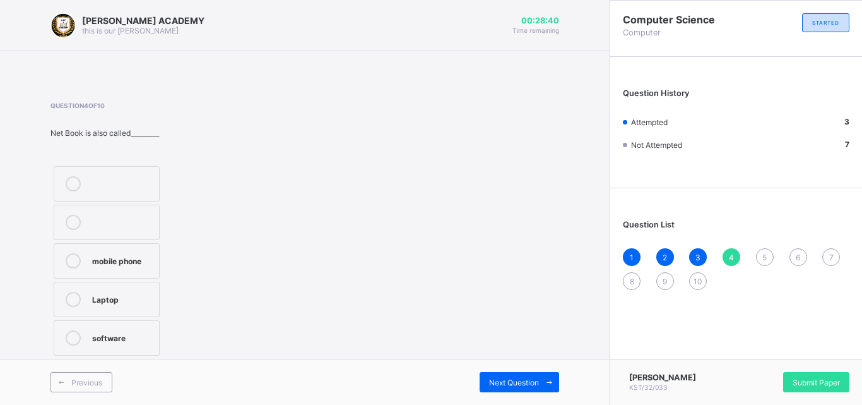
click at [111, 301] on div "Laptop" at bounding box center [122, 298] width 61 height 13
click at [492, 377] on span "Next Question" at bounding box center [514, 381] width 50 height 9
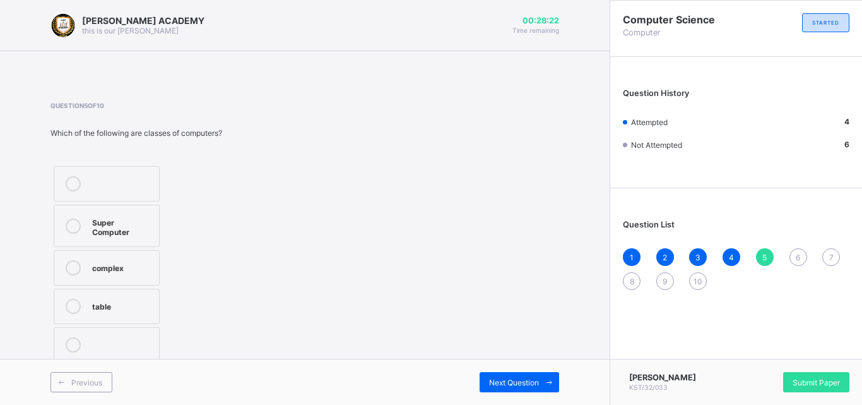
click at [124, 223] on div "Super Computer" at bounding box center [122, 226] width 61 height 22
click at [511, 381] on span "Next Question" at bounding box center [514, 381] width 50 height 9
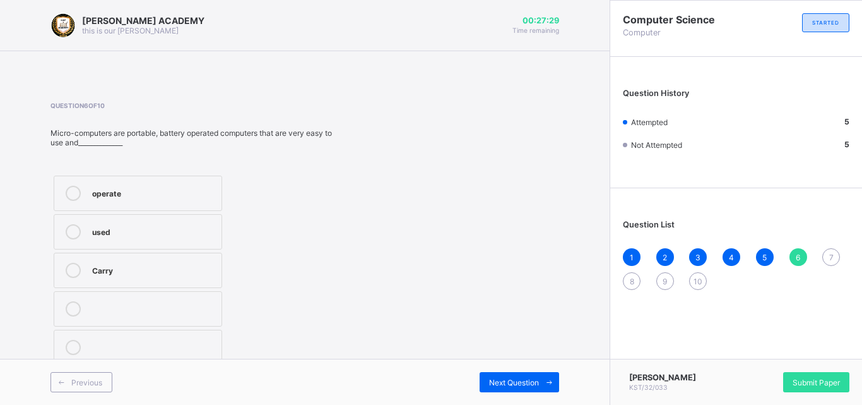
click at [141, 278] on label "Carry" at bounding box center [138, 269] width 169 height 35
click at [494, 380] on span "Next Question" at bounding box center [514, 381] width 50 height 9
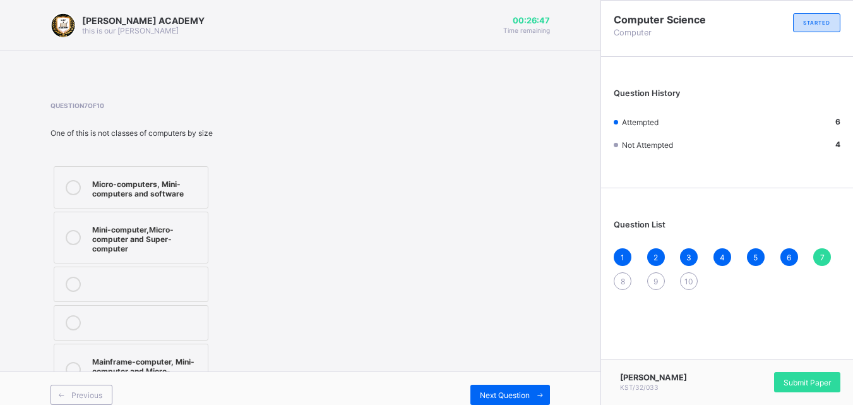
click at [194, 196] on div "Micro-computers, Mini-computers and software" at bounding box center [146, 187] width 109 height 22
click at [521, 392] on span "Next Question" at bounding box center [505, 394] width 50 height 9
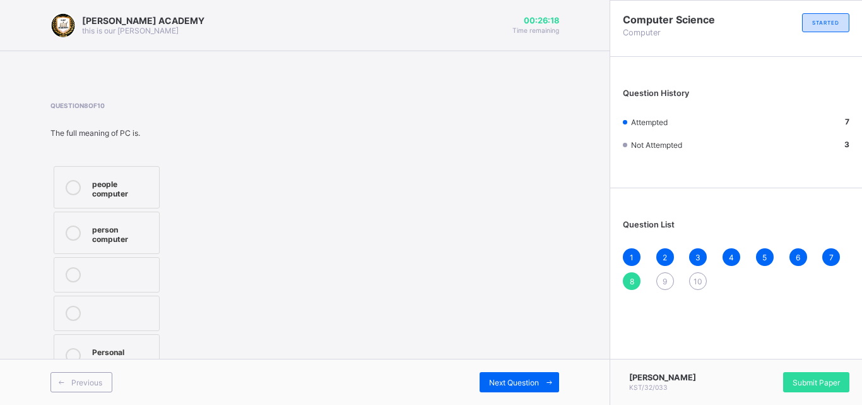
click at [120, 230] on div "person computer" at bounding box center [122, 233] width 61 height 22
click at [528, 387] on div "Next Question" at bounding box center [520, 382] width 80 height 20
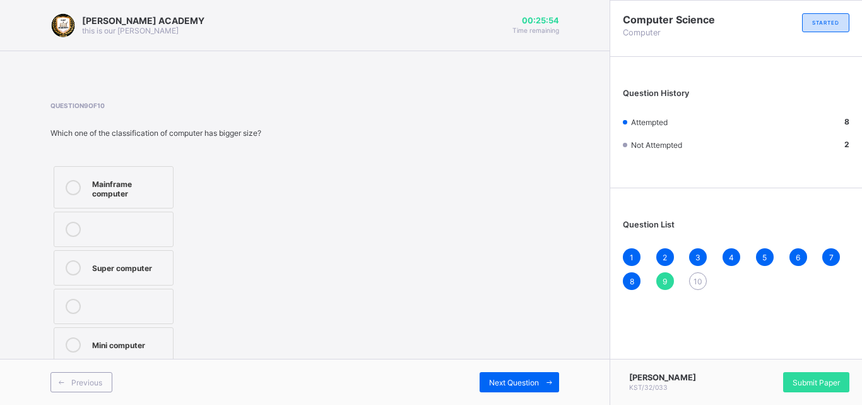
click at [129, 339] on div "Mini computer" at bounding box center [129, 343] width 74 height 13
click at [505, 385] on span "Next Question" at bounding box center [514, 381] width 50 height 9
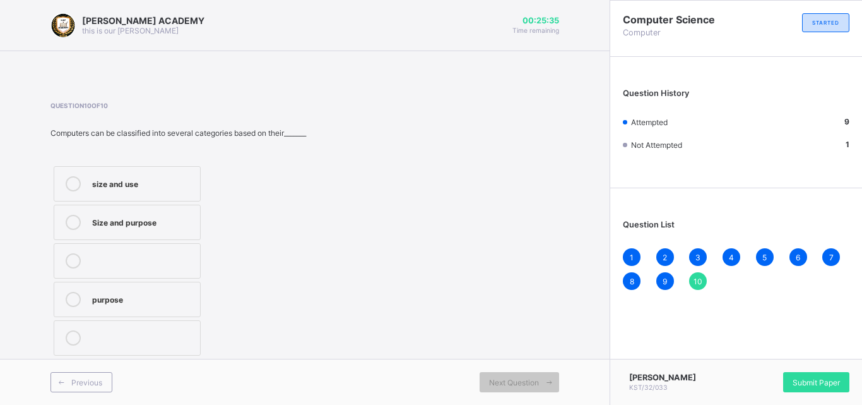
click at [150, 232] on label "Size and purpose" at bounding box center [127, 221] width 147 height 35
click at [695, 283] on span "10" at bounding box center [698, 280] width 9 height 9
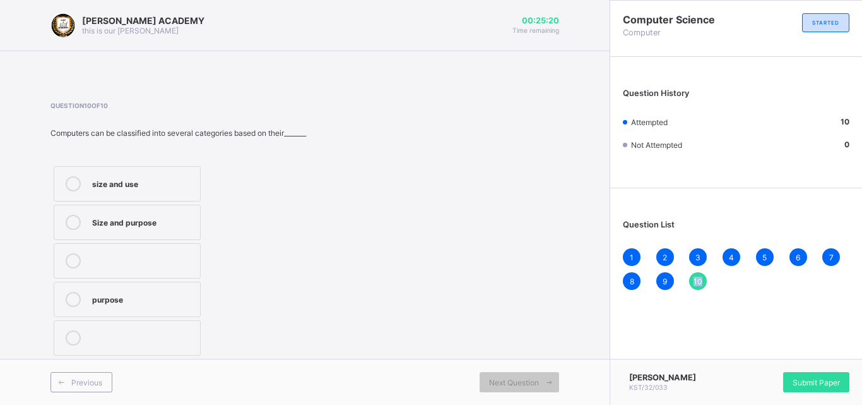
click at [695, 283] on span "10" at bounding box center [698, 280] width 9 height 9
click at [798, 383] on span "Submit Paper" at bounding box center [816, 381] width 47 height 9
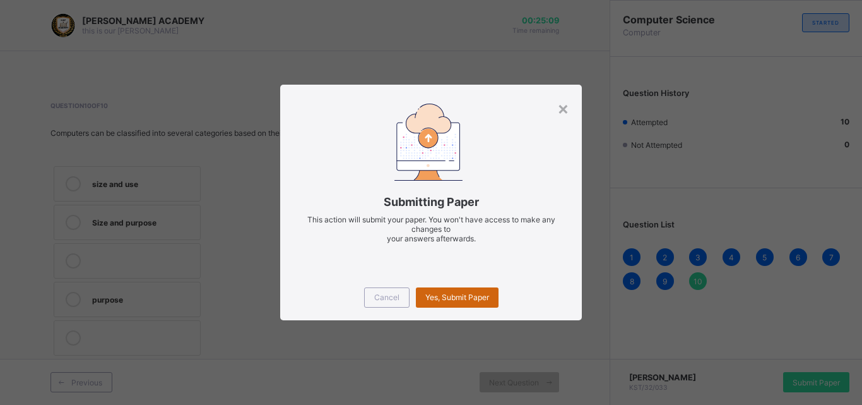
click at [473, 300] on span "Yes, Submit Paper" at bounding box center [457, 296] width 64 height 9
